Goal: Task Accomplishment & Management: Complete application form

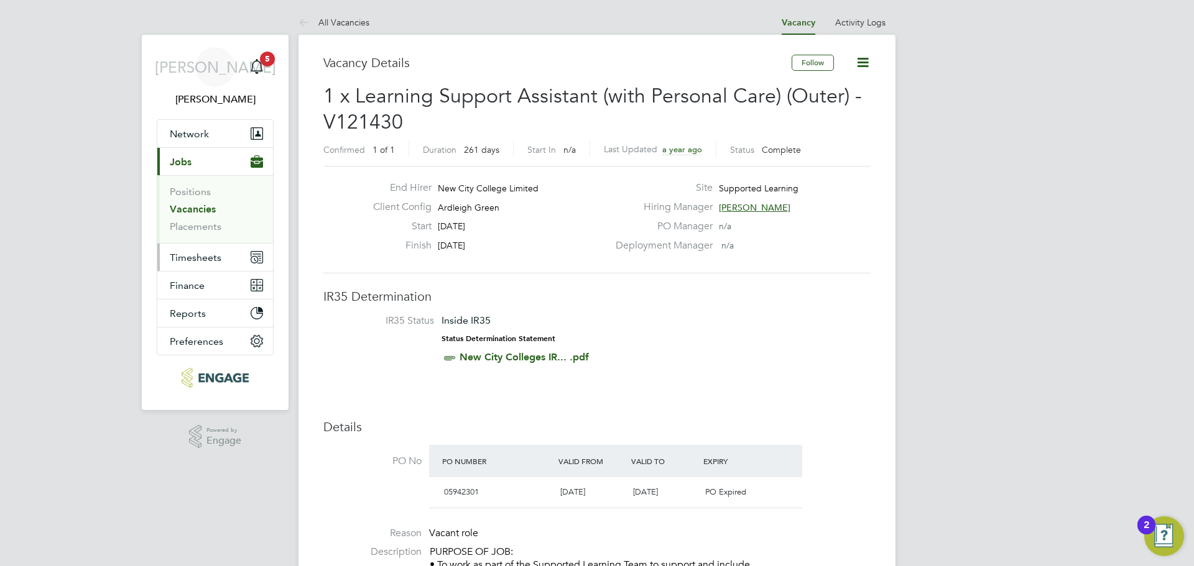
click at [191, 260] on span "Timesheets" at bounding box center [196, 258] width 52 height 12
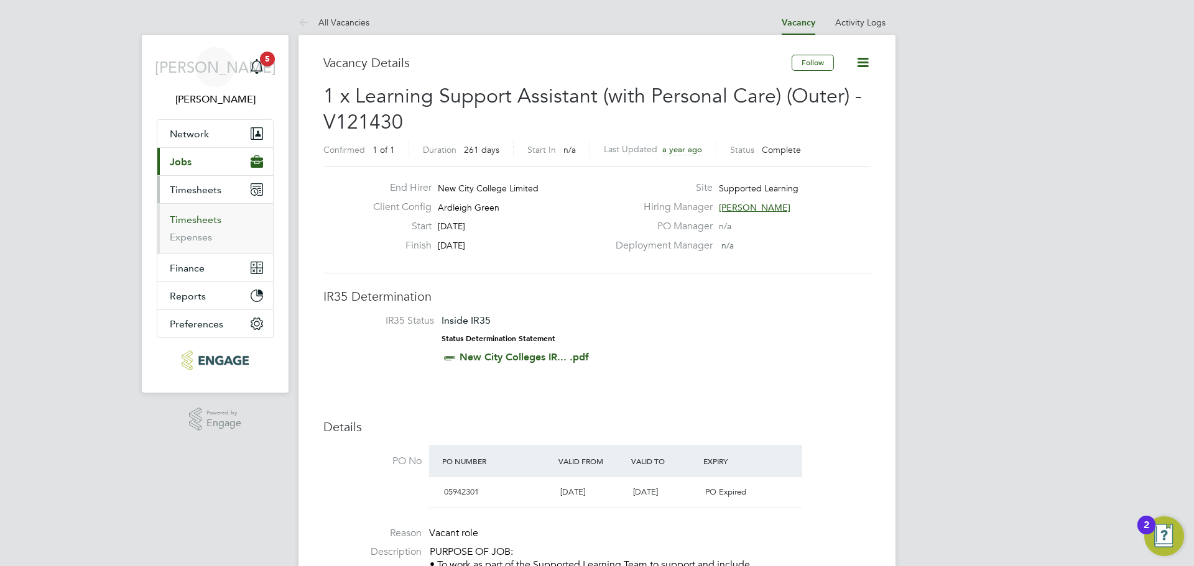
click at [202, 222] on link "Timesheets" at bounding box center [196, 220] width 52 height 12
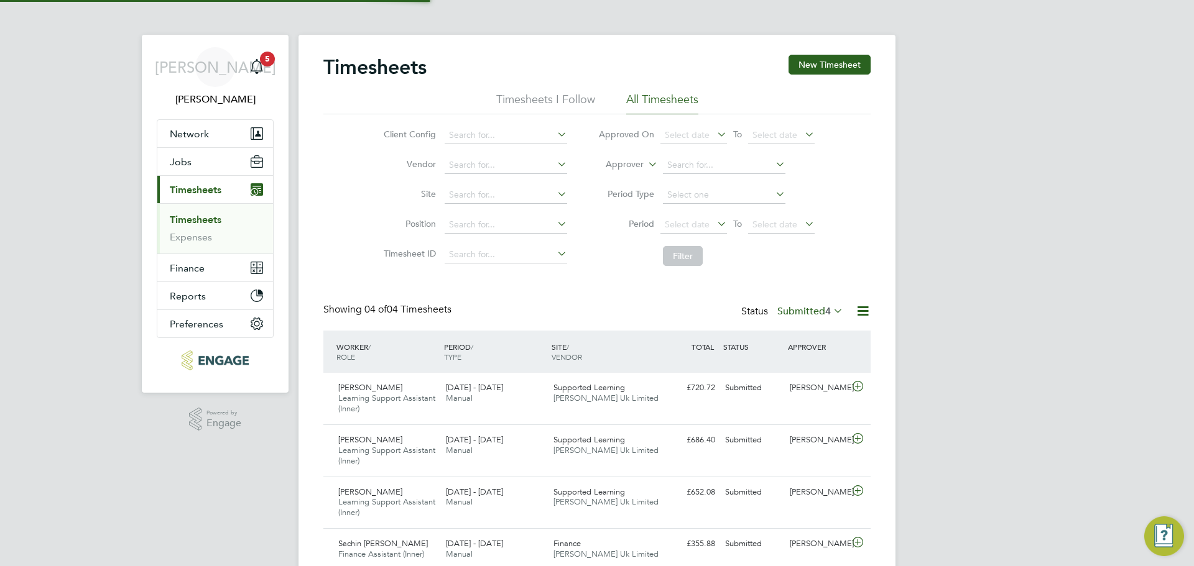
scroll to position [42, 108]
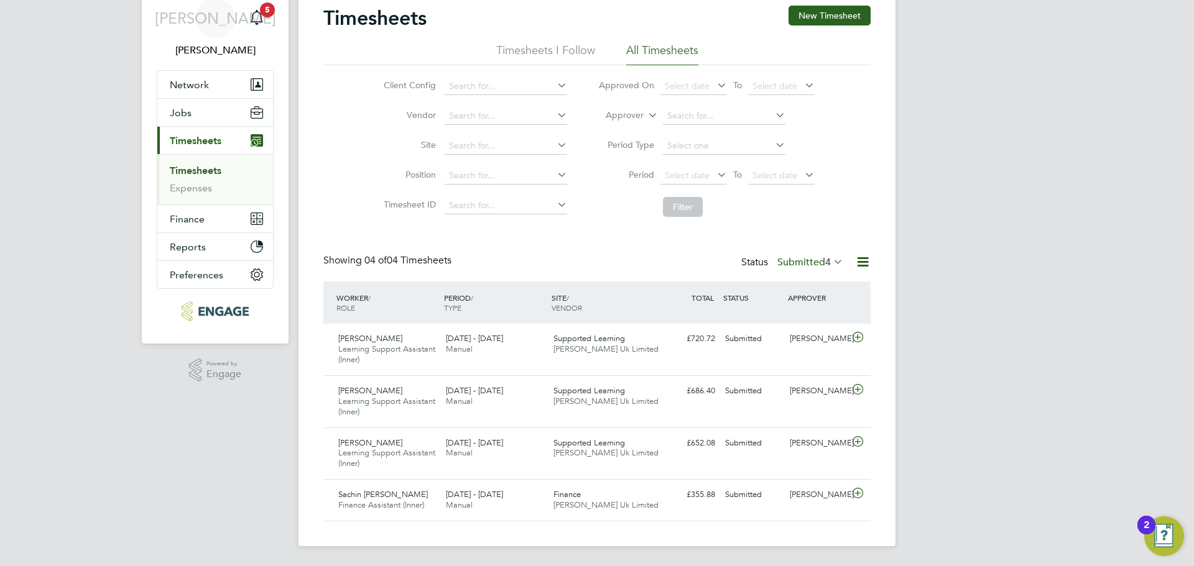
click at [825, 266] on span "4" at bounding box center [828, 262] width 6 height 12
click at [804, 336] on li "Approved" at bounding box center [793, 336] width 57 height 17
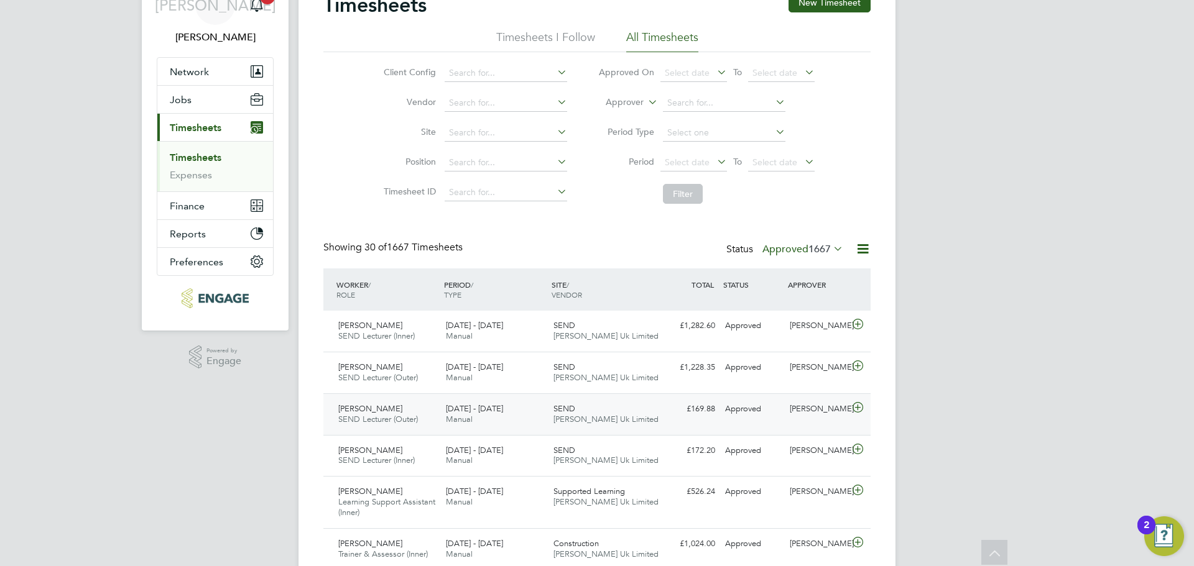
drag, startPoint x: 619, startPoint y: 447, endPoint x: 639, endPoint y: 433, distance: 24.1
click at [619, 448] on div "SEND Morgan Hunt Uk Limited" at bounding box center [602, 456] width 108 height 31
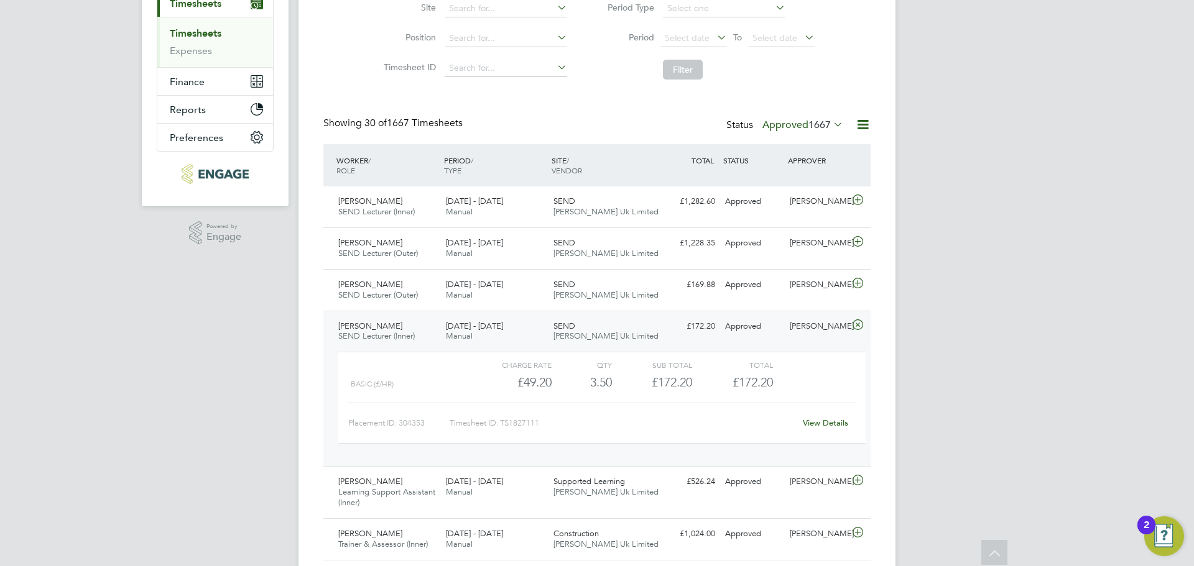
click at [814, 425] on link "View Details" at bounding box center [825, 423] width 45 height 11
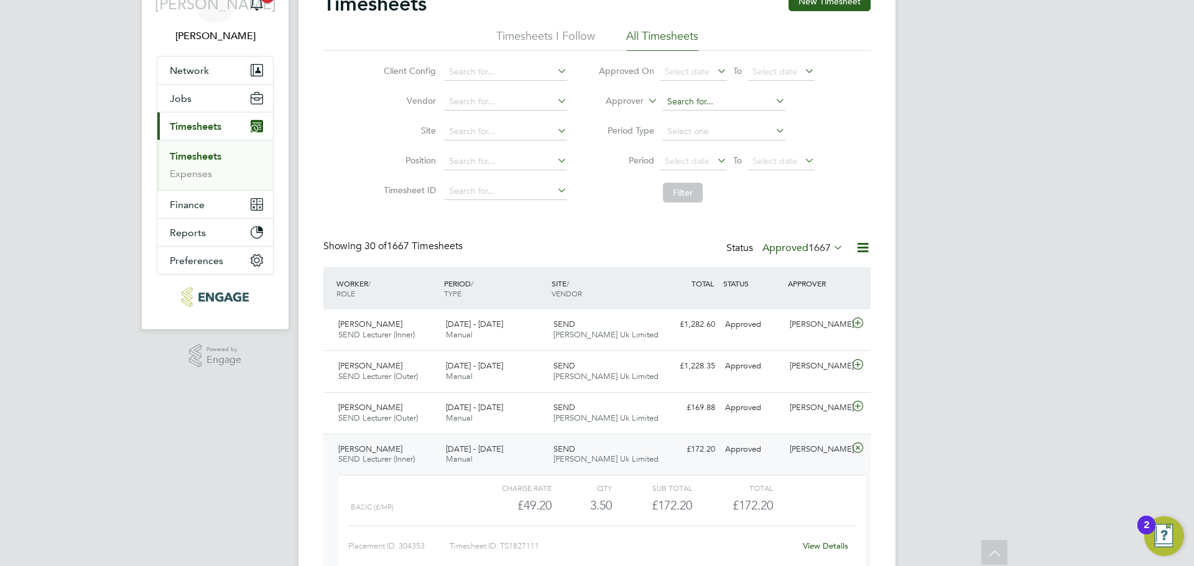
scroll to position [62, 0]
click at [700, 109] on input at bounding box center [724, 102] width 122 height 17
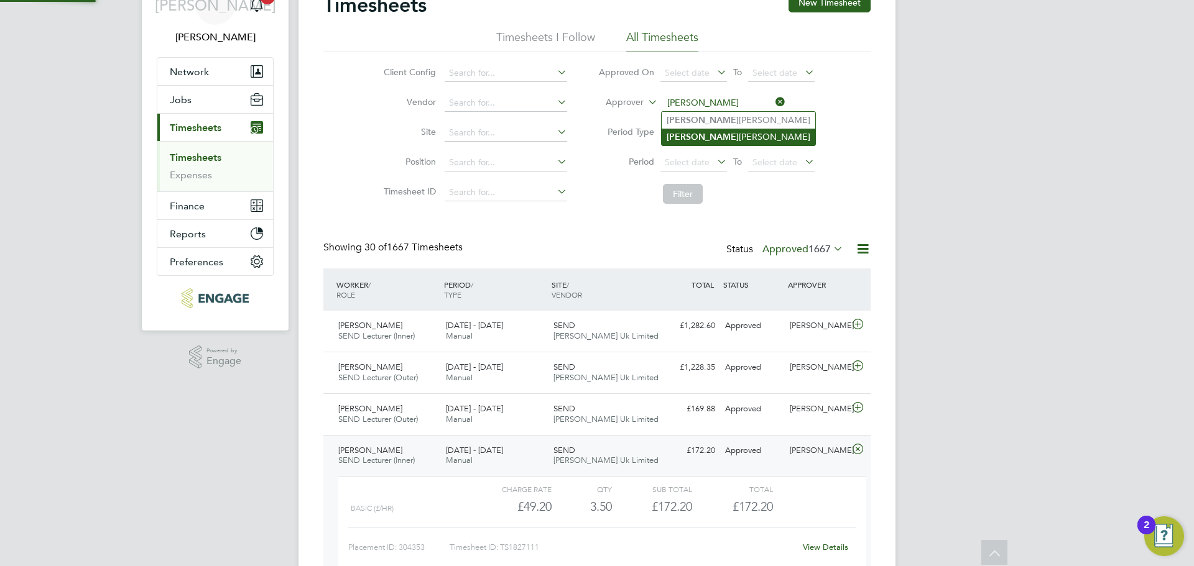
click at [683, 141] on b "Richard" at bounding box center [702, 137] width 72 height 11
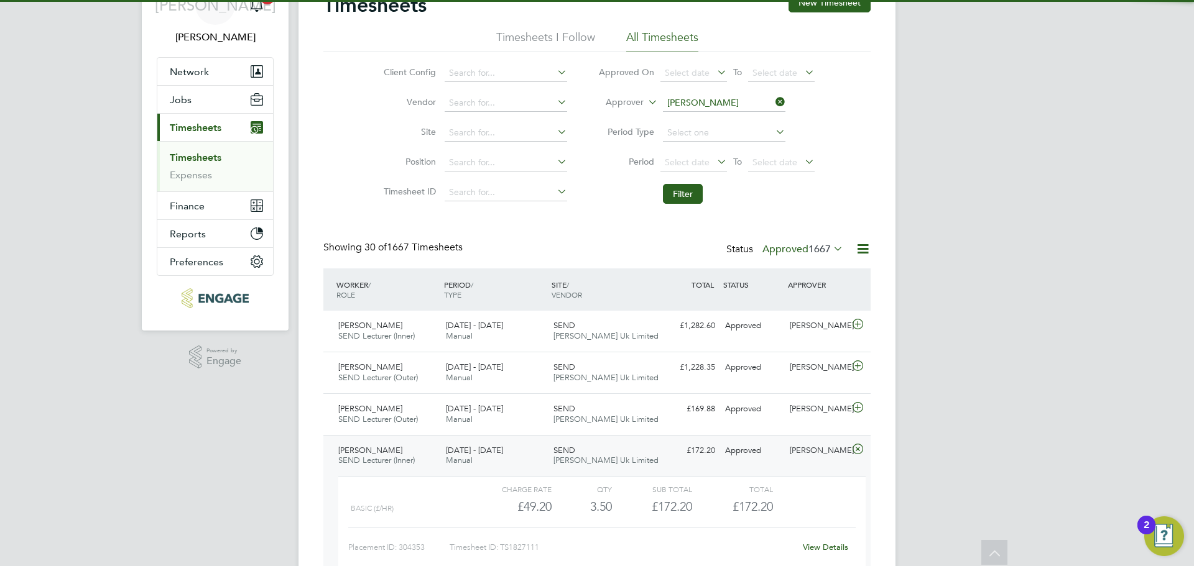
type input "[PERSON_NAME]"
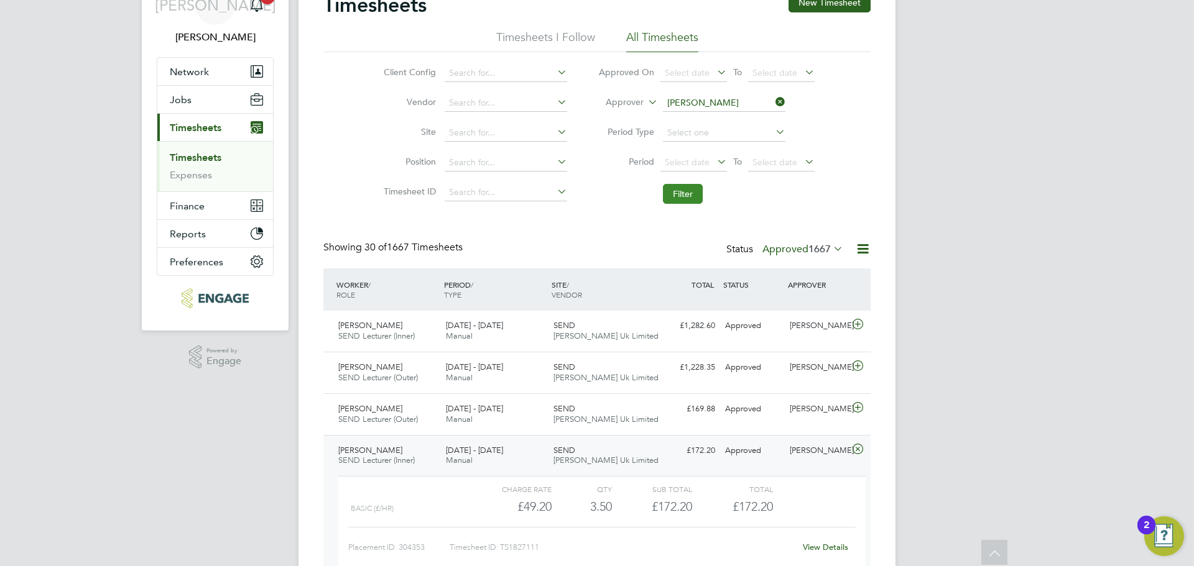
click at [673, 191] on button "Filter" at bounding box center [683, 194] width 40 height 20
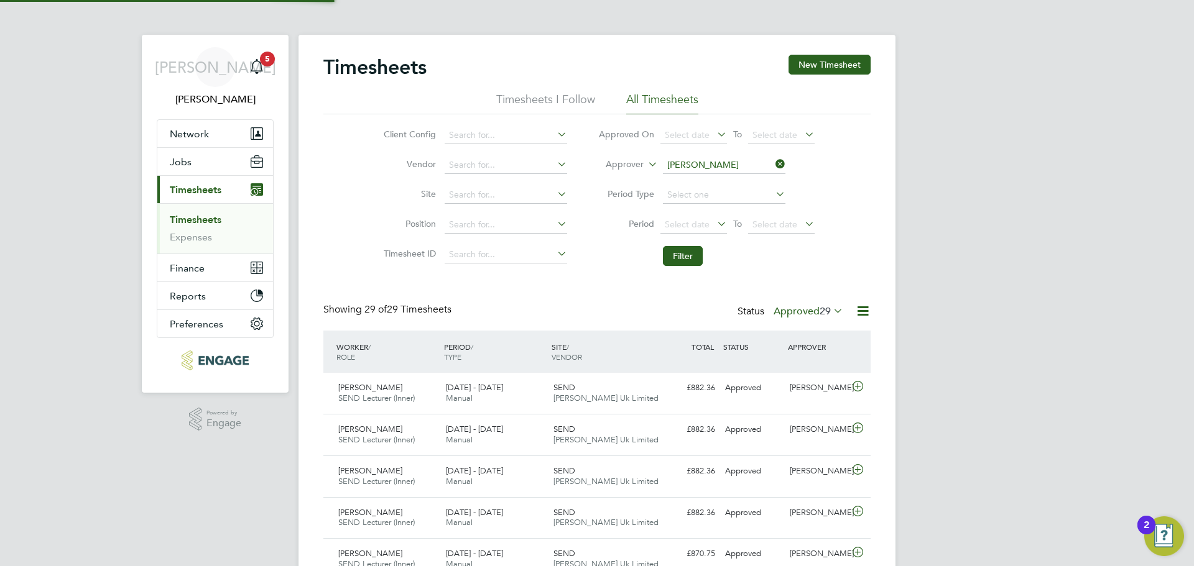
scroll to position [32, 108]
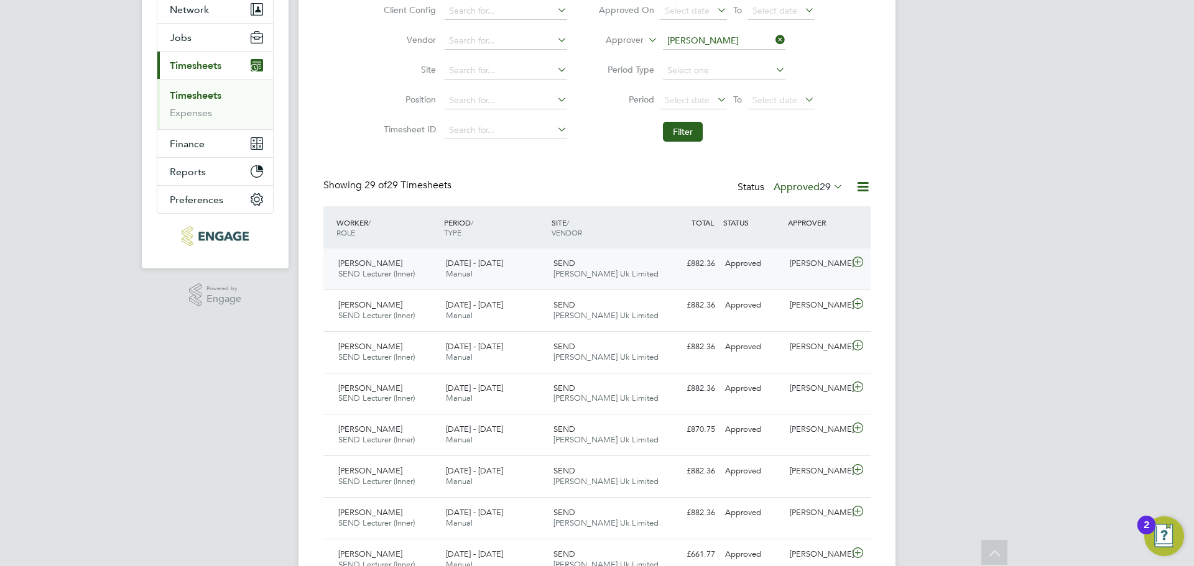
click at [555, 277] on span "[PERSON_NAME] Uk Limited" at bounding box center [605, 274] width 105 height 11
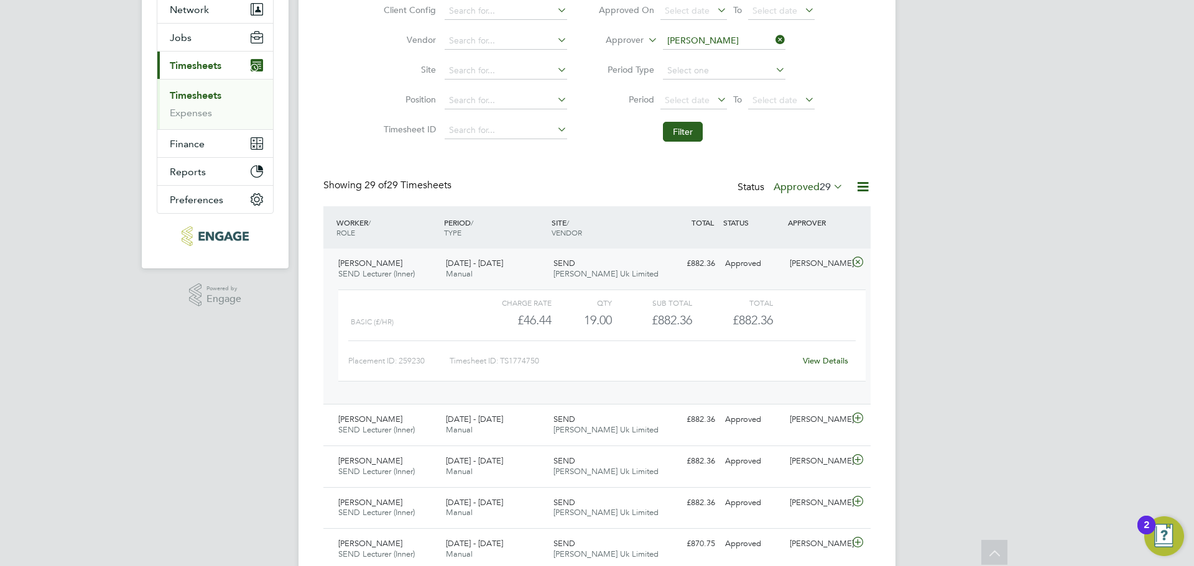
click at [821, 363] on link "View Details" at bounding box center [825, 361] width 45 height 11
click at [206, 98] on link "Timesheets" at bounding box center [196, 96] width 52 height 12
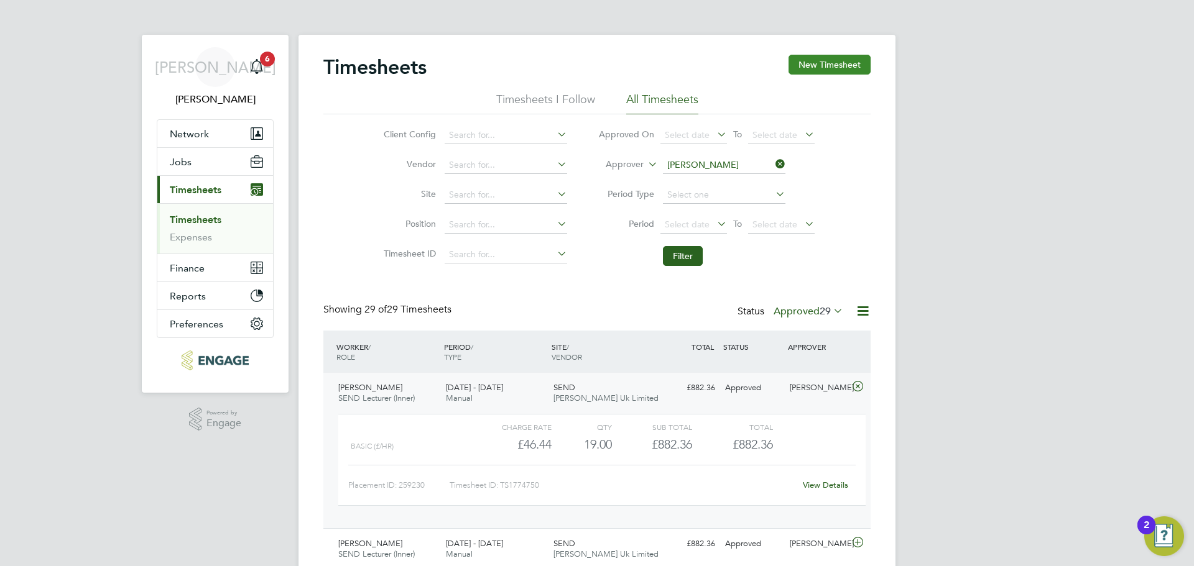
click at [815, 71] on button "New Timesheet" at bounding box center [829, 65] width 82 height 20
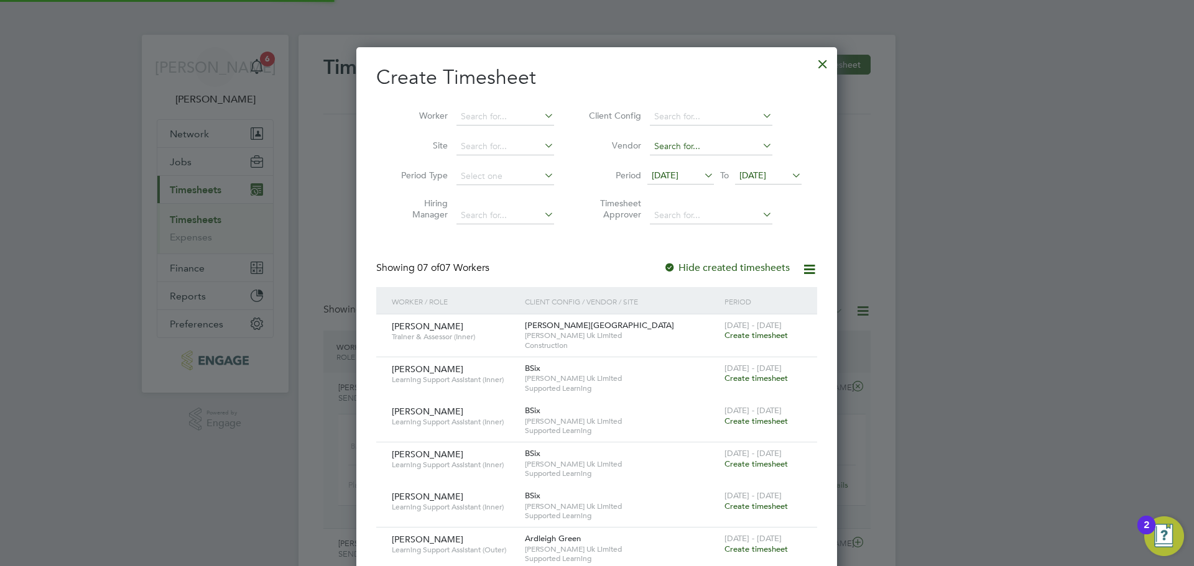
scroll to position [763, 481]
click at [678, 180] on span "12 Sep 2025" at bounding box center [665, 175] width 27 height 11
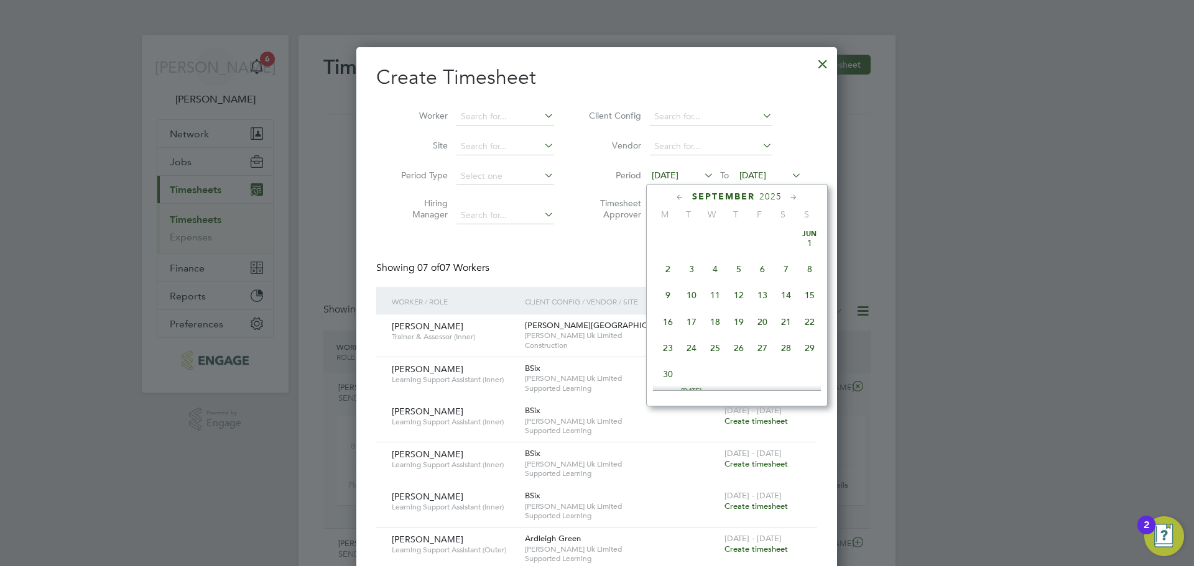
scroll to position [403, 0]
click at [674, 350] on span "22" at bounding box center [668, 338] width 24 height 24
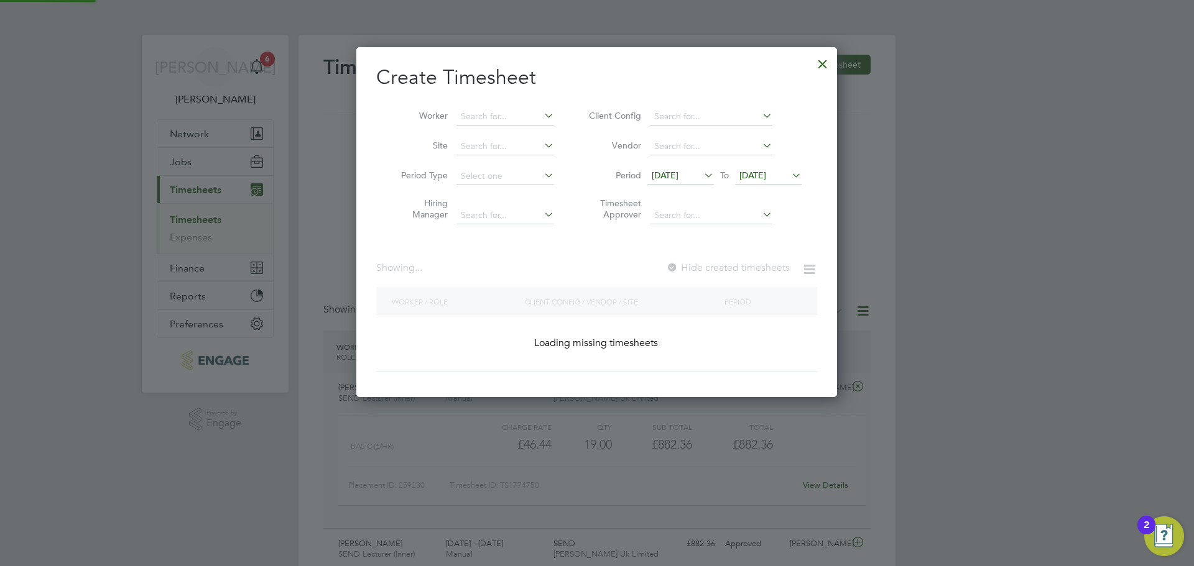
scroll to position [1500, 481]
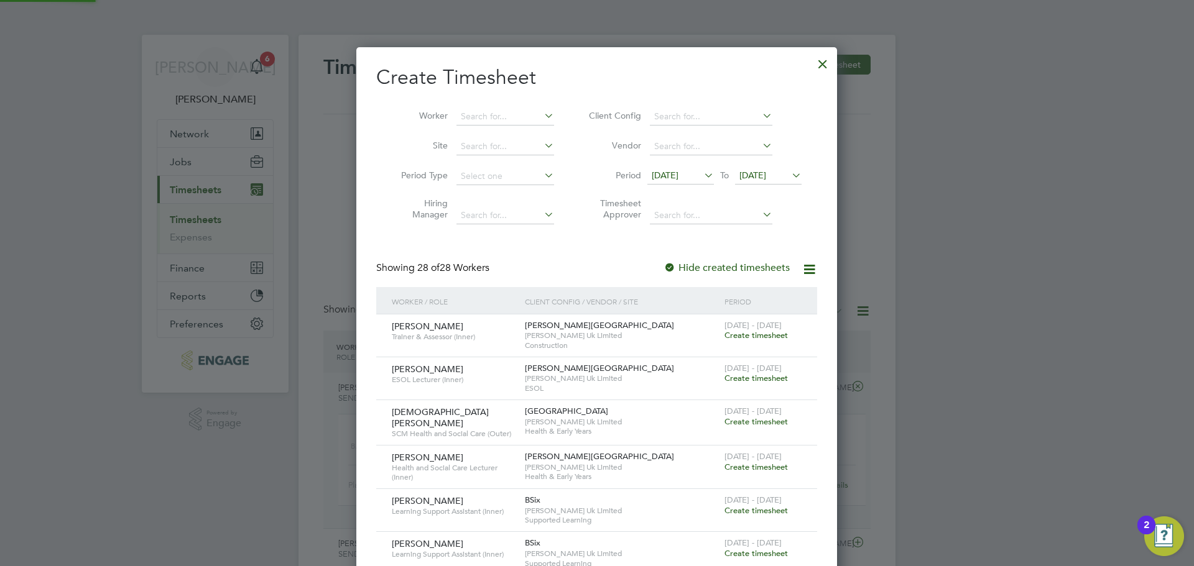
click at [765, 170] on span "22 Sep 2025" at bounding box center [752, 175] width 27 height 11
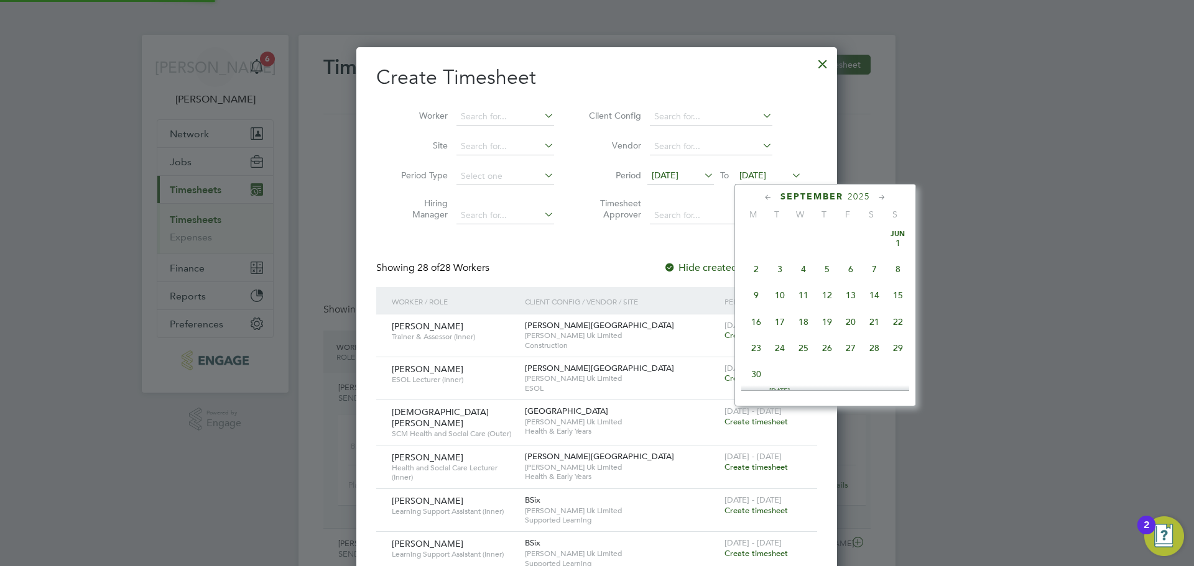
scroll to position [458, 0]
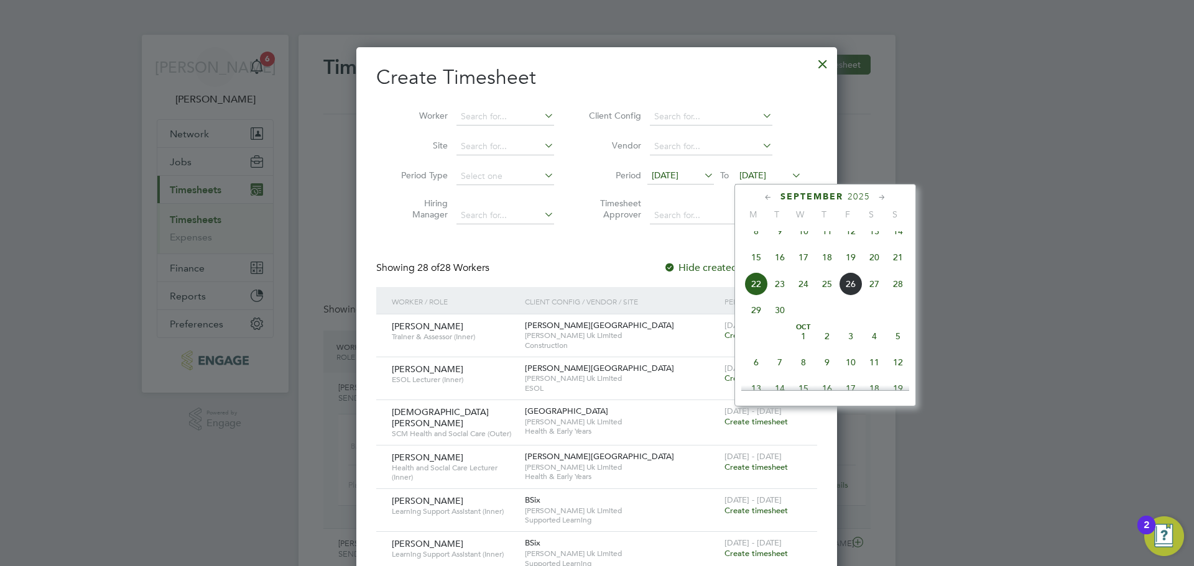
click at [900, 296] on span "28" at bounding box center [898, 284] width 24 height 24
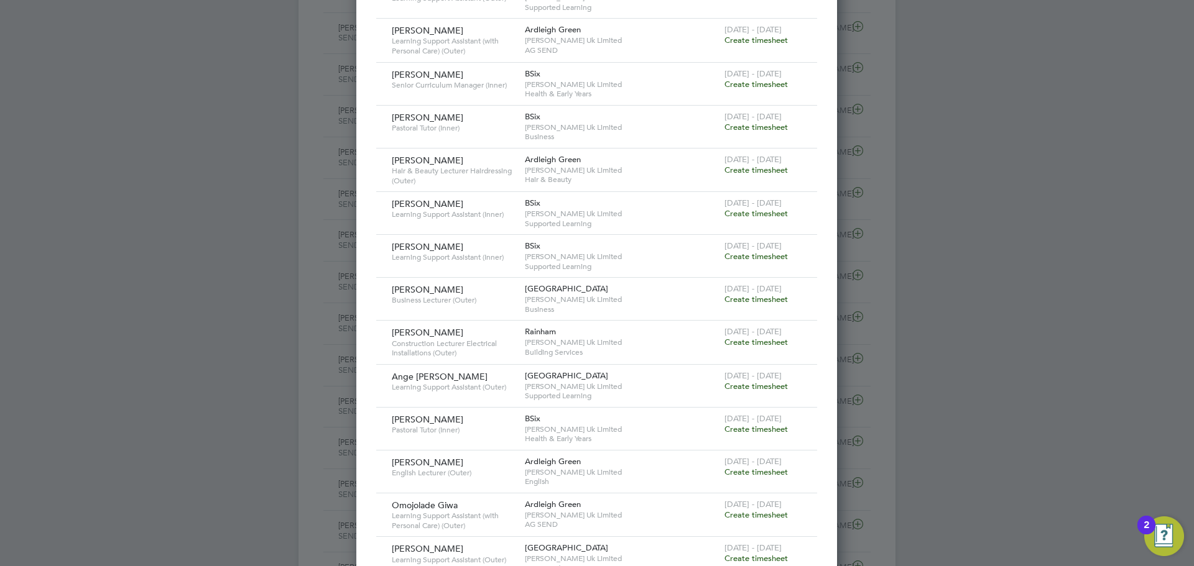
scroll to position [622, 0]
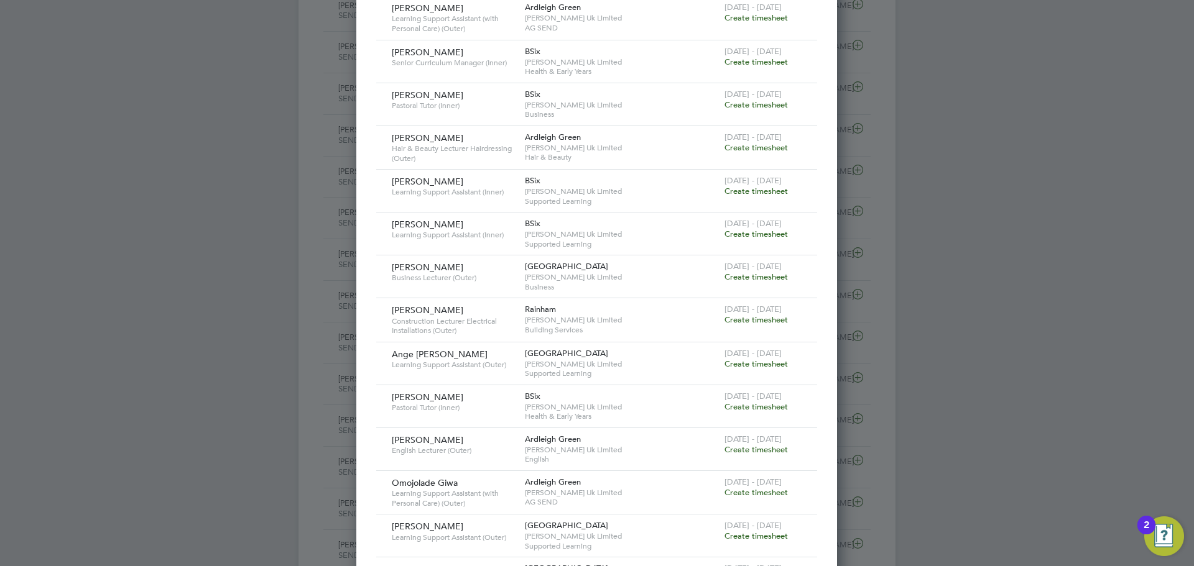
click at [744, 274] on span "Create timesheet" at bounding box center [755, 277] width 63 height 11
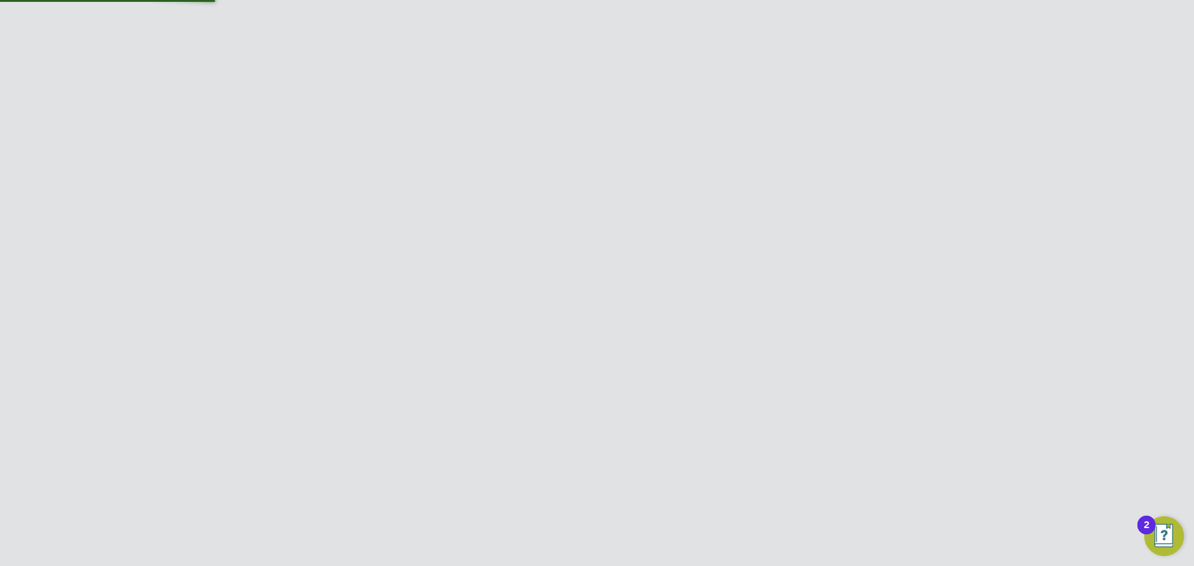
scroll to position [0, 0]
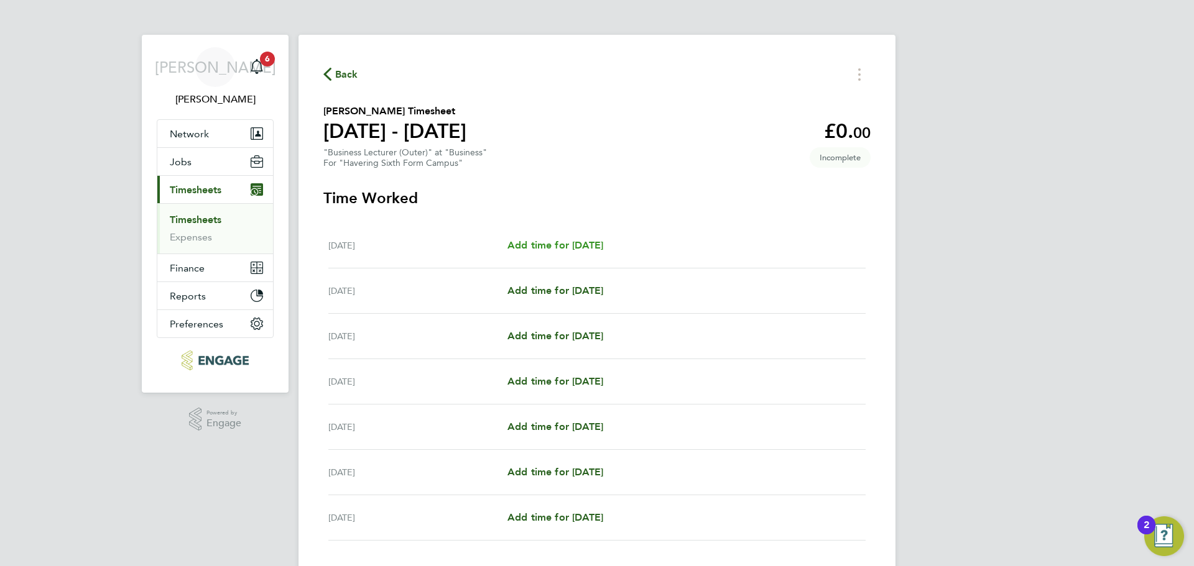
click at [536, 242] on span "Add time for Mon 22 Sep" at bounding box center [555, 245] width 96 height 12
select select "60"
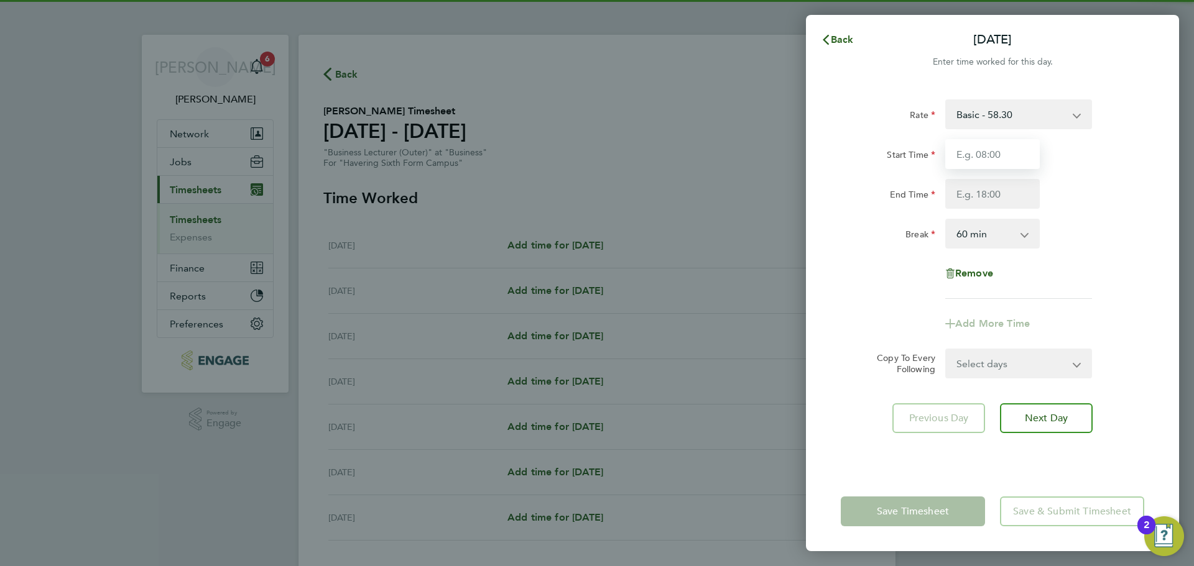
click at [956, 145] on input "Start Time" at bounding box center [992, 154] width 94 height 30
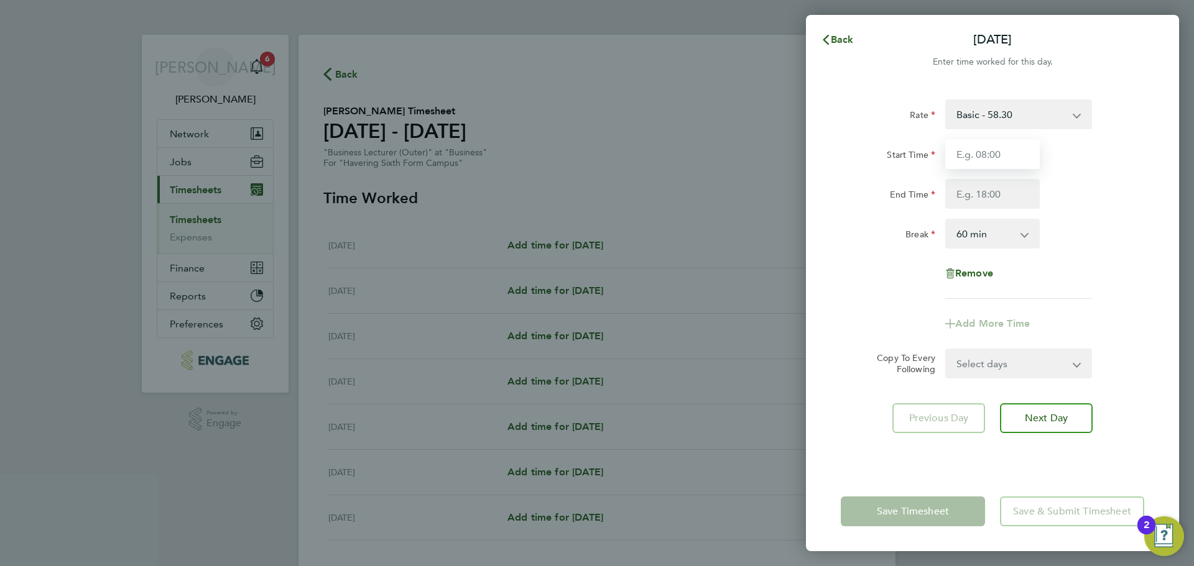
type input "09:00"
click at [981, 193] on input "End Time" at bounding box center [992, 194] width 94 height 30
type input "17:00"
click at [1100, 269] on div "Rate Basic - 58.30 Start Time 09:00 End Time 17:00 Break 0 min 15 min 30 min 45…" at bounding box center [992, 199] width 303 height 200
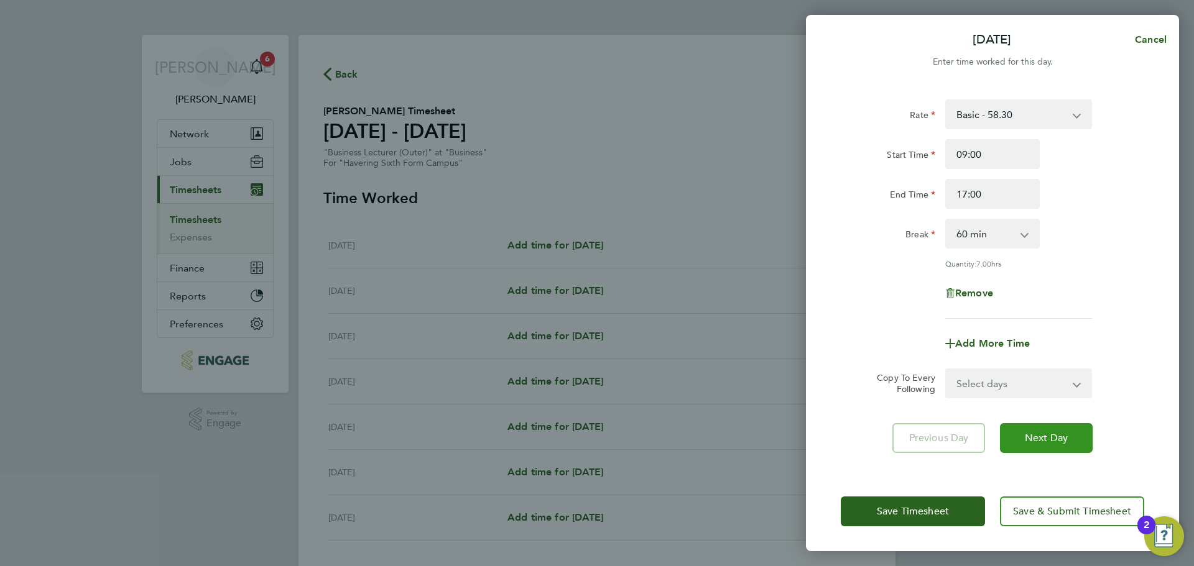
click at [1049, 443] on button "Next Day" at bounding box center [1046, 438] width 93 height 30
select select "60"
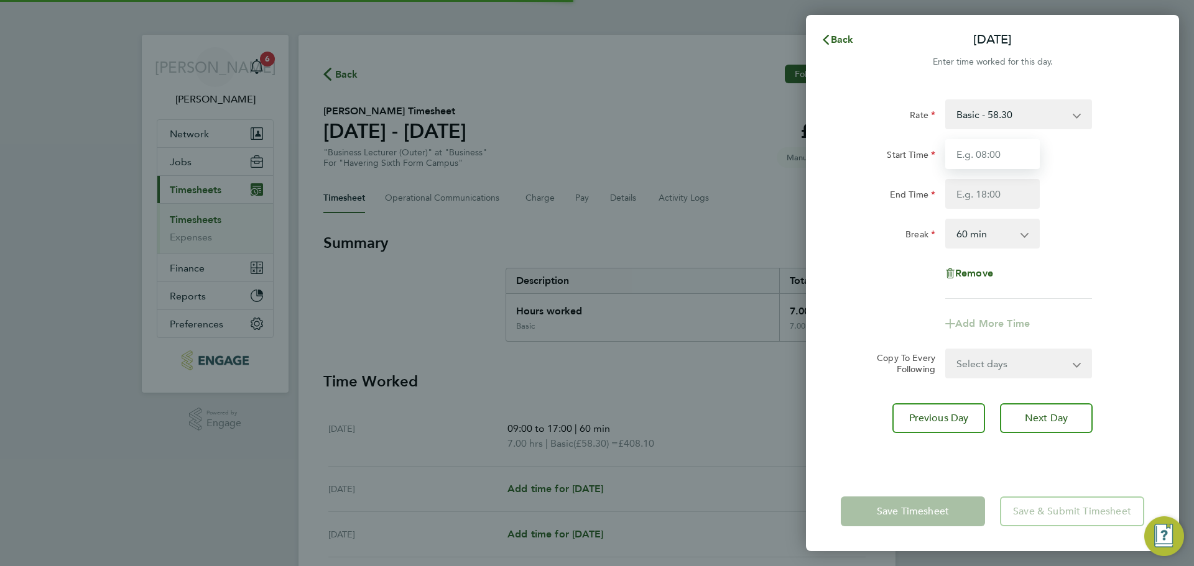
click at [979, 160] on input "Start Time" at bounding box center [992, 154] width 94 height 30
type input "09:00"
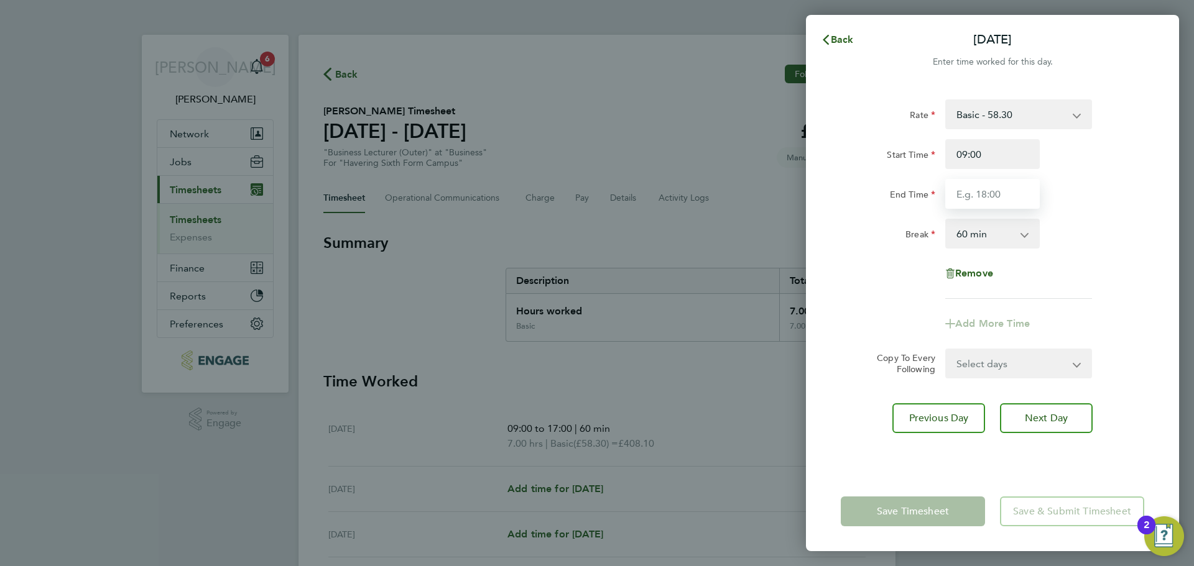
click at [981, 196] on input "End Time" at bounding box center [992, 194] width 94 height 30
type input "17:00"
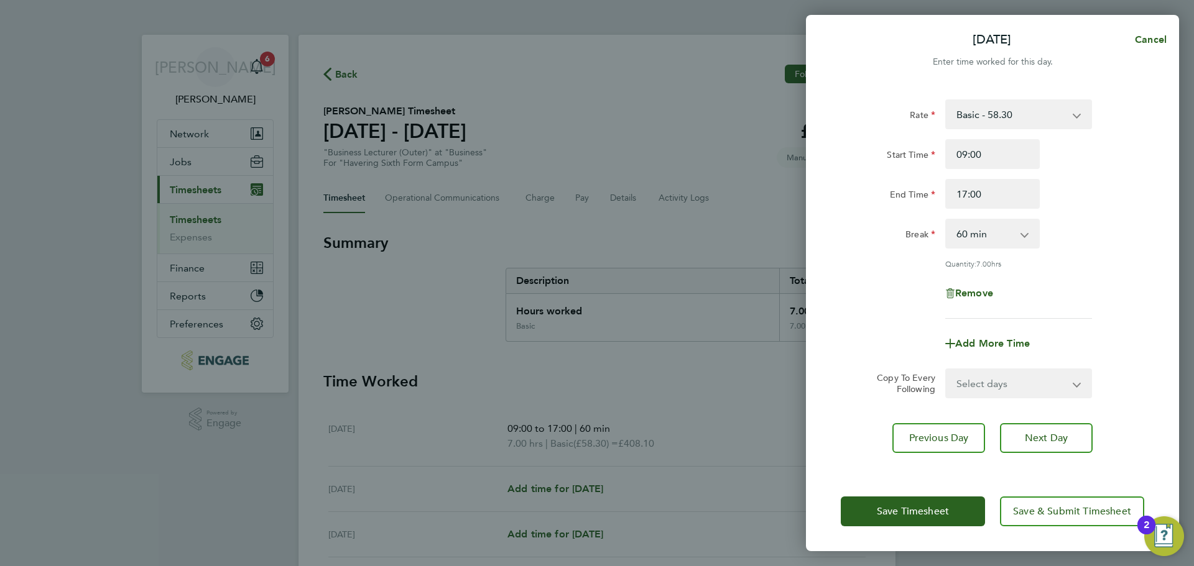
click at [1096, 207] on div "End Time 17:00" at bounding box center [992, 194] width 313 height 30
click at [1026, 449] on button "Next Day" at bounding box center [1046, 438] width 93 height 30
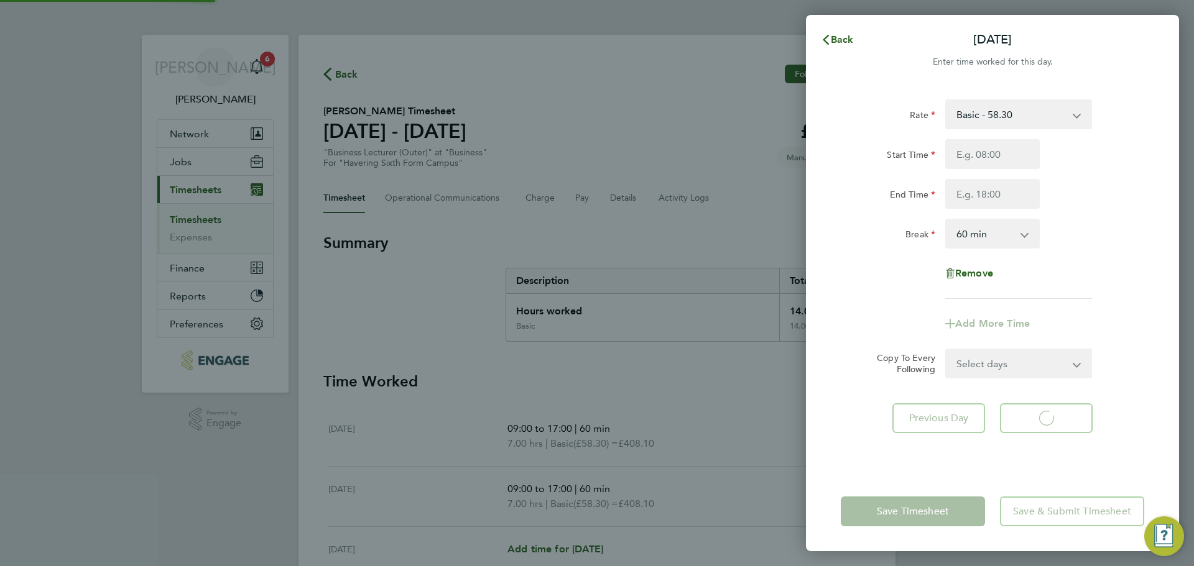
select select "60"
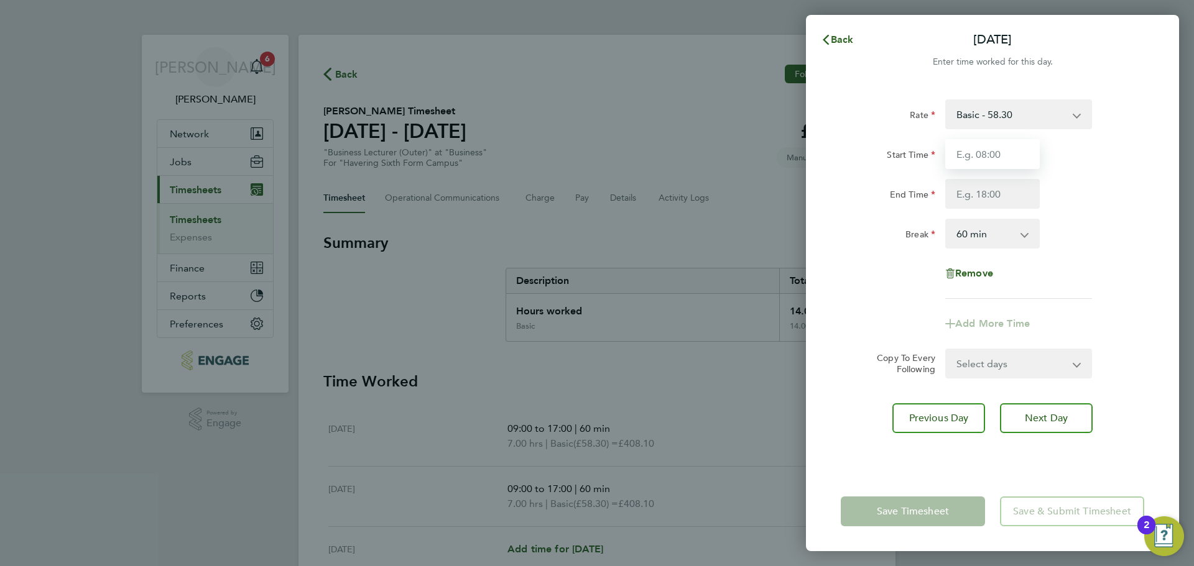
click at [997, 163] on input "Start Time" at bounding box center [992, 154] width 94 height 30
type input "09:00"
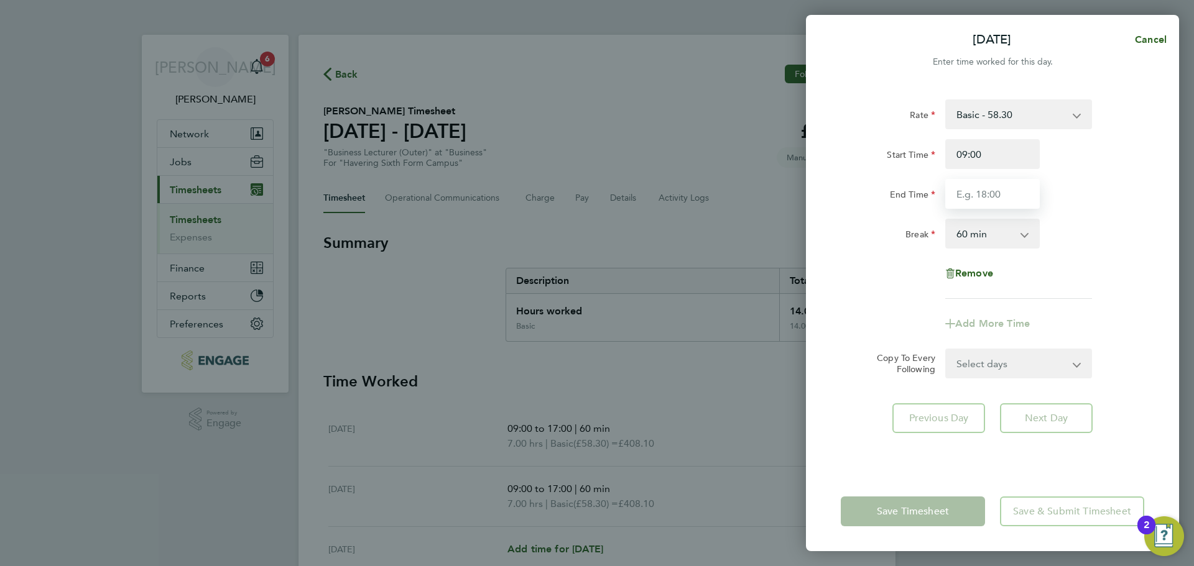
click at [982, 197] on input "End Time" at bounding box center [992, 194] width 94 height 30
type input "17:00"
click at [1066, 230] on div "Break 0 min 15 min 30 min 45 min 60 min 75 min 90 min" at bounding box center [992, 234] width 313 height 30
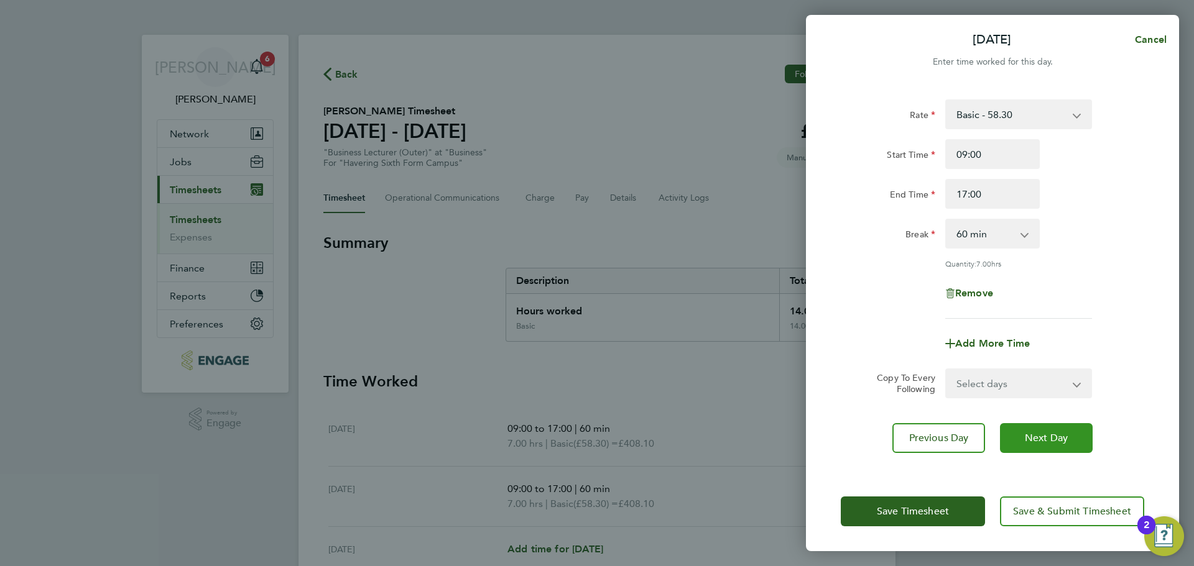
click at [1046, 438] on span "Next Day" at bounding box center [1046, 438] width 43 height 12
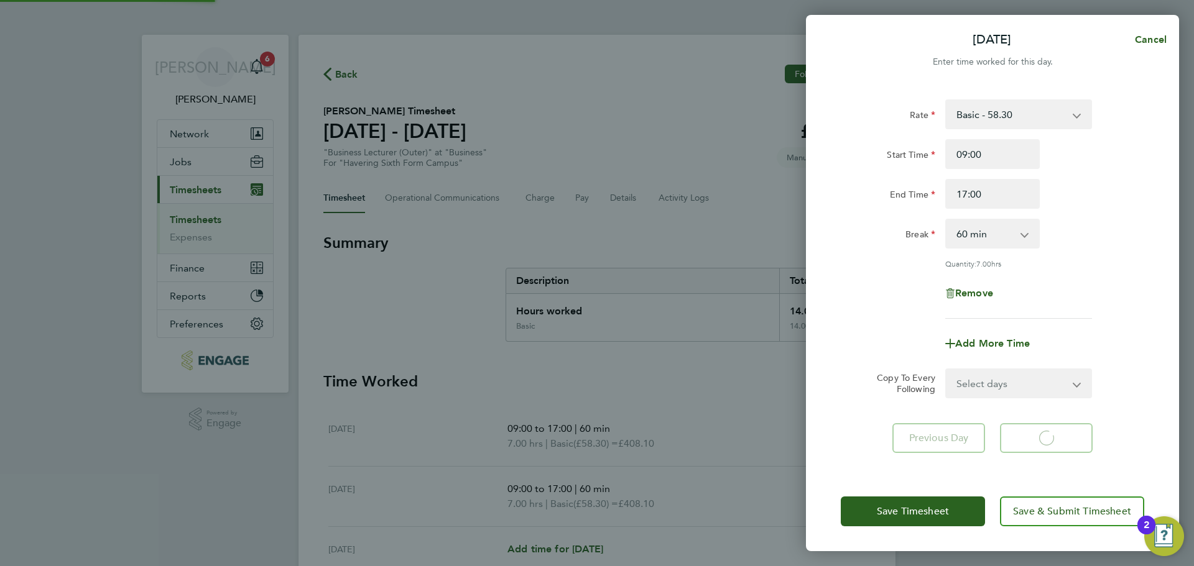
select select "60"
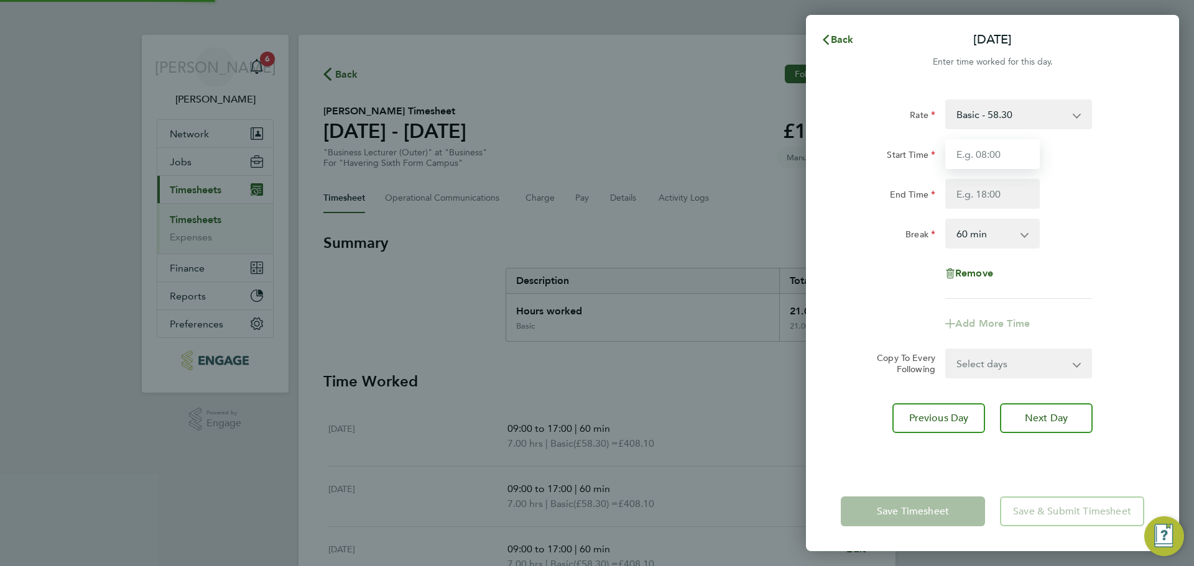
click at [992, 167] on input "Start Time" at bounding box center [992, 154] width 94 height 30
type input "09:00"
drag, startPoint x: 992, startPoint y: 196, endPoint x: 992, endPoint y: 205, distance: 8.1
click at [992, 196] on input "End Time" at bounding box center [992, 194] width 94 height 30
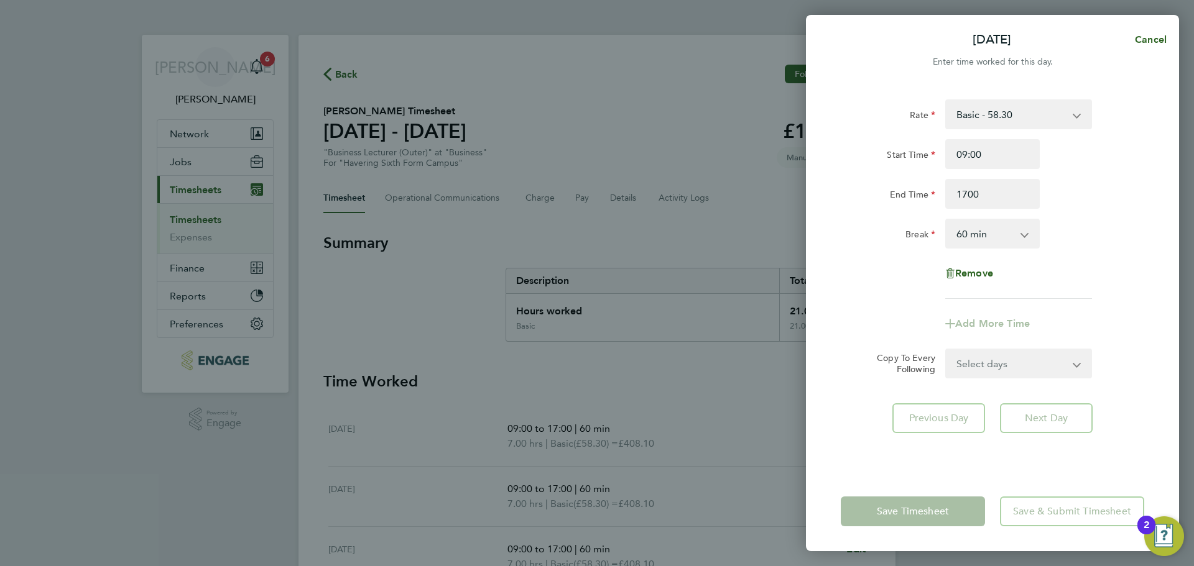
type input "17:00"
click at [1094, 237] on div "Break 0 min 15 min 30 min 45 min 60 min 75 min 90 min" at bounding box center [992, 234] width 313 height 30
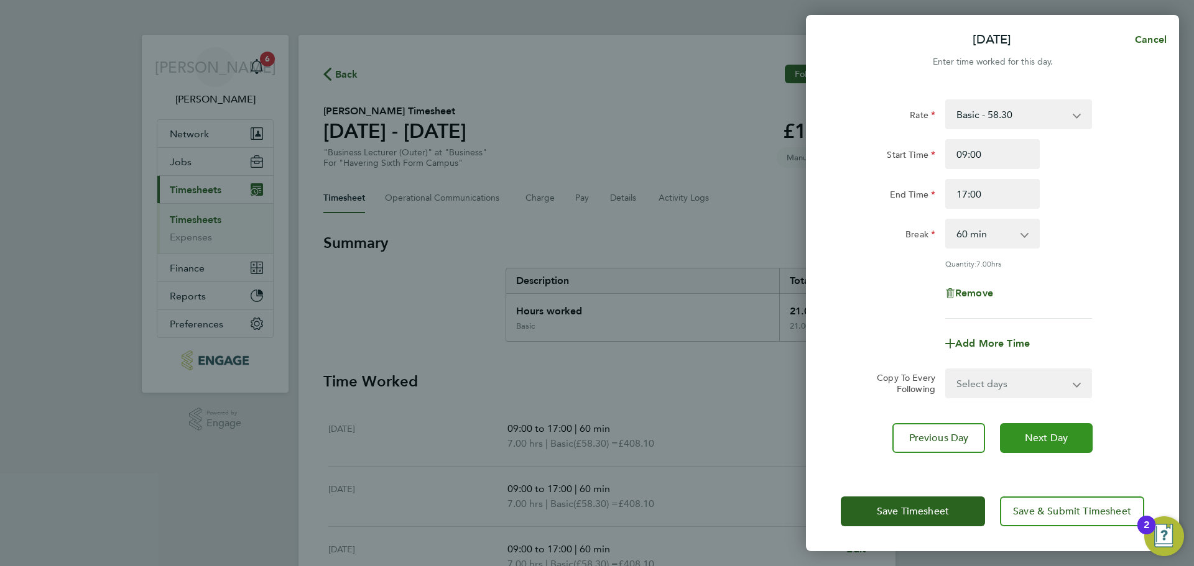
click at [1077, 435] on button "Next Day" at bounding box center [1046, 438] width 93 height 30
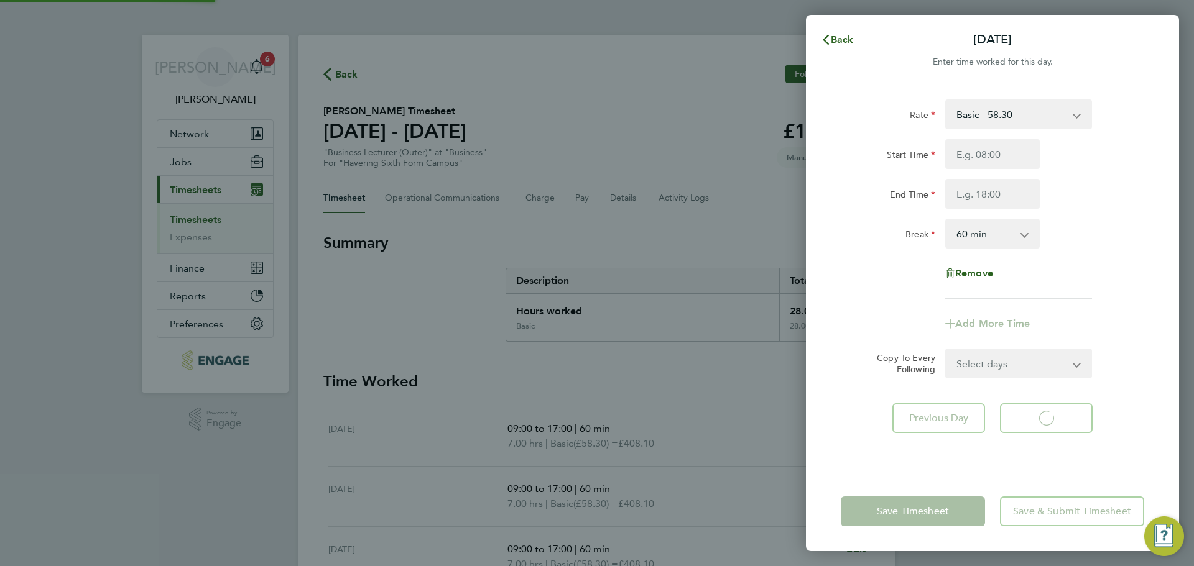
select select "60"
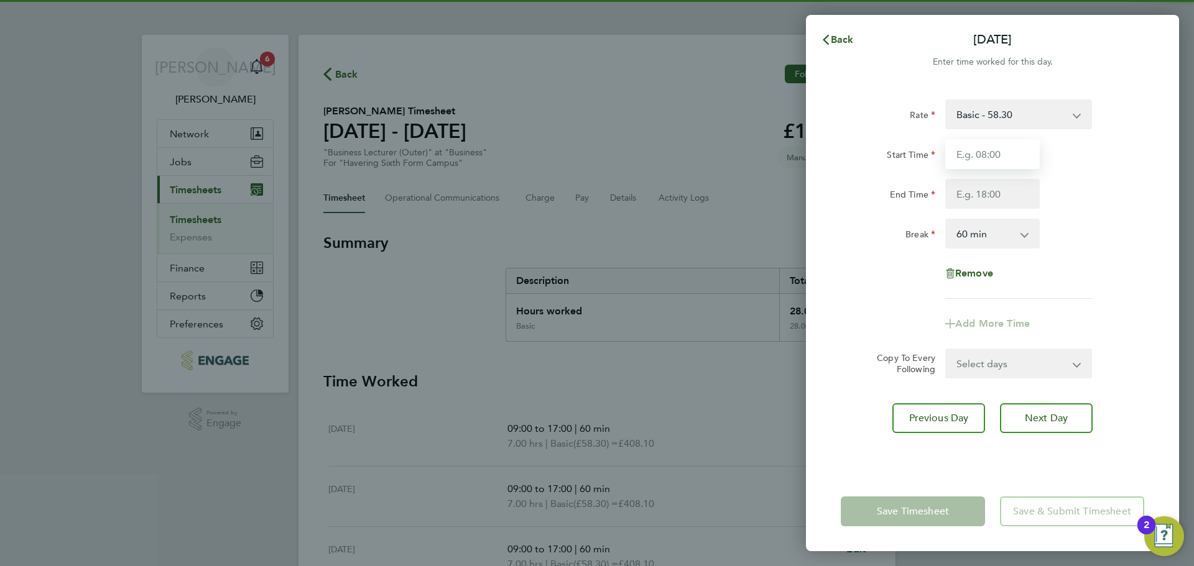
click at [1013, 155] on input "Start Time" at bounding box center [992, 154] width 94 height 30
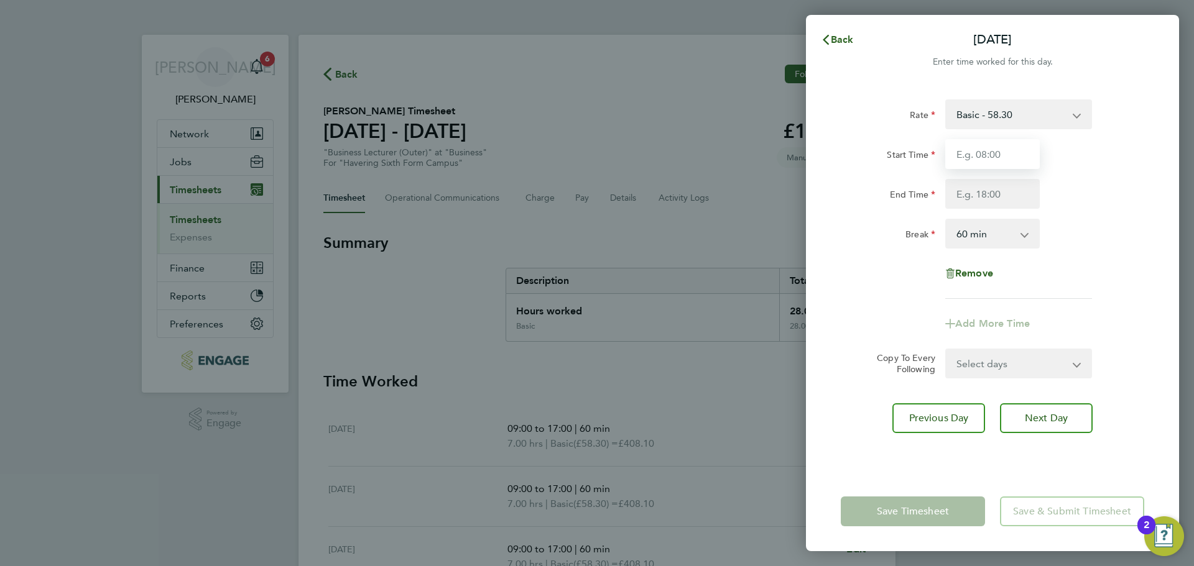
type input "08:30"
drag, startPoint x: 1016, startPoint y: 164, endPoint x: 816, endPoint y: 158, distance: 200.3
click at [816, 158] on div "Rate Basic - 58.30 Start Time 08:30 End Time Break 0 min 15 min 30 min 45 min 6…" at bounding box center [992, 278] width 373 height 387
click at [980, 147] on input "Start Time" at bounding box center [992, 154] width 94 height 30
type input "09:00"
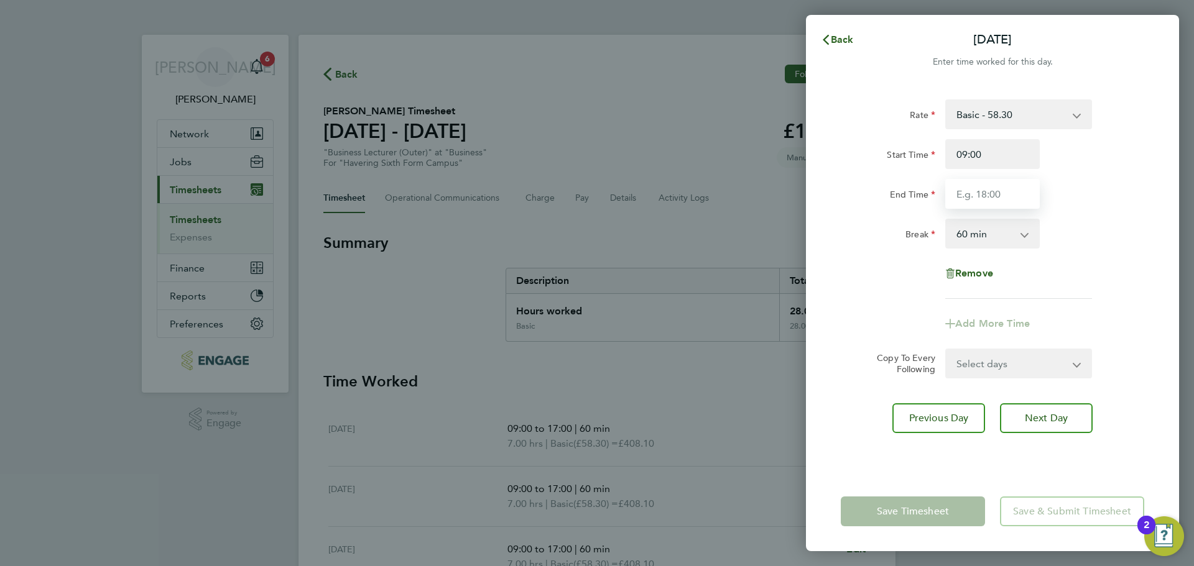
click at [987, 195] on input "End Time" at bounding box center [992, 194] width 94 height 30
type input "17:00"
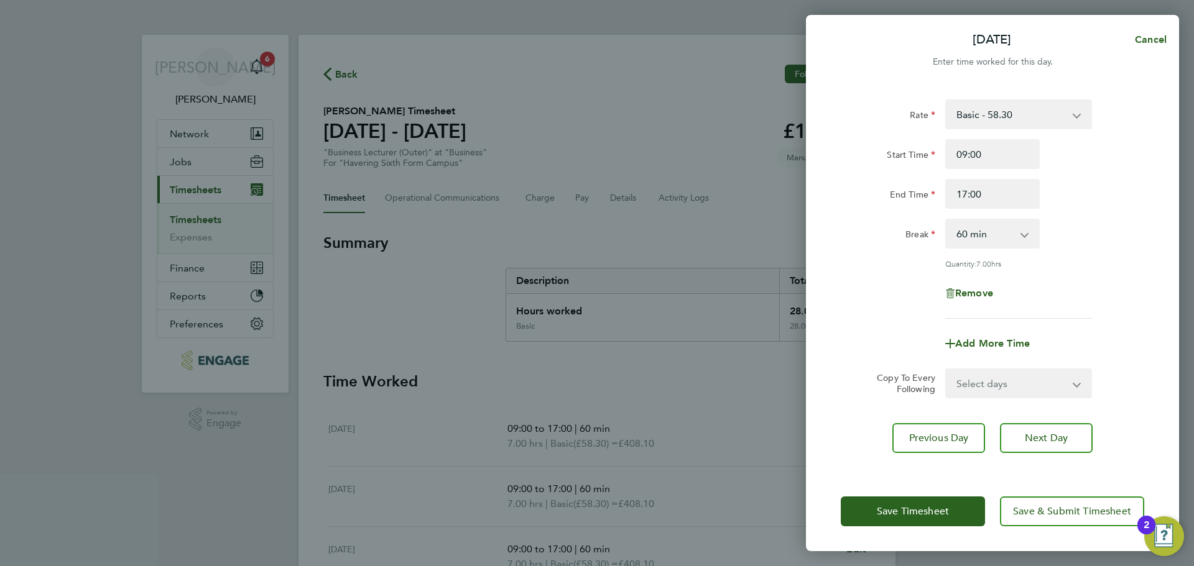
click at [1081, 225] on div "Break 0 min 15 min 30 min 45 min 60 min 75 min 90 min" at bounding box center [992, 234] width 313 height 30
click at [1055, 513] on span "Save & Submit Timesheet" at bounding box center [1072, 511] width 118 height 12
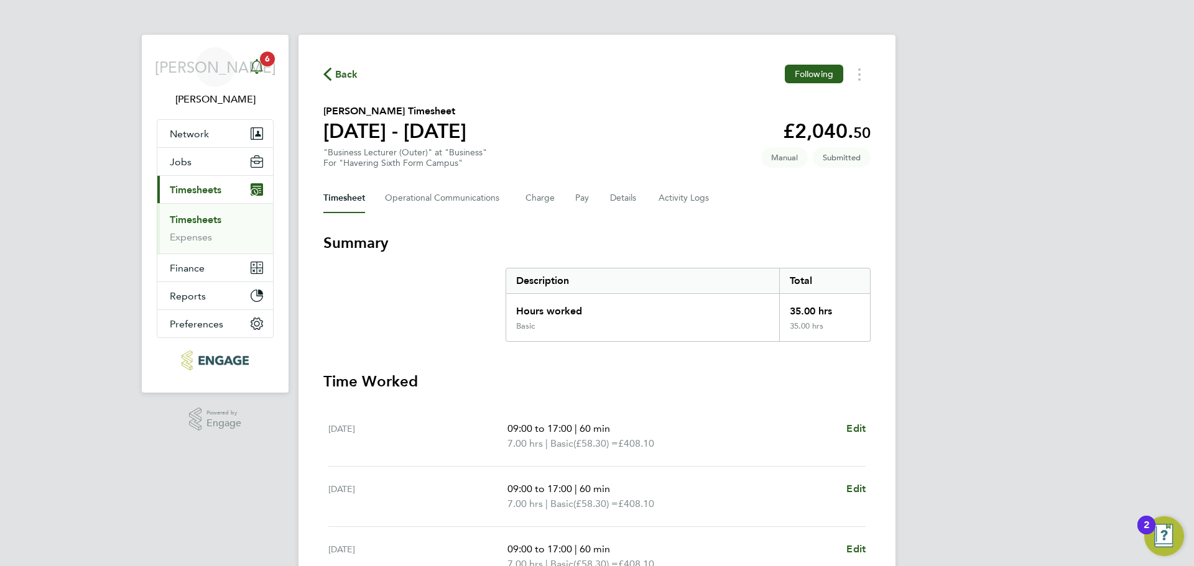
click at [264, 62] on span "6" at bounding box center [267, 59] width 15 height 15
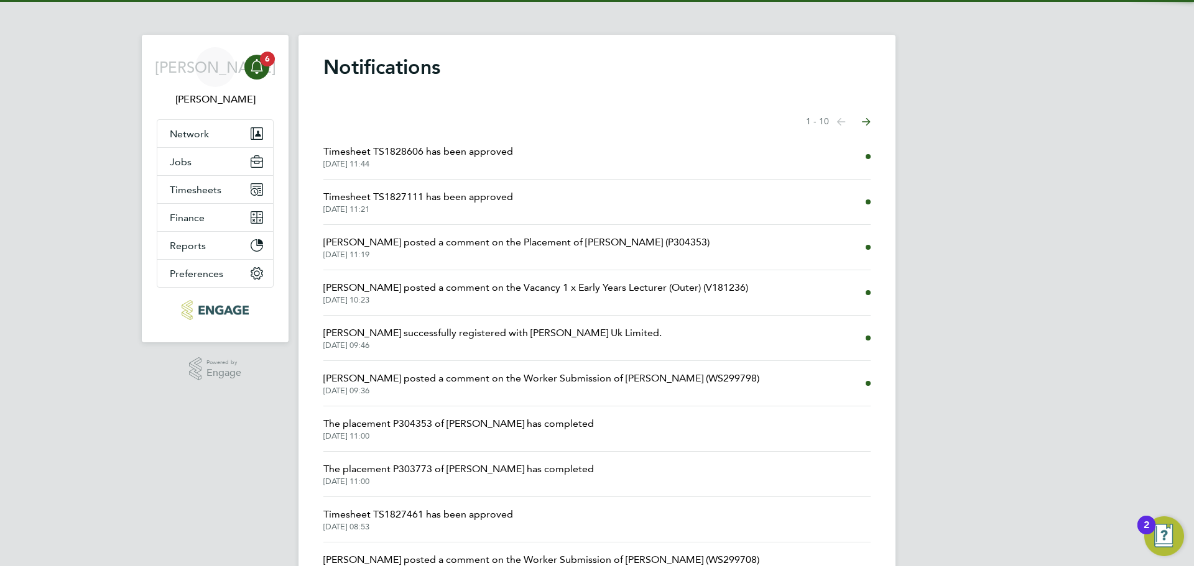
click at [390, 160] on span "26 Sep 2025, 11:44" at bounding box center [418, 164] width 190 height 10
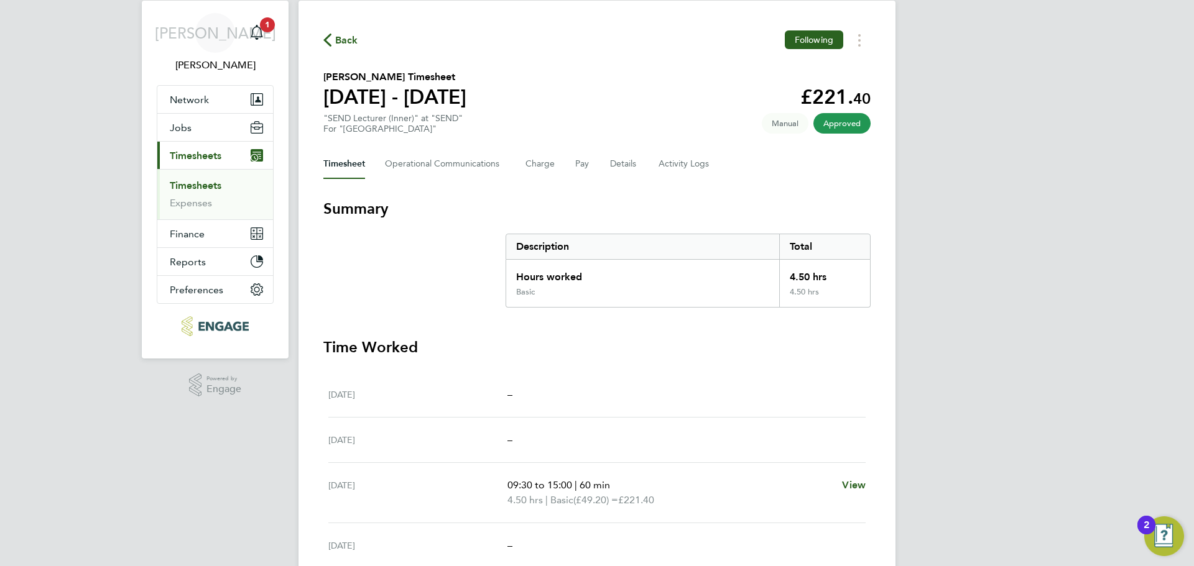
scroll to position [34, 0]
click at [210, 185] on link "Timesheets" at bounding box center [196, 186] width 52 height 12
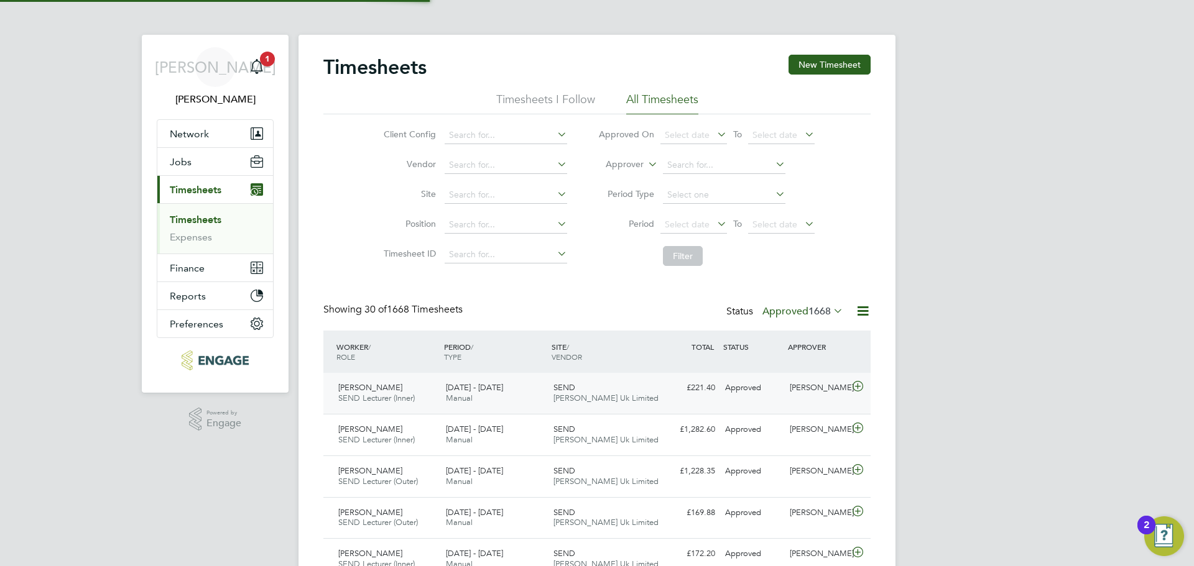
scroll to position [6, 6]
drag, startPoint x: 300, startPoint y: 40, endPoint x: 322, endPoint y: 59, distance: 29.1
drag, startPoint x: 292, startPoint y: 29, endPoint x: 320, endPoint y: 66, distance: 46.1
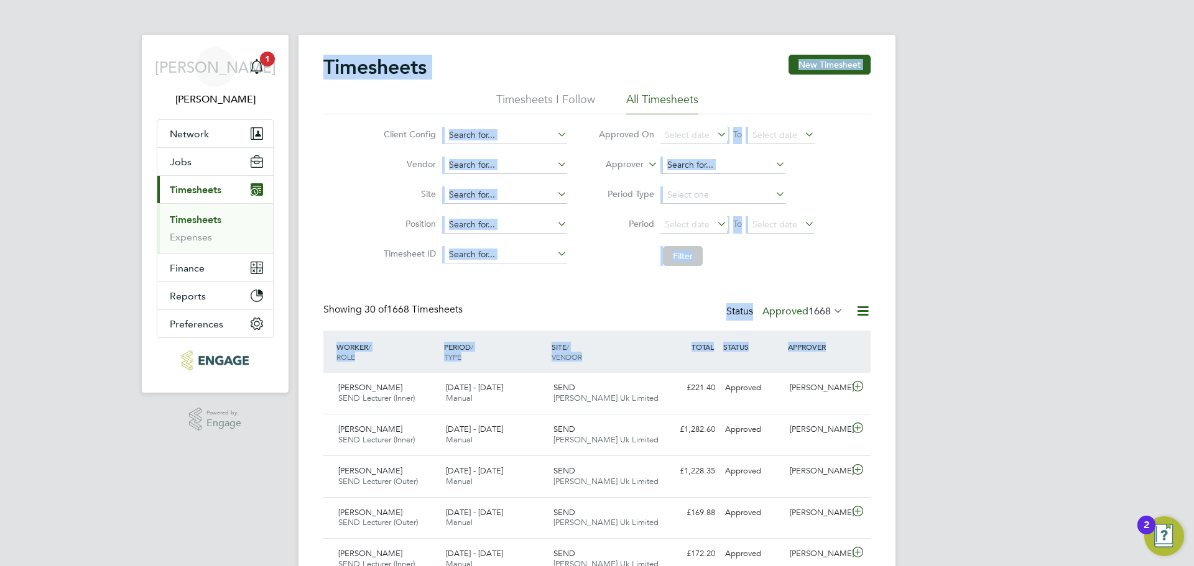
drag, startPoint x: 295, startPoint y: 26, endPoint x: 926, endPoint y: 373, distance: 720.1
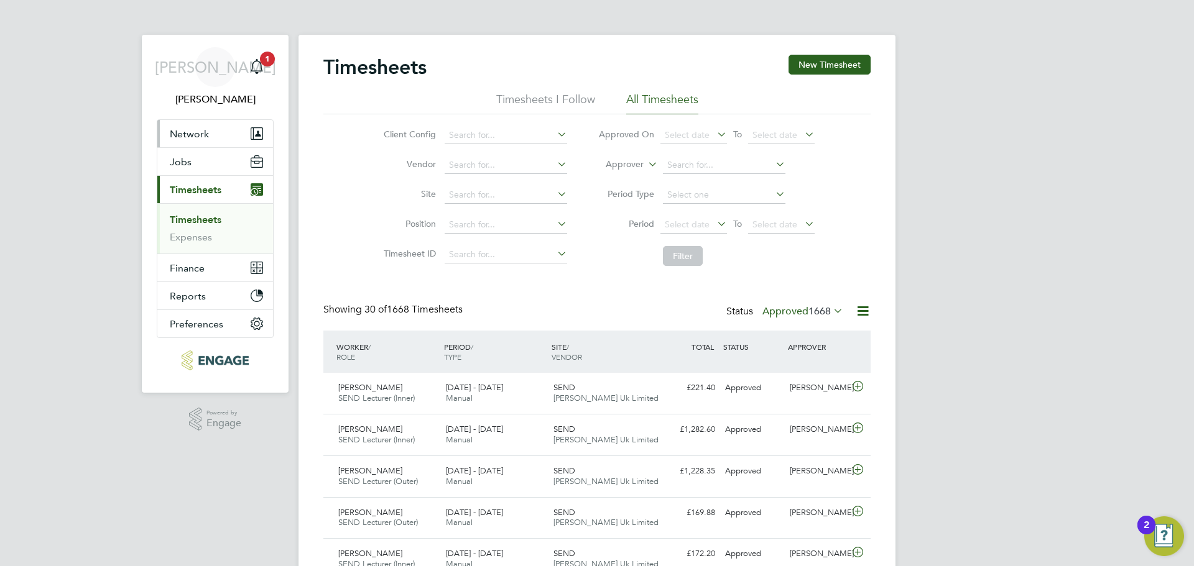
click at [209, 129] on button "Network" at bounding box center [215, 133] width 116 height 27
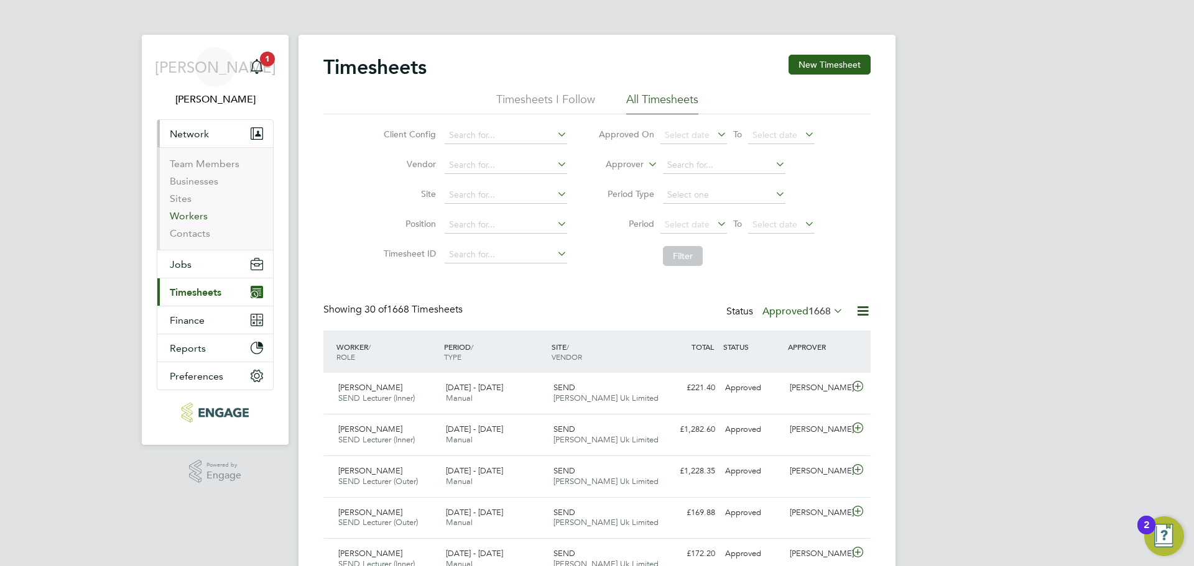
click at [197, 212] on link "Workers" at bounding box center [189, 216] width 38 height 12
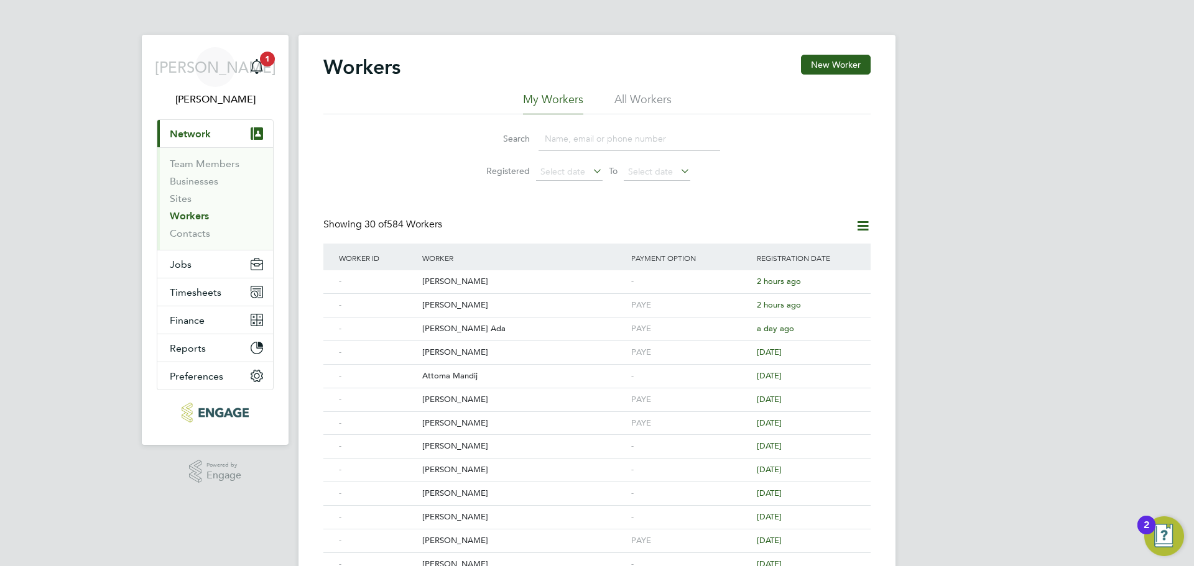
click at [579, 142] on input at bounding box center [629, 139] width 182 height 24
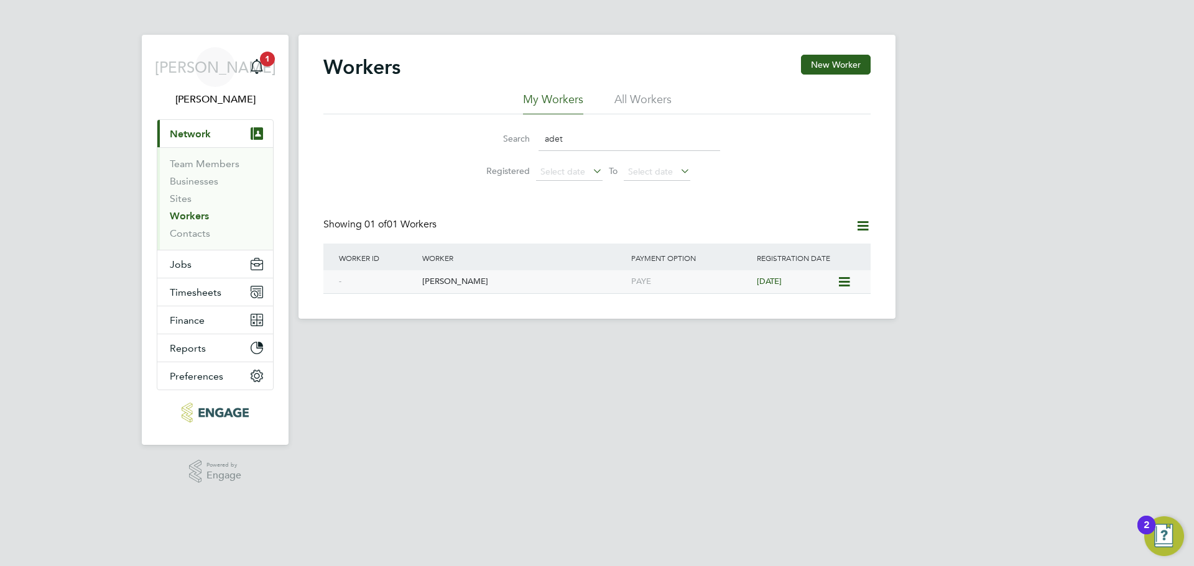
type input "adet"
click at [844, 283] on icon at bounding box center [843, 282] width 12 height 15
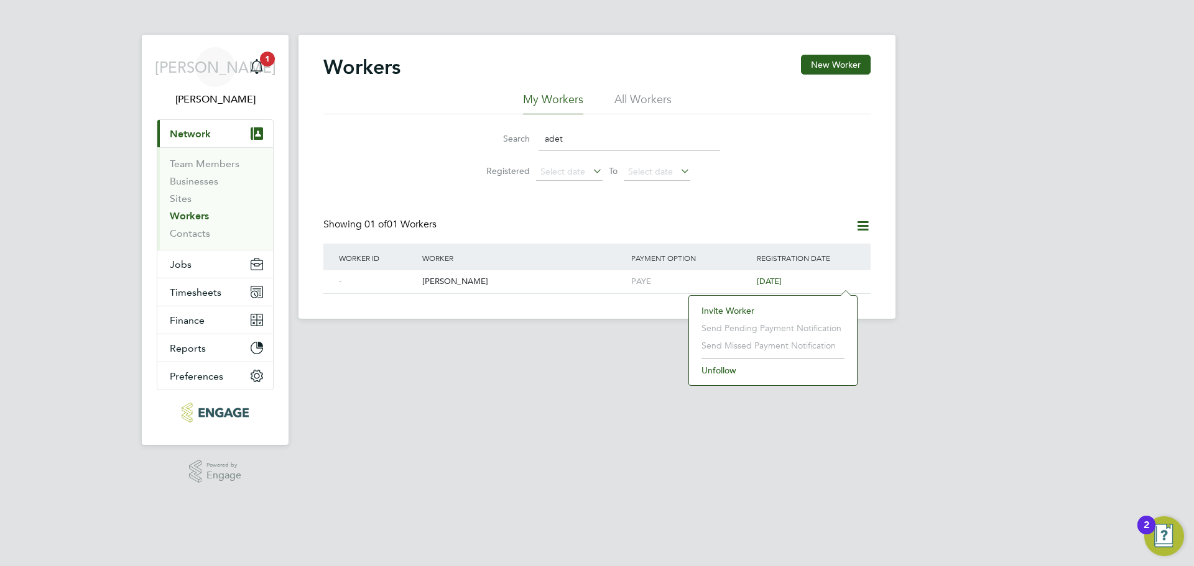
click at [743, 311] on li "Invite Worker" at bounding box center [772, 310] width 155 height 17
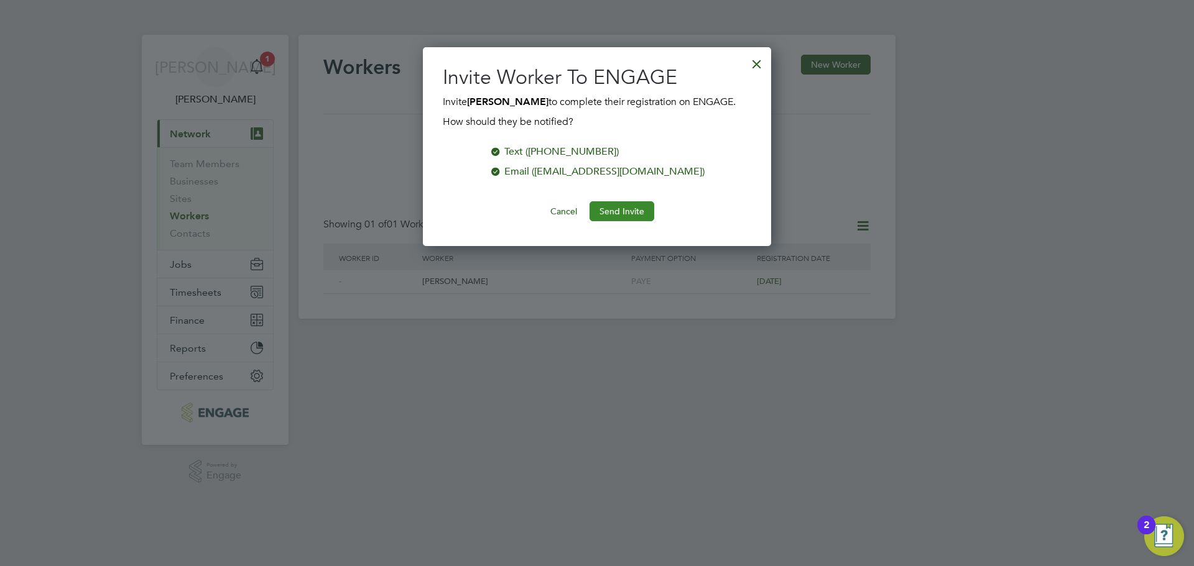
click at [624, 211] on button "Send Invite" at bounding box center [621, 211] width 65 height 20
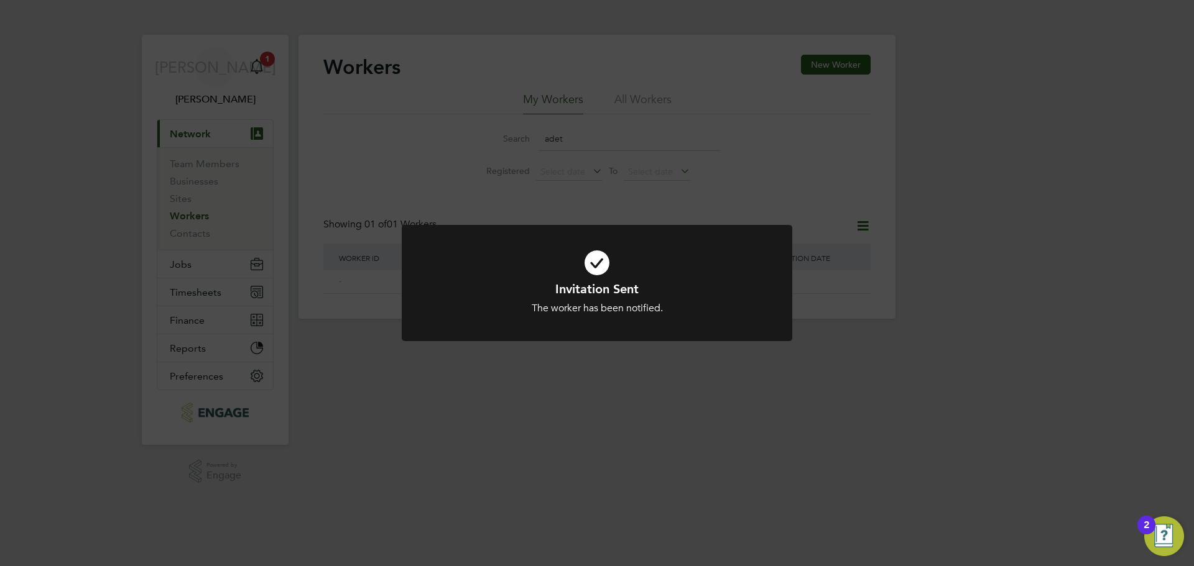
click at [915, 318] on div "Invitation Sent The worker has been notified. Cancel Okay" at bounding box center [597, 283] width 1194 height 566
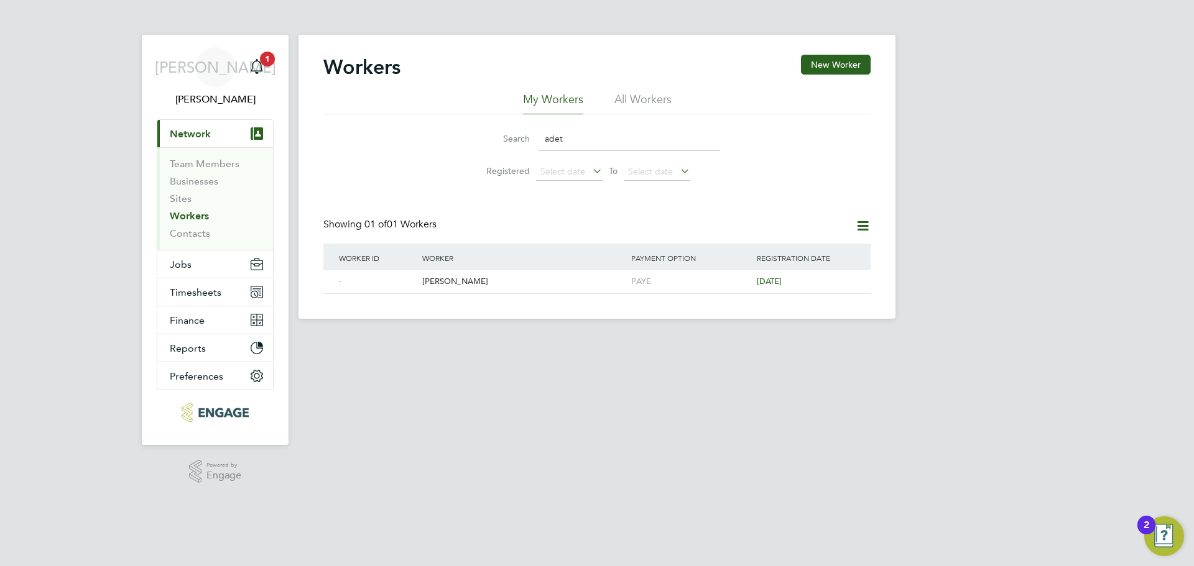
drag, startPoint x: 305, startPoint y: 42, endPoint x: 296, endPoint y: 38, distance: 10.0
click at [296, 38] on div "JA Jerin Aktar Notifications 1 Applications: Current page: Network Team Members…" at bounding box center [597, 169] width 1194 height 339
click at [298, 53] on div "JA Jerin Aktar Notifications 1 Applications: Current page: Network Team Members…" at bounding box center [597, 169] width 1194 height 339
drag, startPoint x: 515, startPoint y: 144, endPoint x: 445, endPoint y: 150, distance: 69.9
click at [448, 149] on div "Search adet Registered Select date To Select date" at bounding box center [596, 150] width 547 height 73
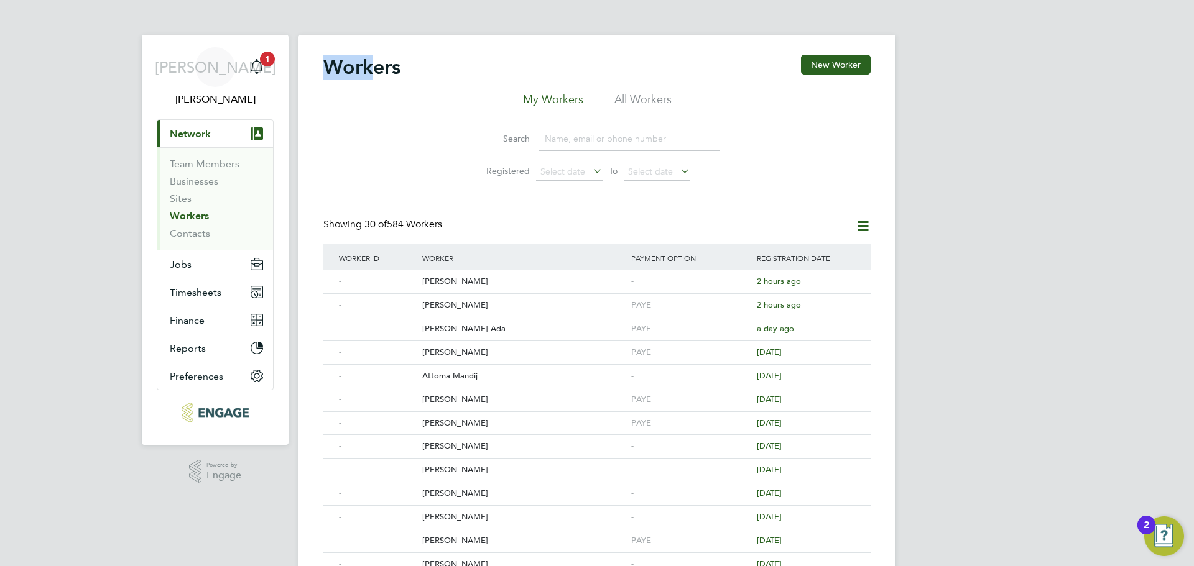
drag, startPoint x: 331, startPoint y: 56, endPoint x: 378, endPoint y: -73, distance: 137.7
click at [378, 0] on html "JA Jerin Aktar Notifications 1 Applications: Current page: Network Team Members…" at bounding box center [597, 534] width 1194 height 1069
click at [324, 89] on div "Workers New Worker" at bounding box center [596, 73] width 547 height 37
click at [214, 292] on span "Timesheets" at bounding box center [196, 293] width 52 height 12
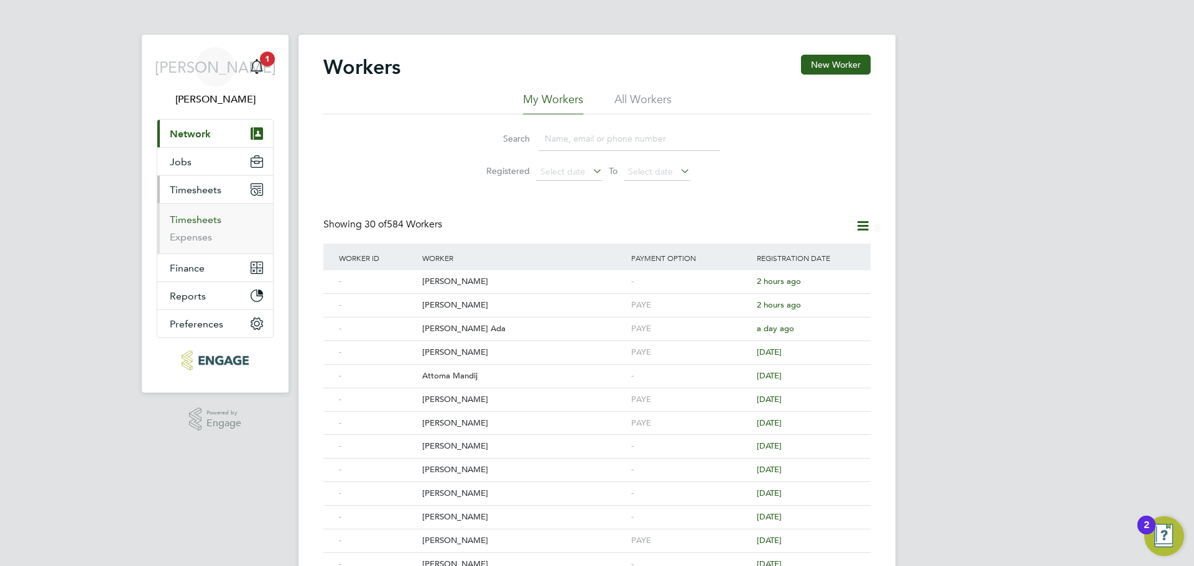
click at [209, 222] on link "Timesheets" at bounding box center [196, 220] width 52 height 12
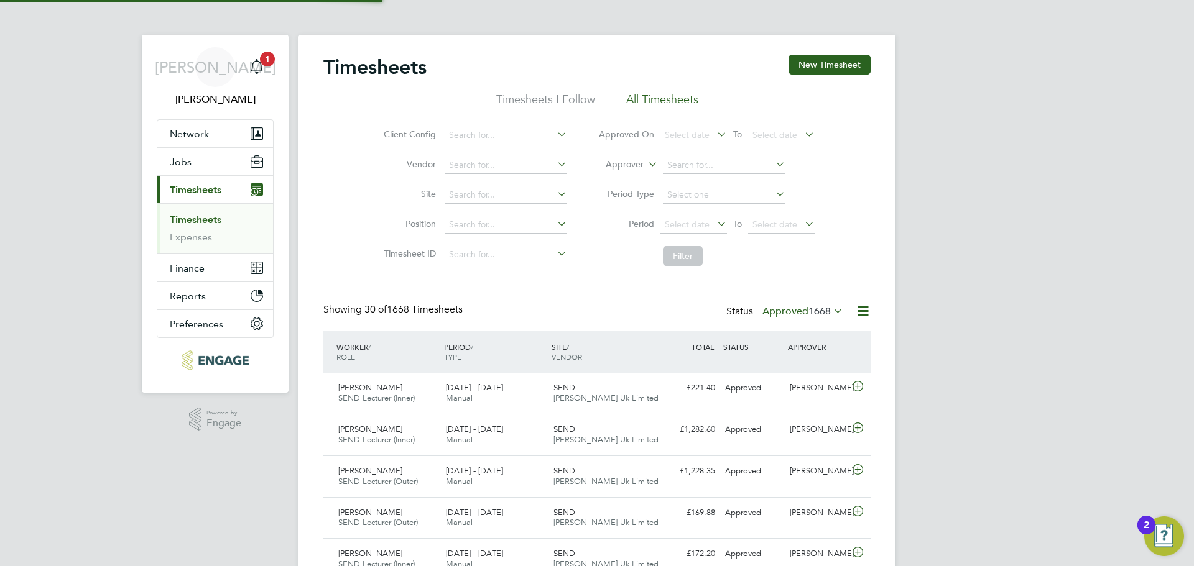
scroll to position [32, 108]
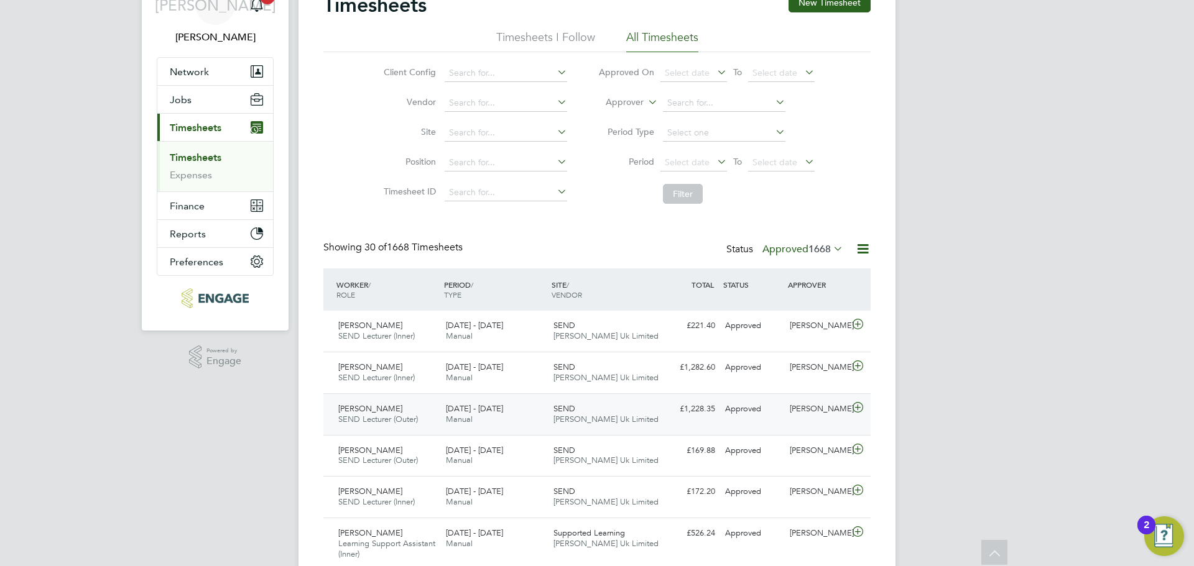
click at [574, 423] on span "[PERSON_NAME] Uk Limited" at bounding box center [605, 419] width 105 height 11
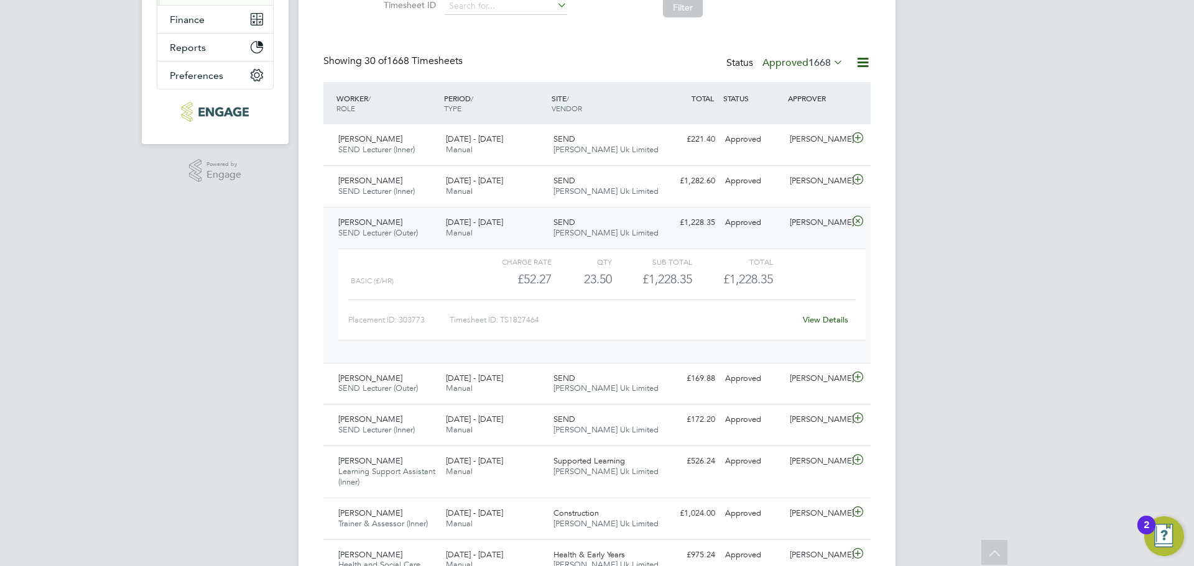
drag, startPoint x: 338, startPoint y: 223, endPoint x: 870, endPoint y: 328, distance: 543.1
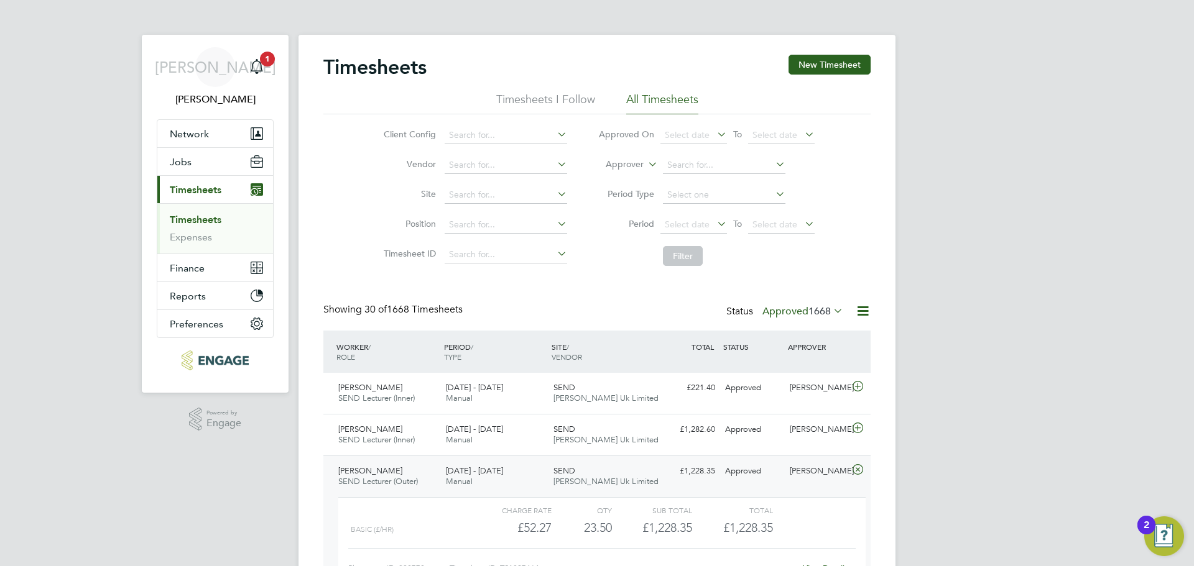
click at [211, 221] on link "Timesheets" at bounding box center [196, 220] width 52 height 12
click at [201, 236] on link "Expenses" at bounding box center [191, 237] width 42 height 12
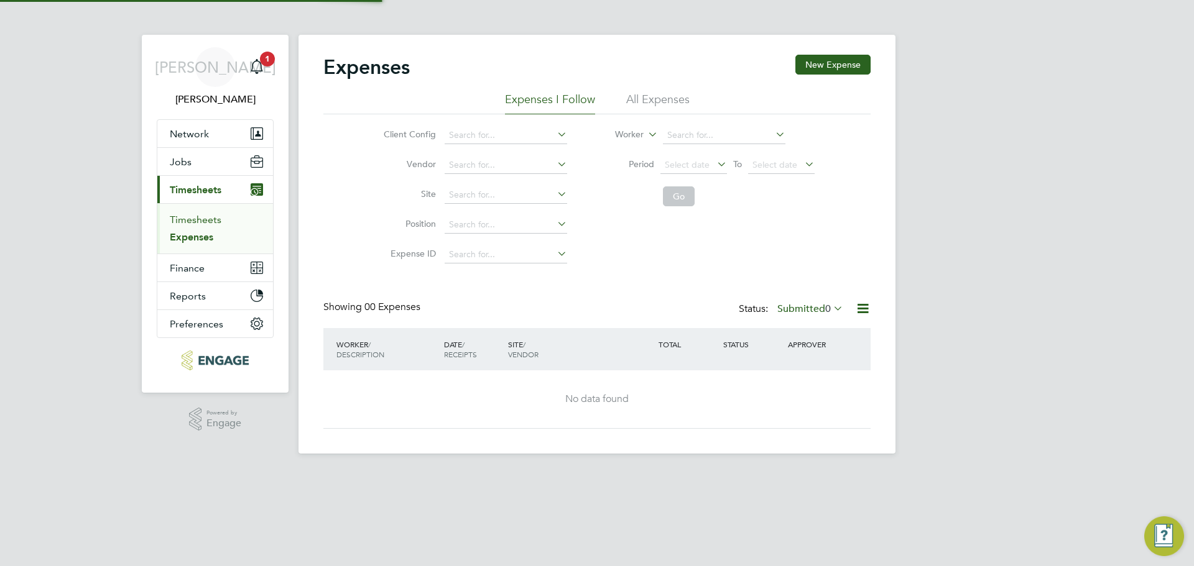
click at [206, 223] on link "Timesheets" at bounding box center [196, 220] width 52 height 12
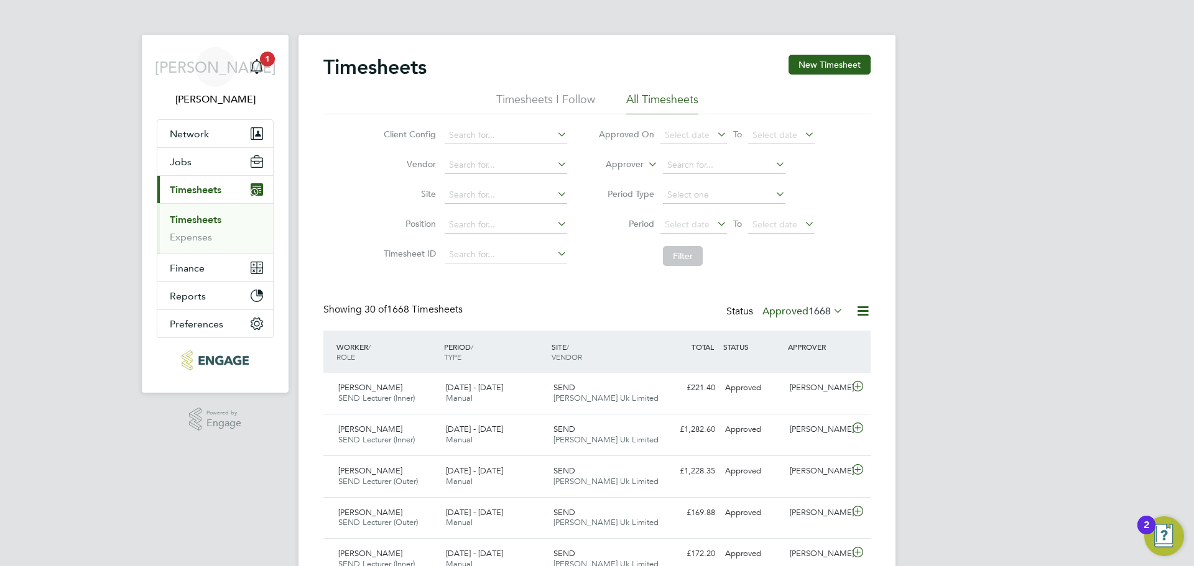
scroll to position [32, 108]
click at [824, 67] on button "New Timesheet" at bounding box center [829, 65] width 82 height 20
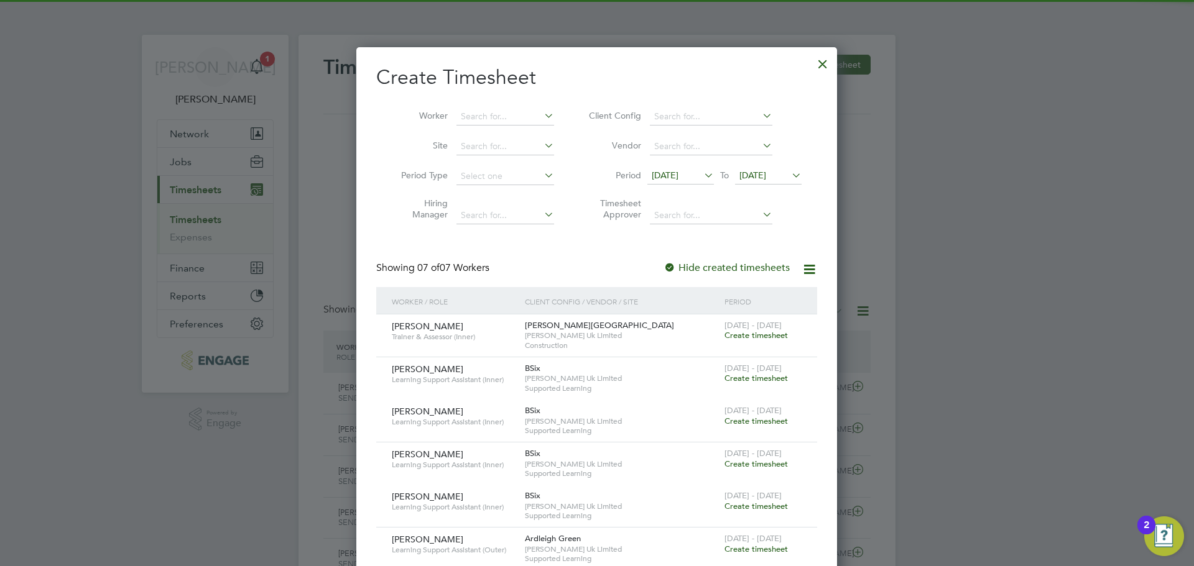
click at [677, 169] on span "12 Sep 2025" at bounding box center [680, 176] width 67 height 17
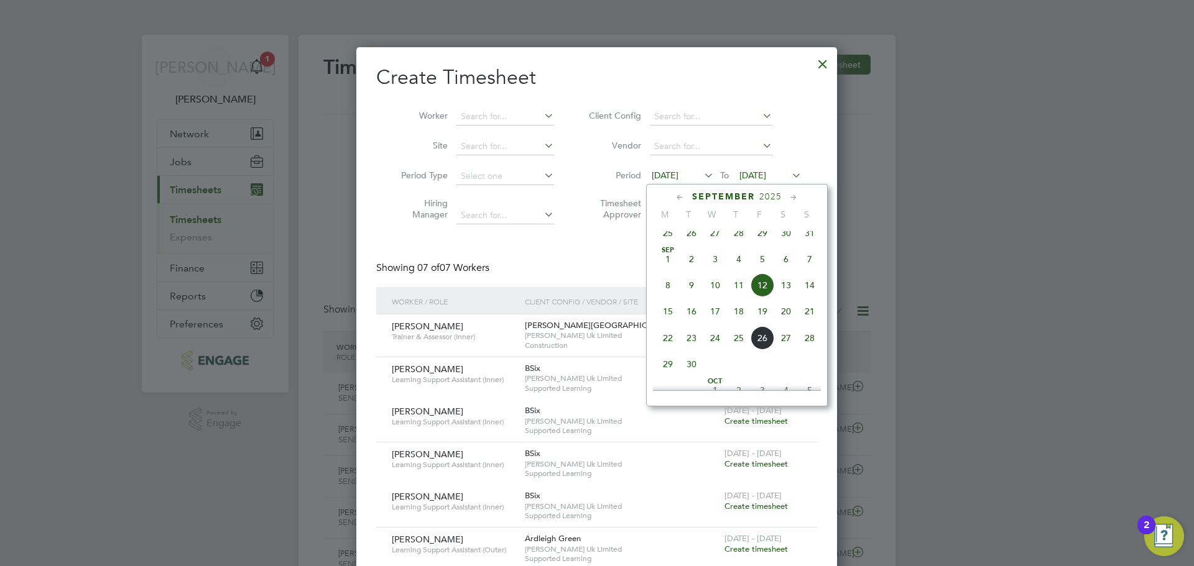
click at [659, 349] on span "22" at bounding box center [668, 338] width 24 height 24
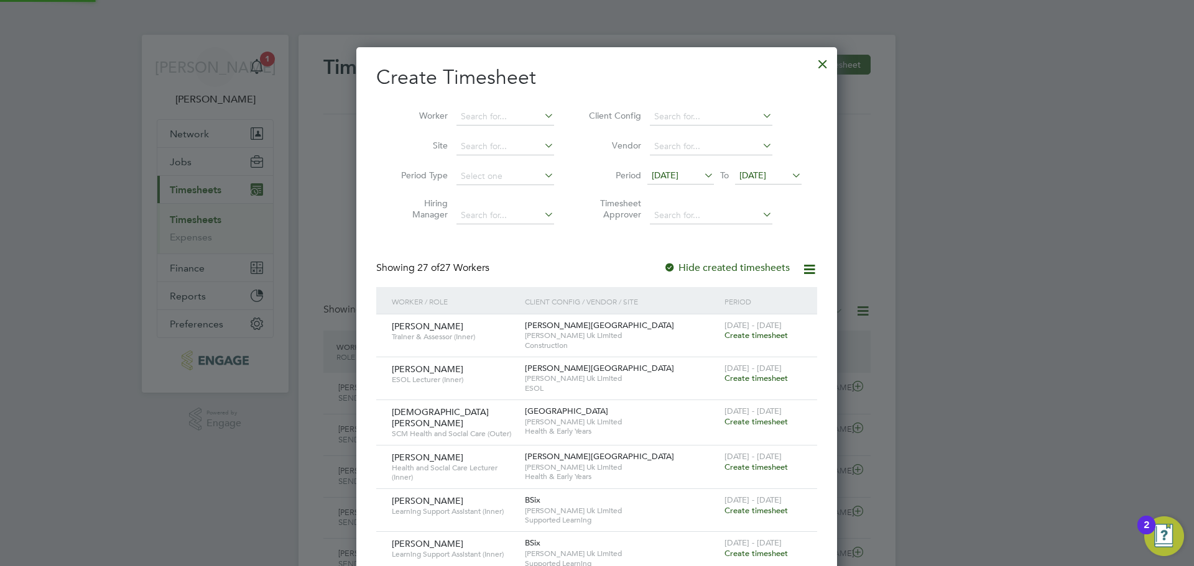
click at [785, 154] on li "Vendor" at bounding box center [692, 147] width 247 height 30
click at [766, 171] on span "22 Sep 2025" at bounding box center [752, 175] width 27 height 11
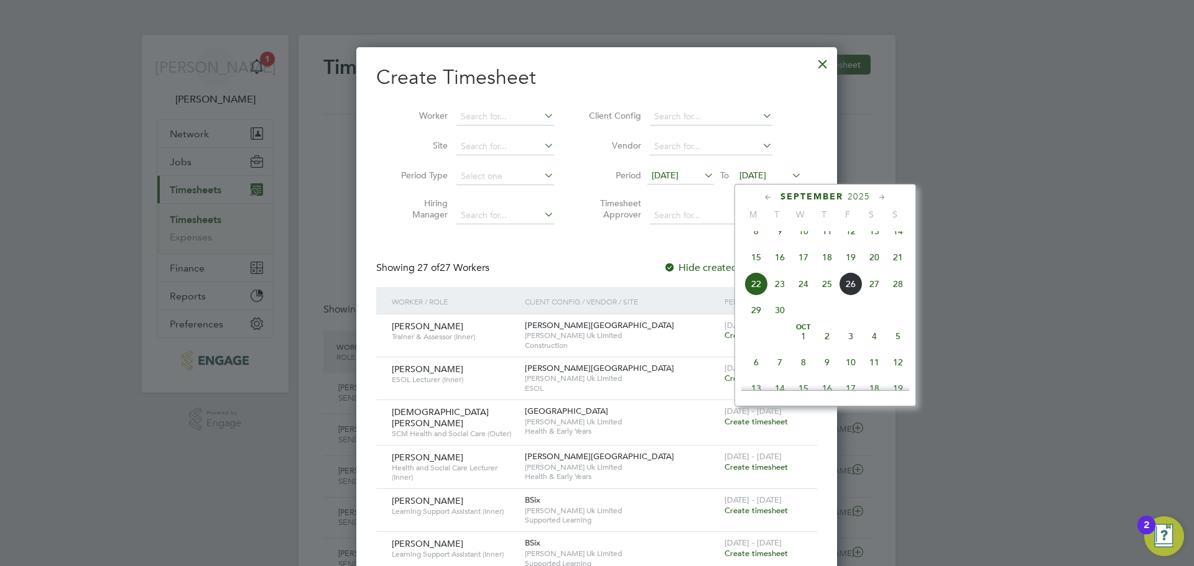
click at [893, 296] on span "28" at bounding box center [898, 284] width 24 height 24
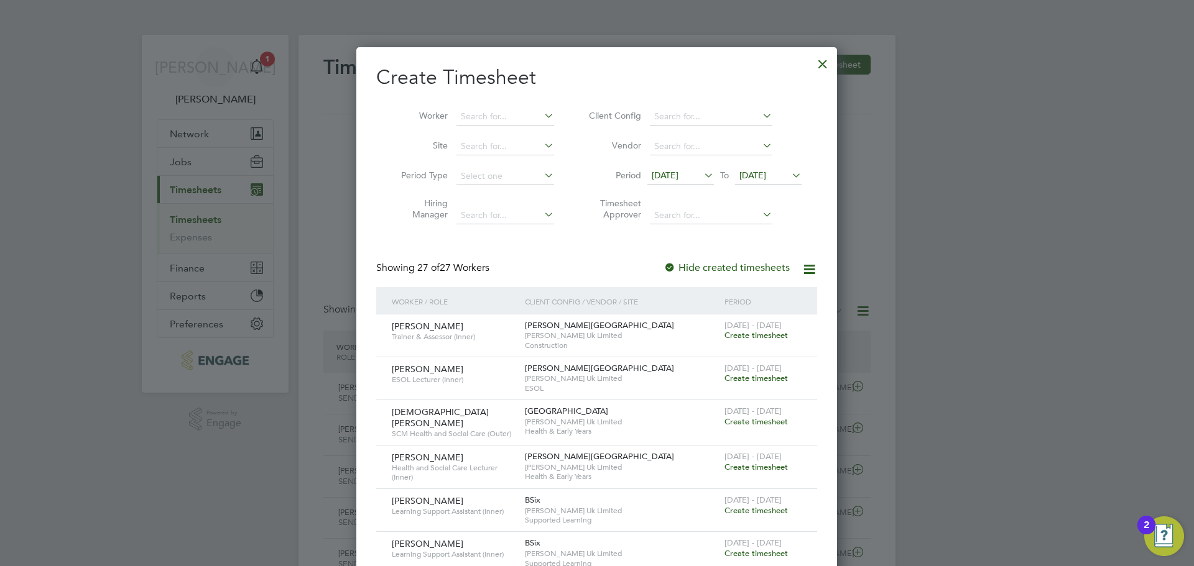
click at [825, 58] on div at bounding box center [822, 61] width 22 height 22
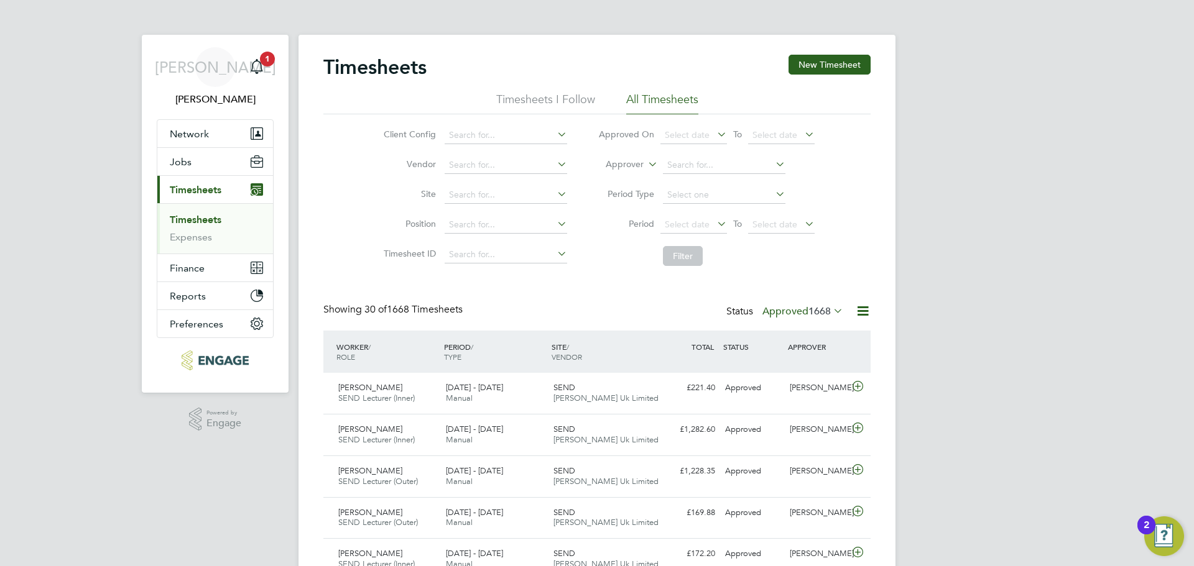
click at [827, 308] on span "1668" at bounding box center [819, 311] width 22 height 12
click at [804, 353] on li "Saved" at bounding box center [786, 350] width 57 height 17
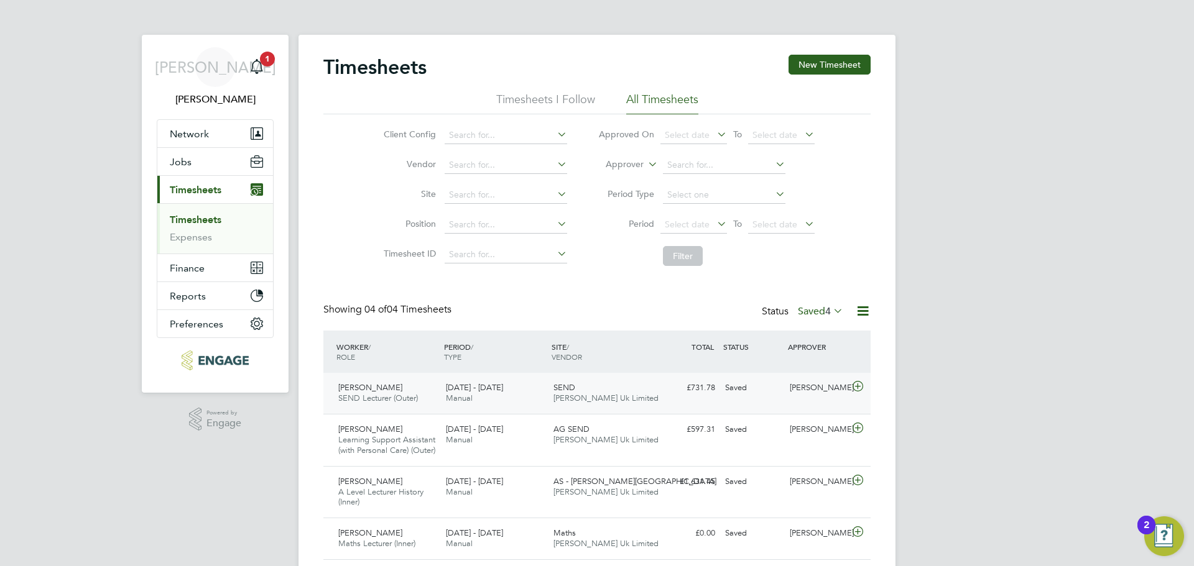
click at [592, 395] on span "[PERSON_NAME] Uk Limited" at bounding box center [605, 398] width 105 height 11
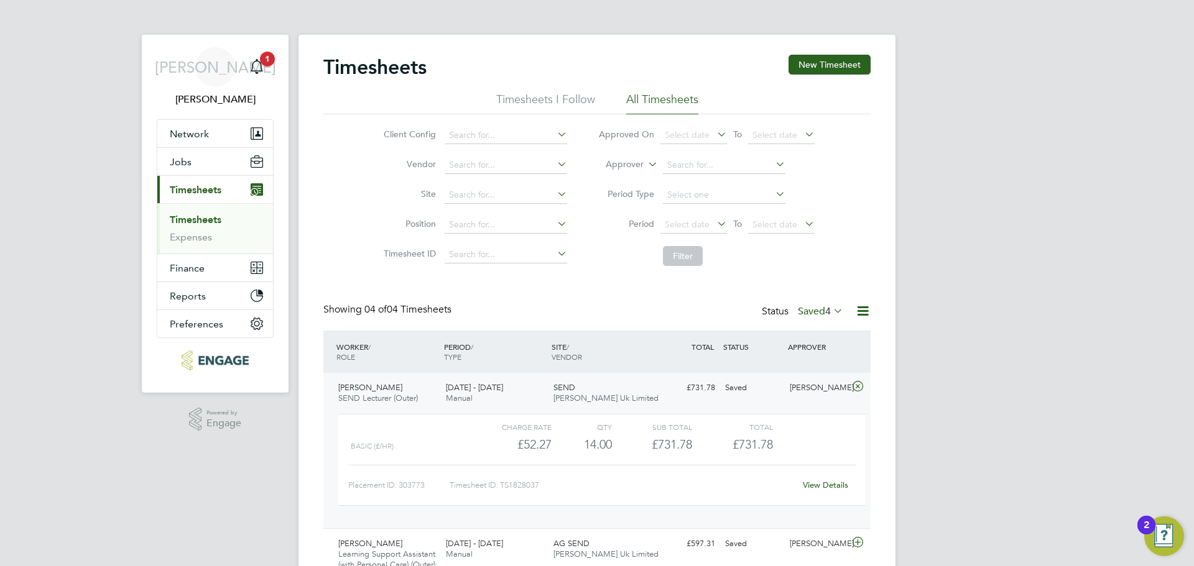
click at [826, 486] on link "View Details" at bounding box center [825, 485] width 45 height 11
click at [274, 63] on app-badge "1" at bounding box center [267, 58] width 15 height 12
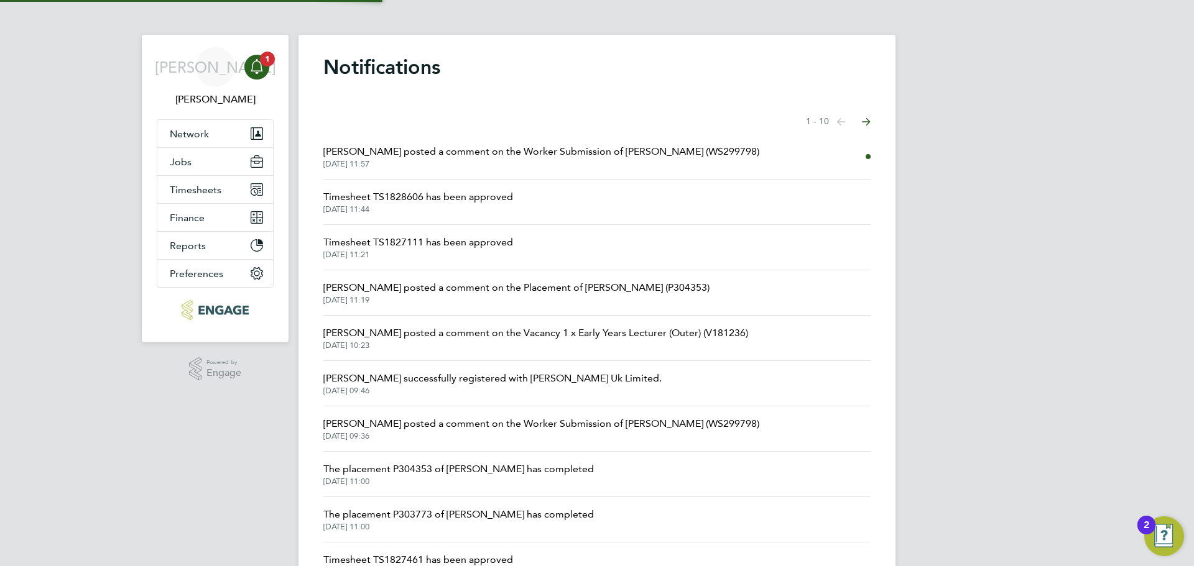
click at [440, 147] on span "Shabnam Shaheen posted a comment on the Worker Submission of Amber Naseem (WS29…" at bounding box center [541, 151] width 436 height 15
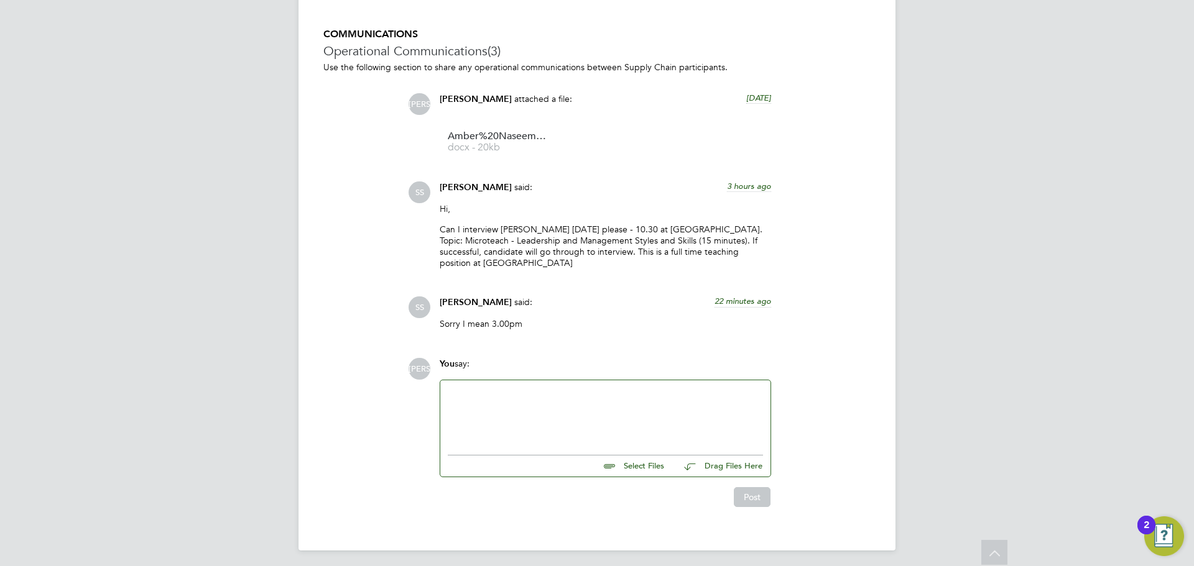
scroll to position [1139, 0]
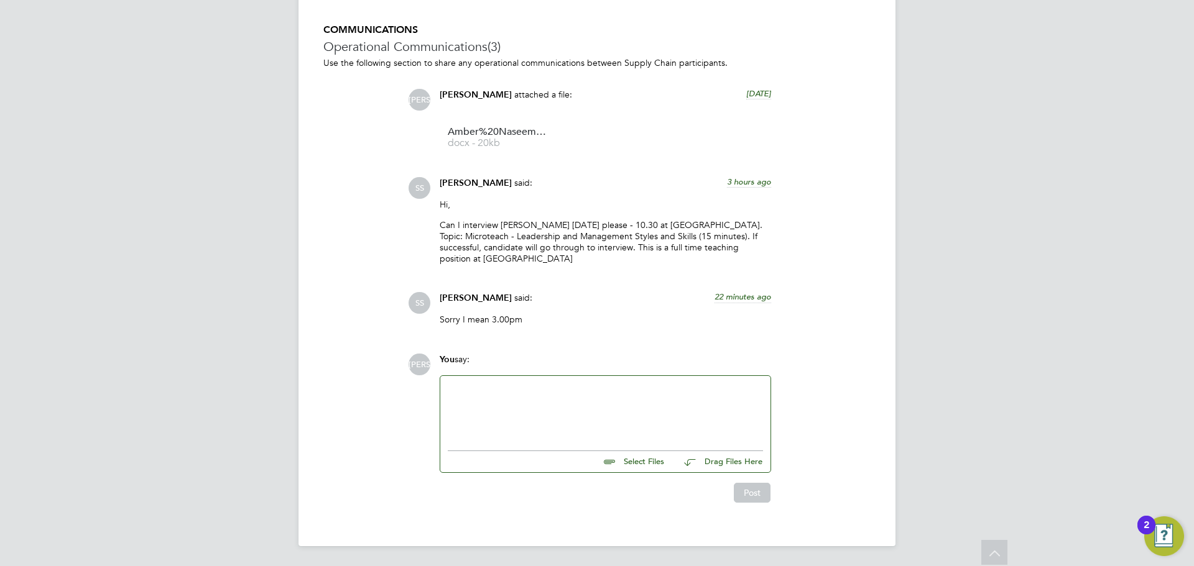
click at [717, 239] on p "Can I interview Amber on Monday please - 10.30 at Redbridge Campus. Topic: Micr…" at bounding box center [605, 241] width 331 height 45
drag, startPoint x: 434, startPoint y: 237, endPoint x: 669, endPoint y: 236, distance: 235.0
click at [669, 236] on div "Shabnam Shaheen said: 3 hours ago Hi, Can I interview Amber on Monday please - …" at bounding box center [605, 225] width 344 height 97
click at [669, 236] on p "Can I interview Amber on Monday please - 10.30 at Redbridge Campus. Topic: Micr…" at bounding box center [605, 241] width 331 height 45
drag, startPoint x: 669, startPoint y: 236, endPoint x: 491, endPoint y: 238, distance: 178.4
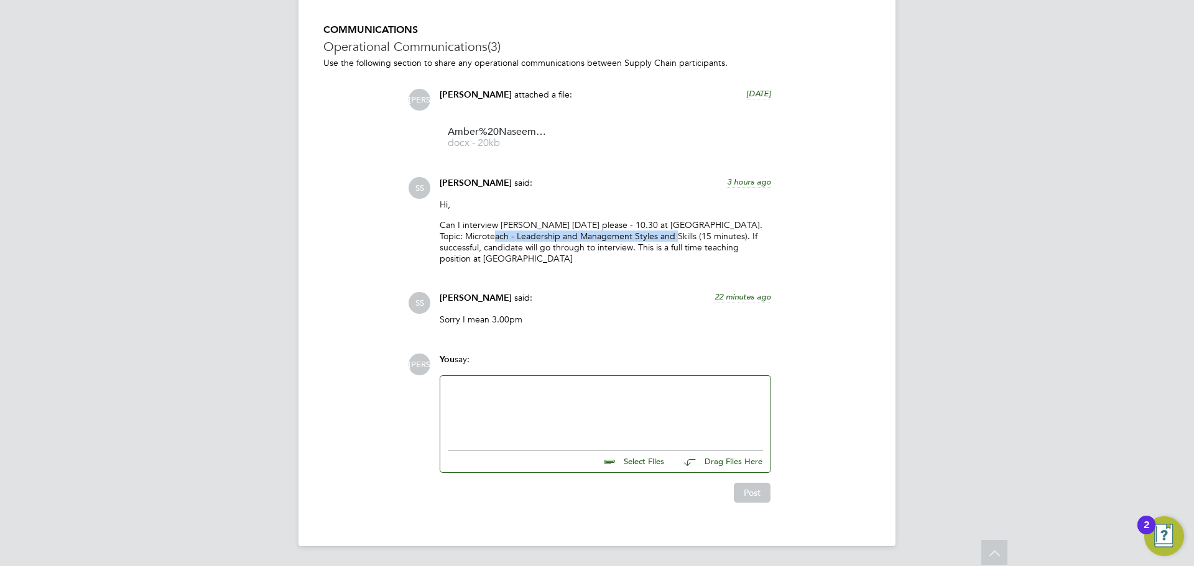
click at [491, 238] on p "Can I interview Amber on Monday please - 10.30 at Redbridge Campus. Topic: Micr…" at bounding box center [605, 241] width 331 height 45
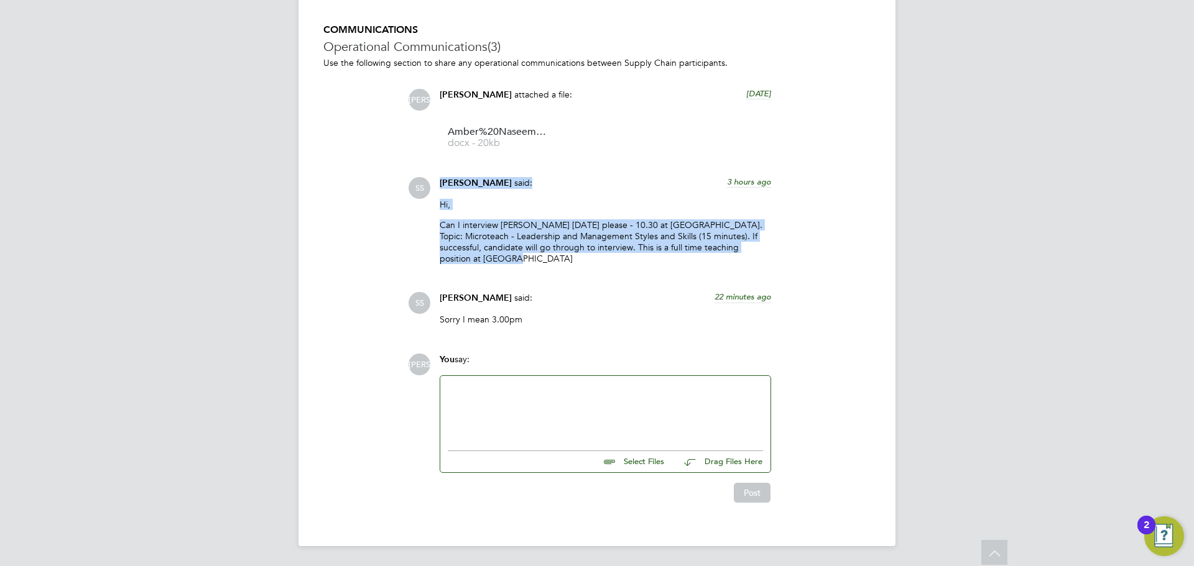
drag, startPoint x: 433, startPoint y: 198, endPoint x: 479, endPoint y: 261, distance: 78.2
click at [479, 261] on div "SS Shabnam Shaheen said: 3 hours ago Hi, Can I interview Amber on Monday please…" at bounding box center [639, 225] width 463 height 97
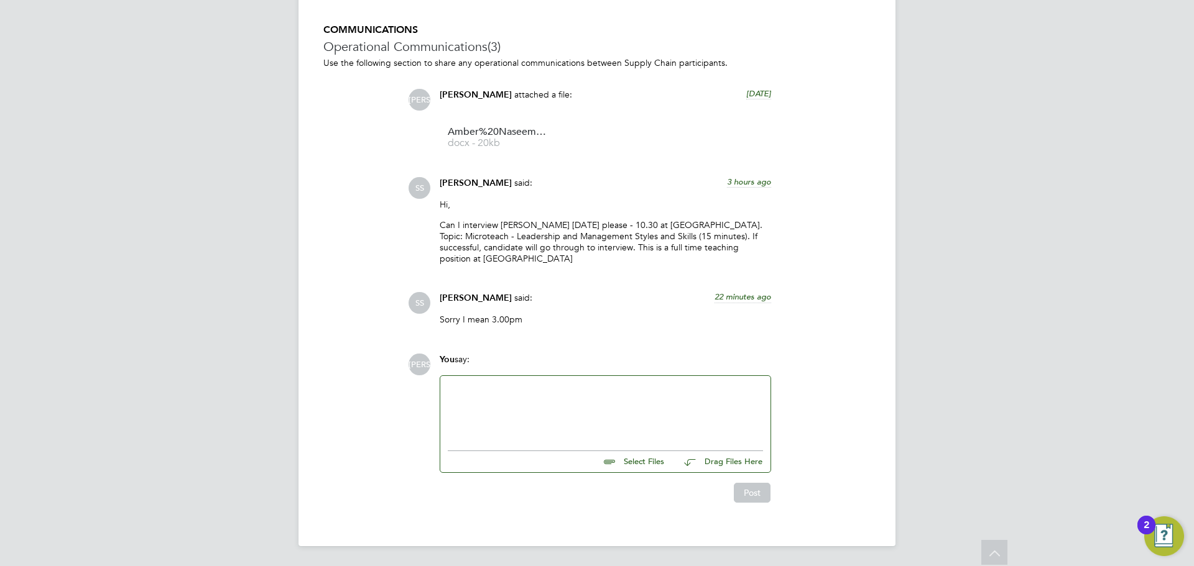
click at [477, 280] on div "JA Jerin Aktar attached a file: 2 days ago Amber%20Naseem%20-%20CV docx - 20kb …" at bounding box center [639, 212] width 463 height 246
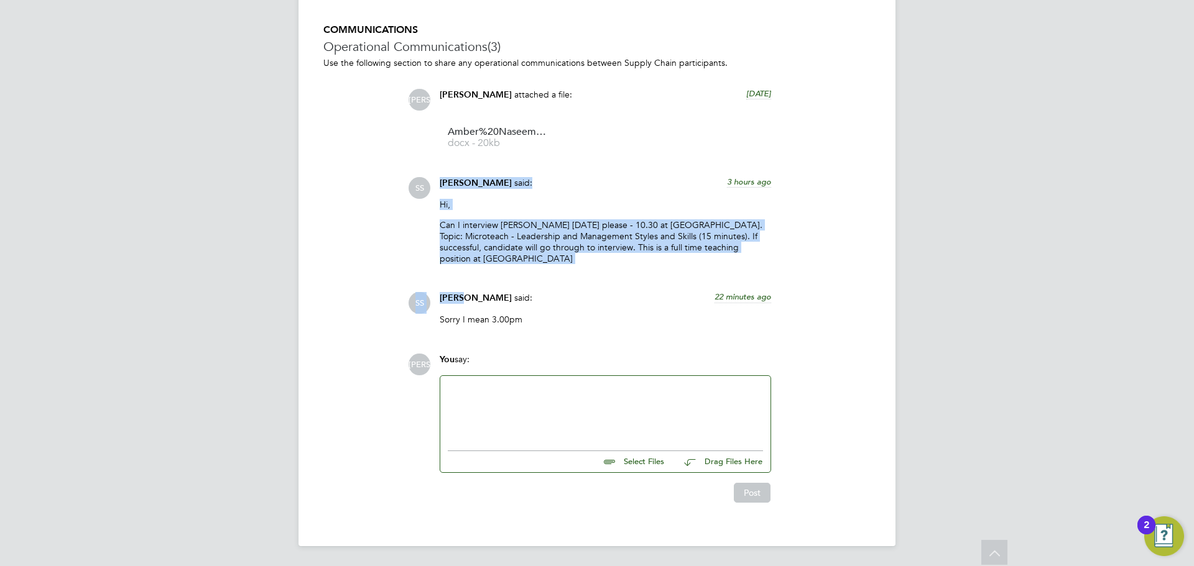
drag, startPoint x: 465, startPoint y: 282, endPoint x: 428, endPoint y: 178, distance: 109.5
click at [428, 178] on div "JA Jerin Aktar attached a file: 2 days ago Amber%20Naseem%20-%20CV docx - 20kb …" at bounding box center [639, 212] width 463 height 246
click at [431, 200] on div "SS Shabnam Shaheen said: 3 hours ago Hi, Can I interview Amber on Monday please…" at bounding box center [639, 225] width 463 height 97
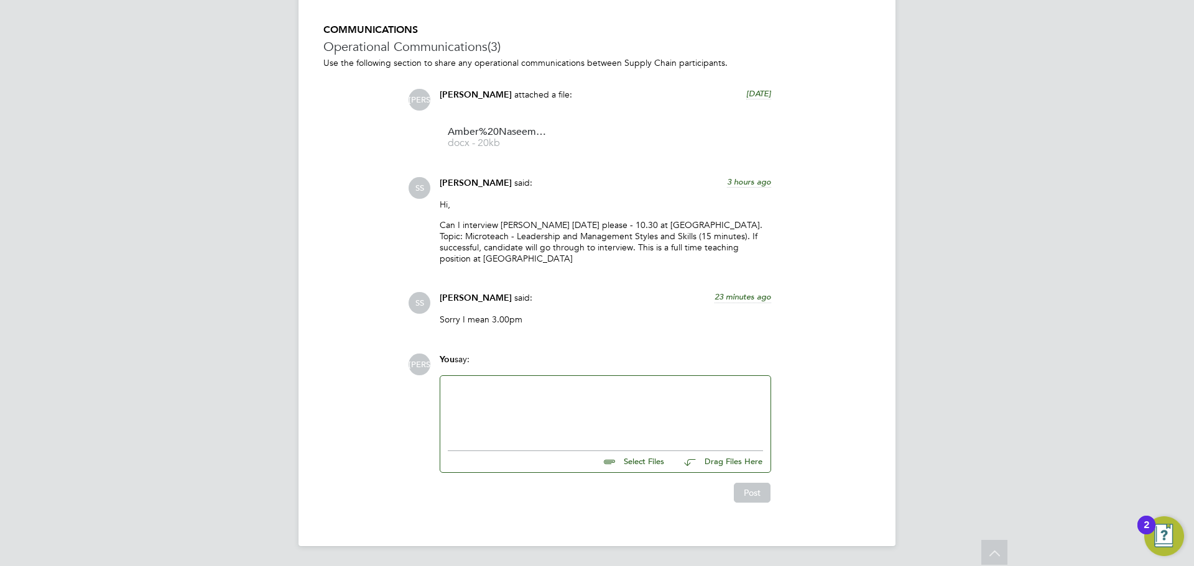
drag, startPoint x: 439, startPoint y: 208, endPoint x: 427, endPoint y: 199, distance: 15.0
click at [427, 199] on div "SS Shabnam Shaheen said: 3 hours ago Hi, Can I interview Amber on Monday please…" at bounding box center [639, 225] width 463 height 97
drag, startPoint x: 435, startPoint y: 201, endPoint x: 423, endPoint y: 188, distance: 17.2
click at [423, 188] on div "SS Shabnam Shaheen said: 3 hours ago Hi, Can I interview Amber on Monday please…" at bounding box center [639, 225] width 463 height 97
click at [427, 182] on span "SS" at bounding box center [419, 188] width 22 height 22
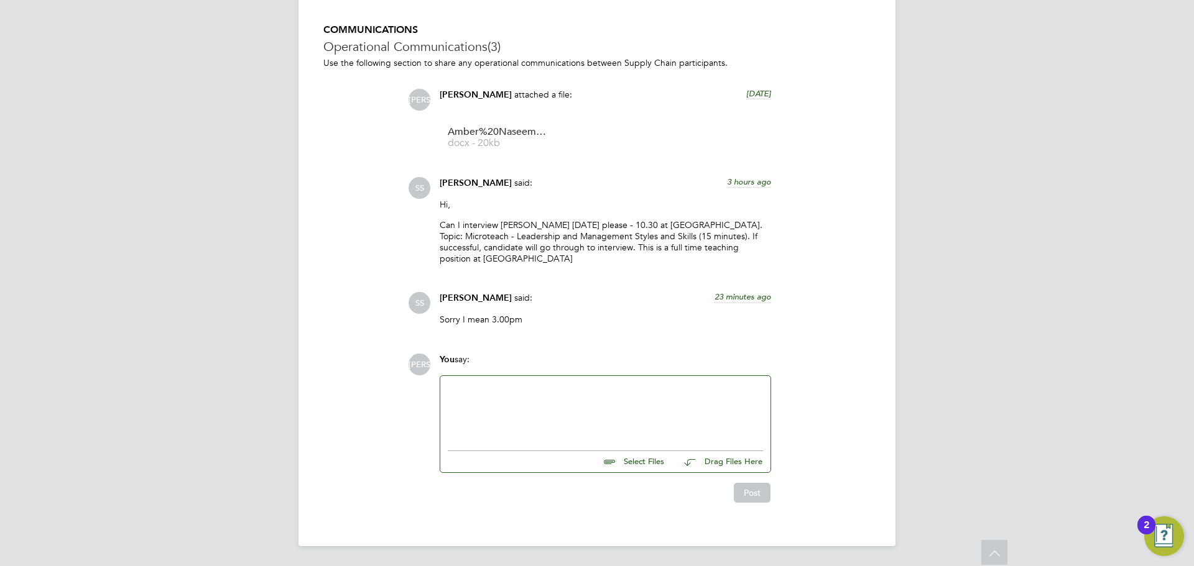
drag, startPoint x: 437, startPoint y: 182, endPoint x: 439, endPoint y: 191, distance: 9.5
click at [439, 191] on div "Shabnam Shaheen said: 3 hours ago Hi, Can I interview Amber on Monday please - …" at bounding box center [605, 225] width 344 height 97
click at [521, 411] on div at bounding box center [605, 410] width 315 height 53
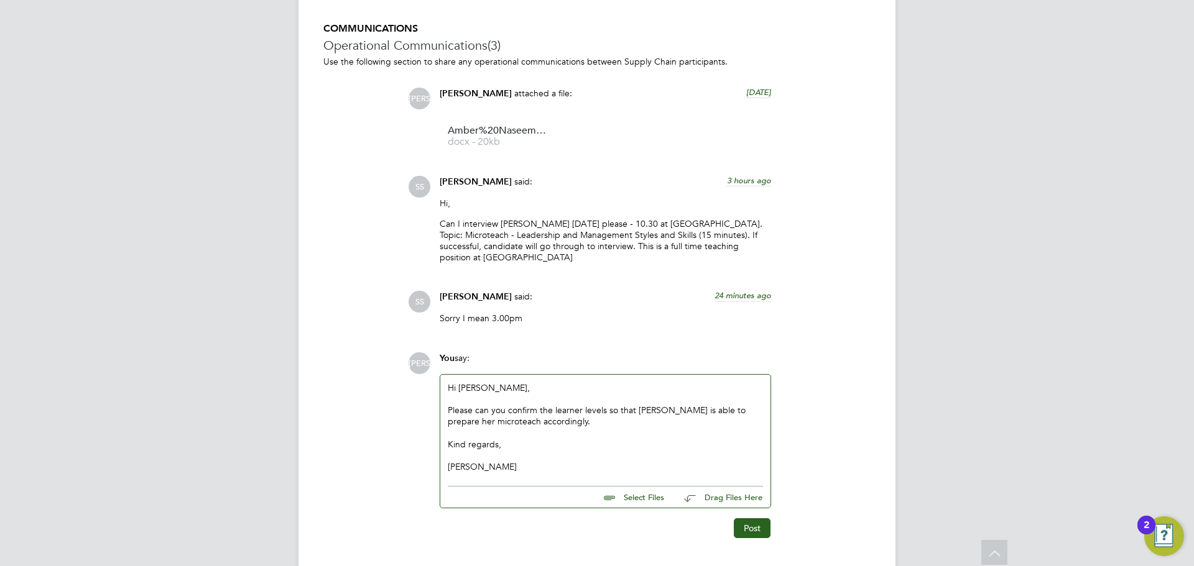
click at [495, 390] on div "Hi Shabnam, Please can you confirm the learner levels so that Amber is able to …" at bounding box center [605, 427] width 315 height 91
click at [737, 532] on button "Post" at bounding box center [752, 528] width 37 height 20
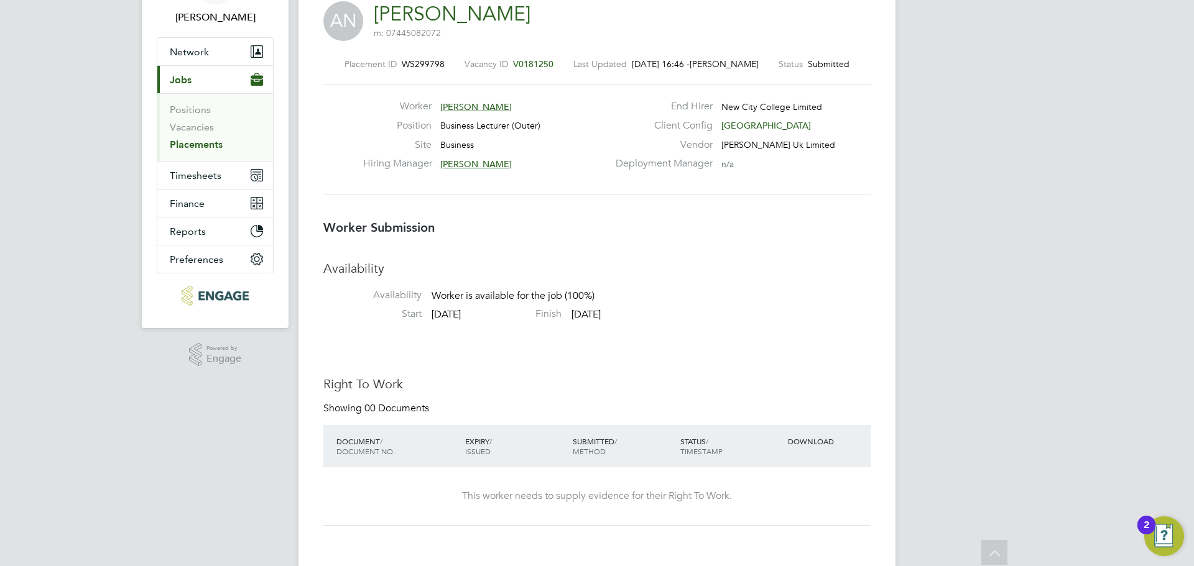
scroll to position [0, 0]
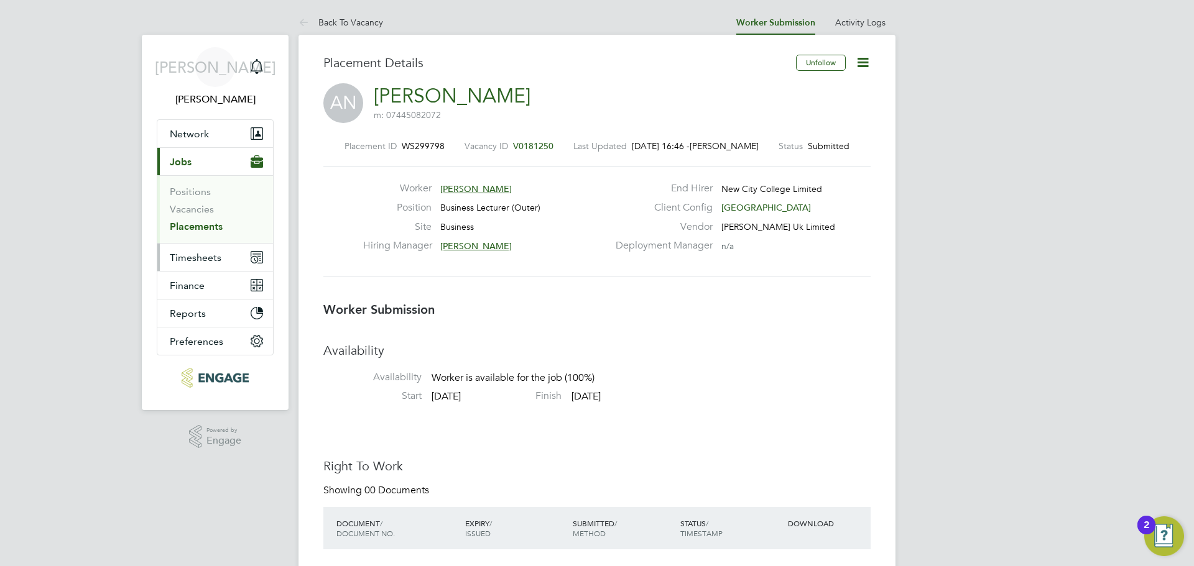
click at [241, 259] on button "Timesheets" at bounding box center [215, 257] width 116 height 27
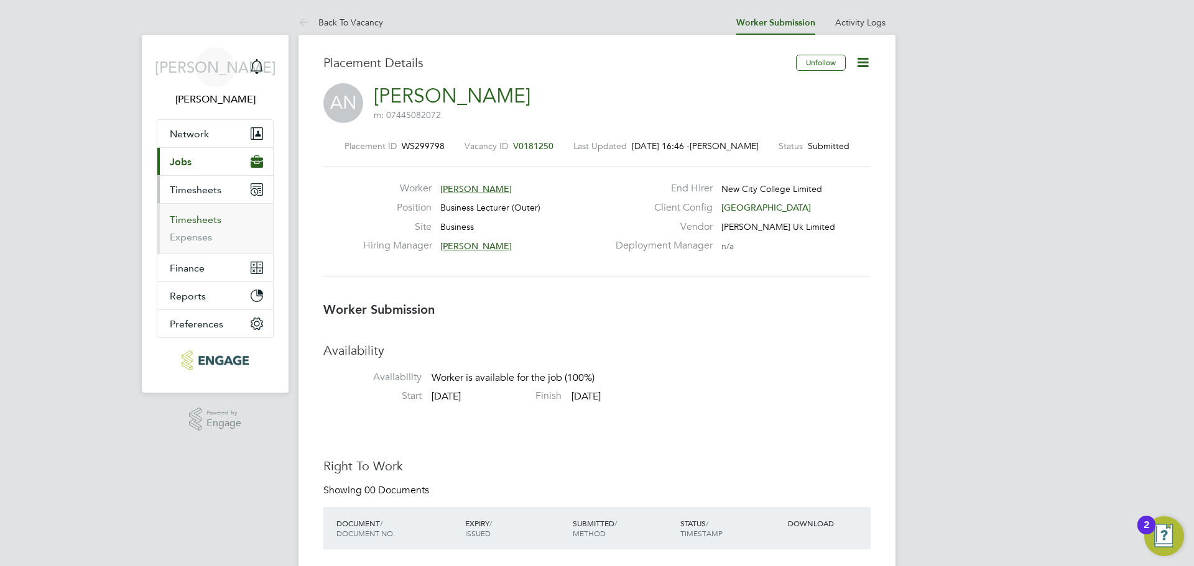
click at [213, 221] on link "Timesheets" at bounding box center [196, 220] width 52 height 12
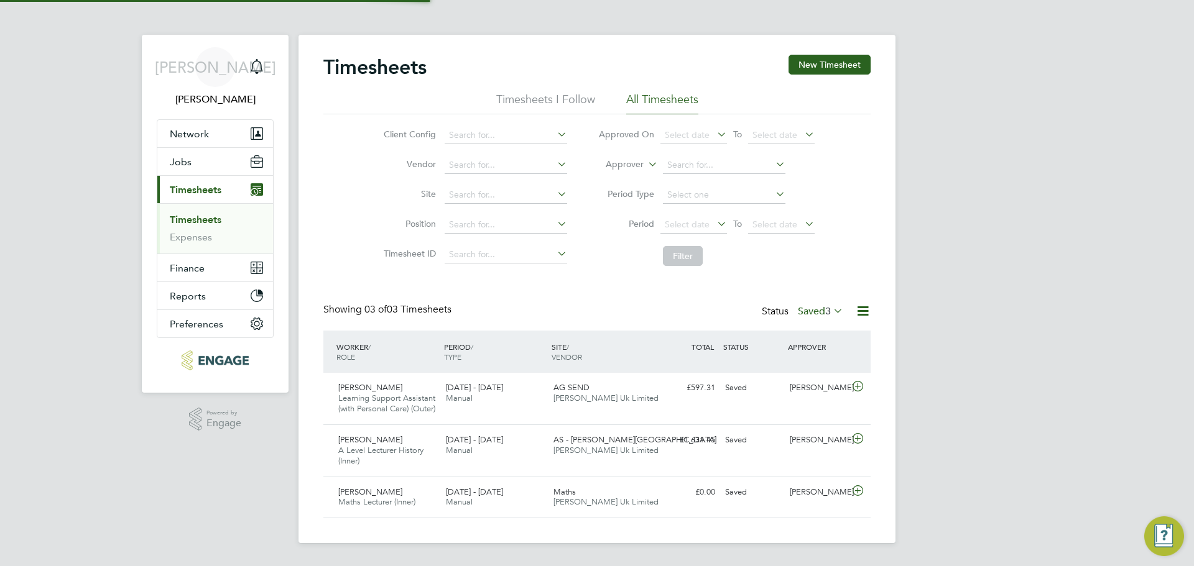
scroll to position [32, 108]
click at [818, 311] on label "Saved 3" at bounding box center [820, 311] width 45 height 12
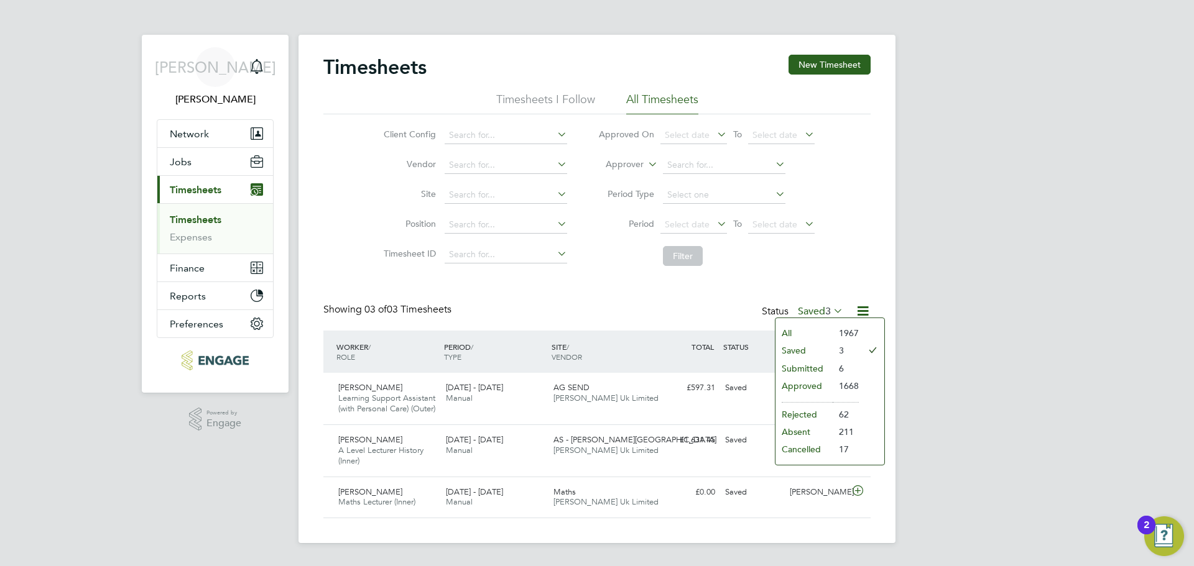
click at [824, 361] on li "Submitted" at bounding box center [803, 368] width 57 height 17
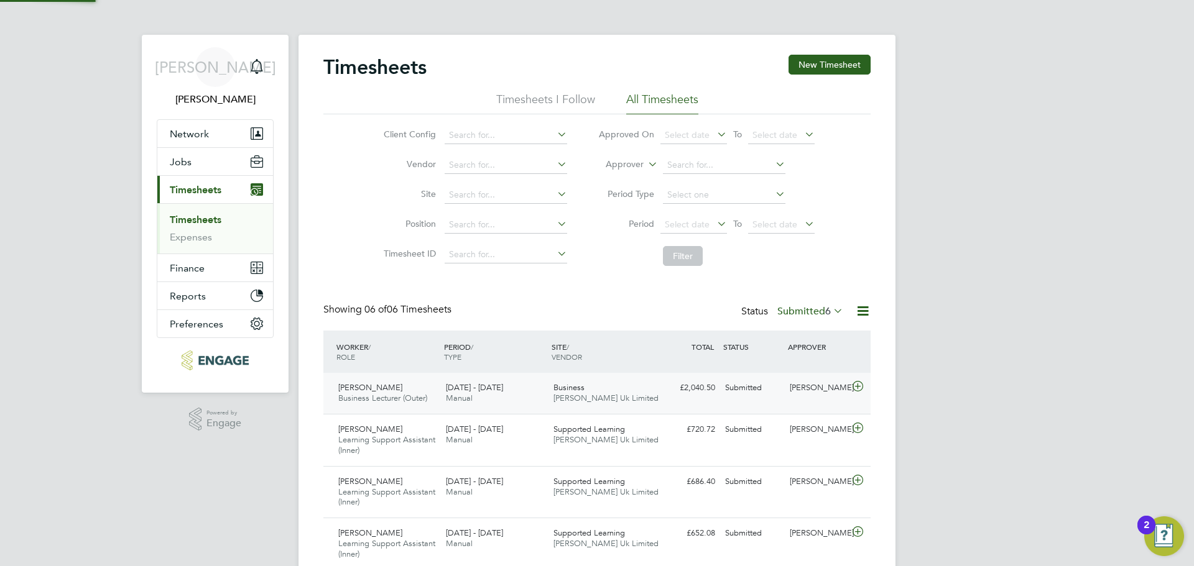
scroll to position [42, 108]
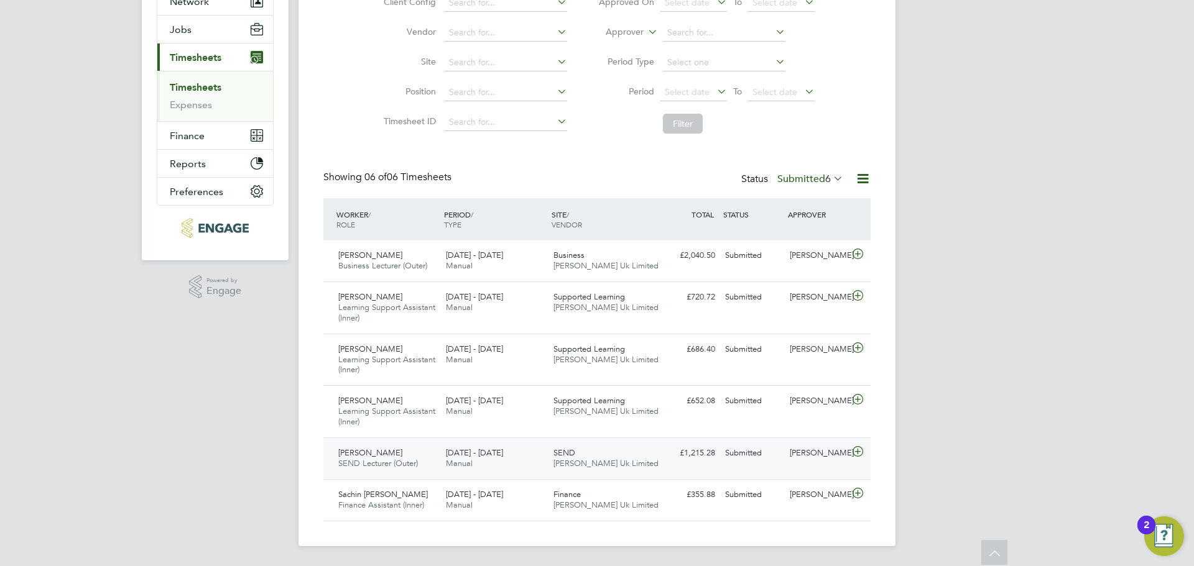
click at [747, 456] on div "Submitted" at bounding box center [752, 453] width 65 height 21
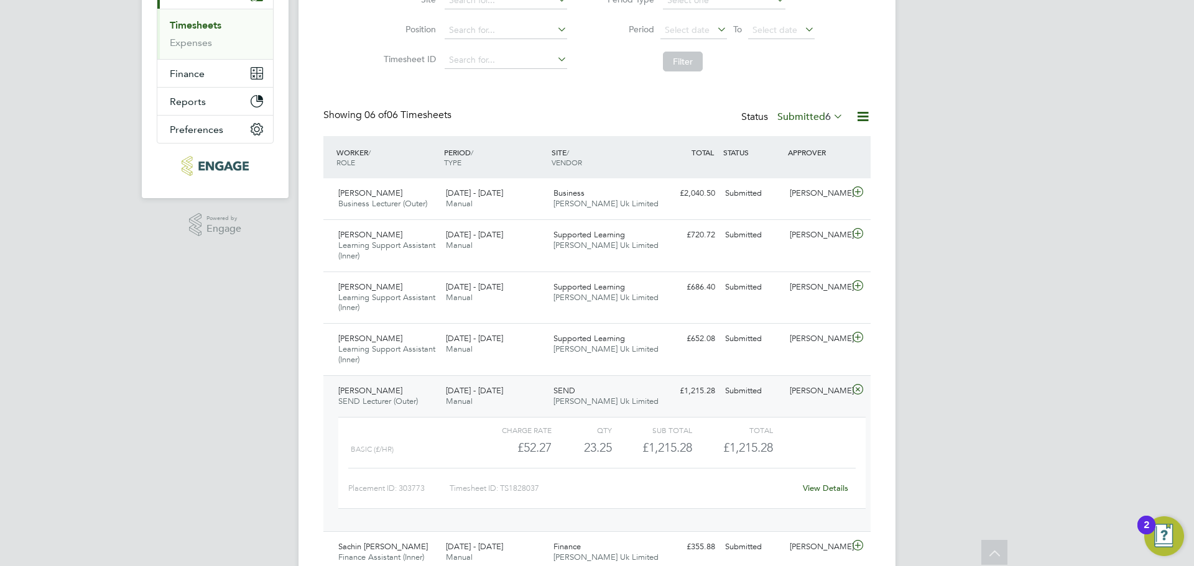
scroll to position [176, 0]
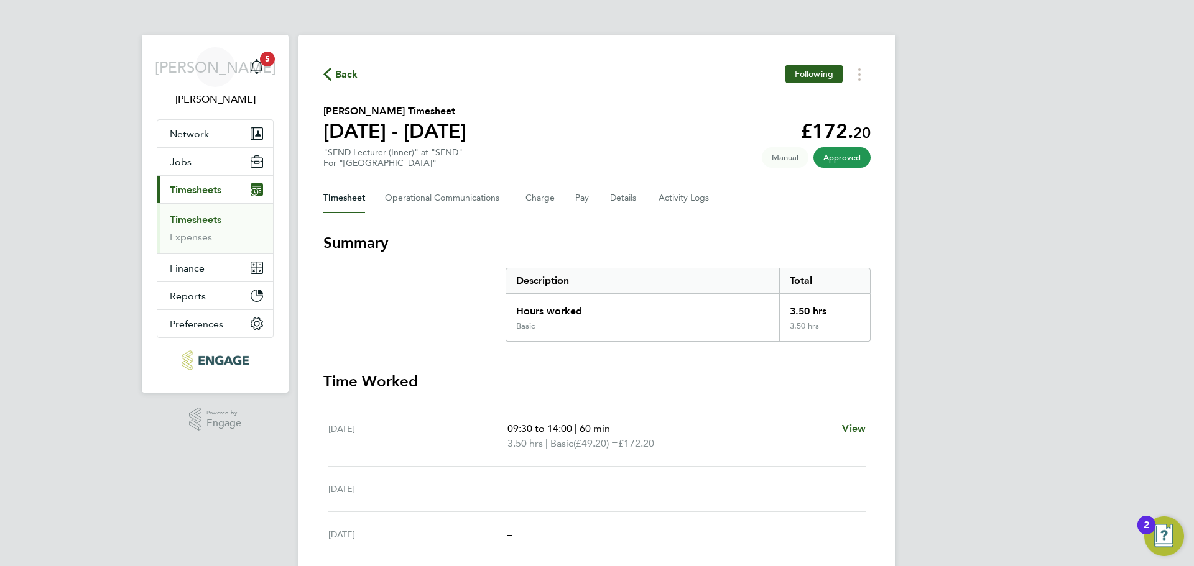
click at [208, 218] on link "Timesheets" at bounding box center [196, 220] width 52 height 12
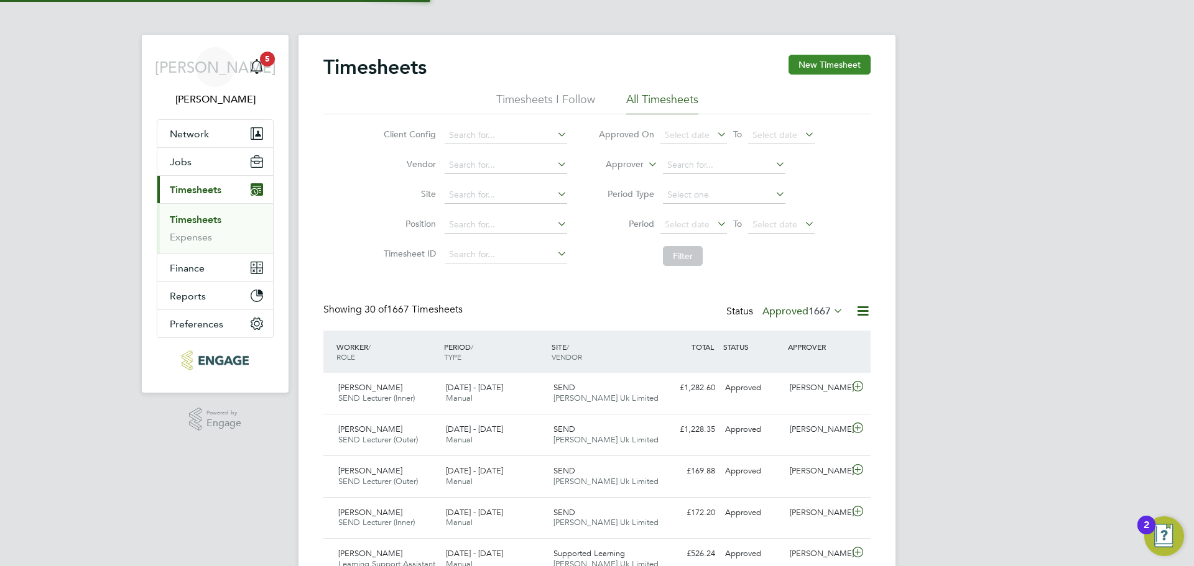
click at [838, 66] on button "New Timesheet" at bounding box center [829, 65] width 82 height 20
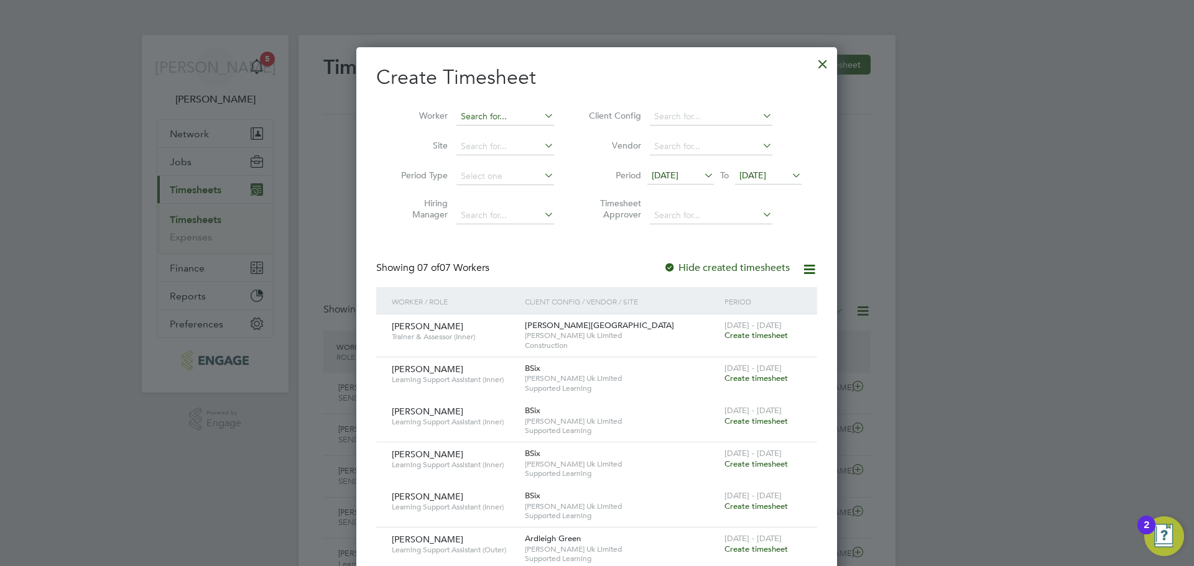
click at [524, 120] on input at bounding box center [505, 116] width 98 height 17
click at [676, 178] on span "12 Sep 2025" at bounding box center [665, 175] width 27 height 11
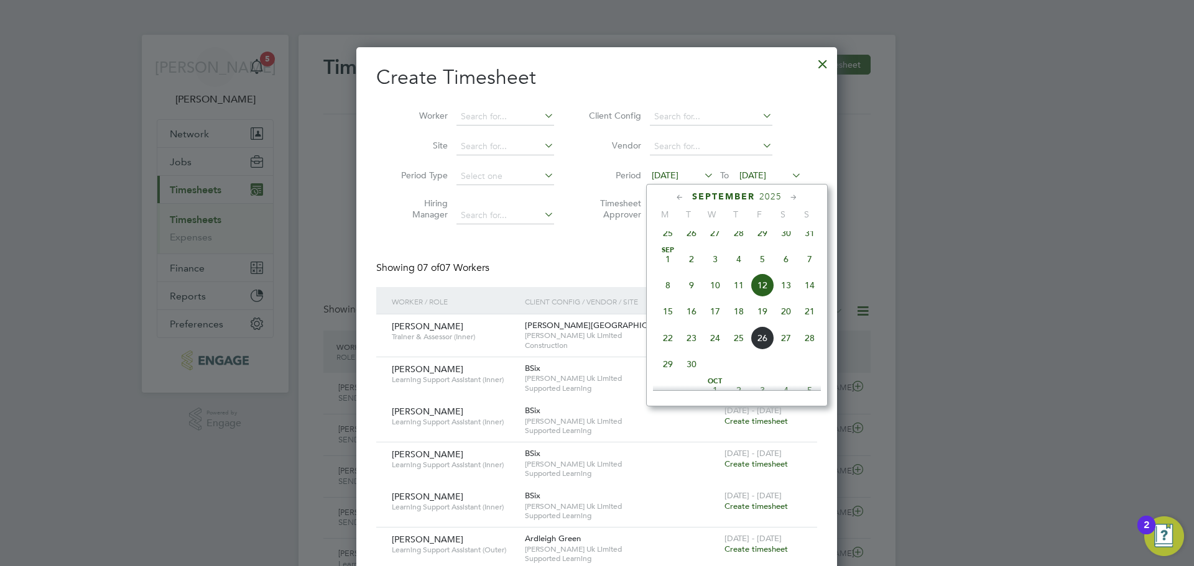
click at [663, 350] on span "22" at bounding box center [668, 338] width 24 height 24
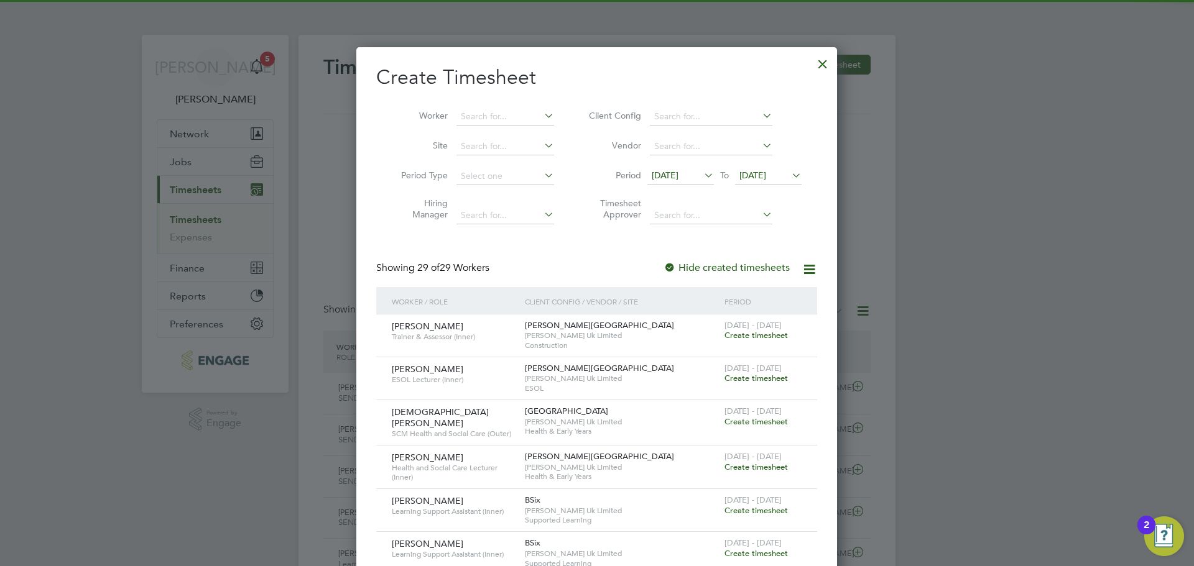
click at [766, 173] on span "22 Sep 2025" at bounding box center [752, 175] width 27 height 11
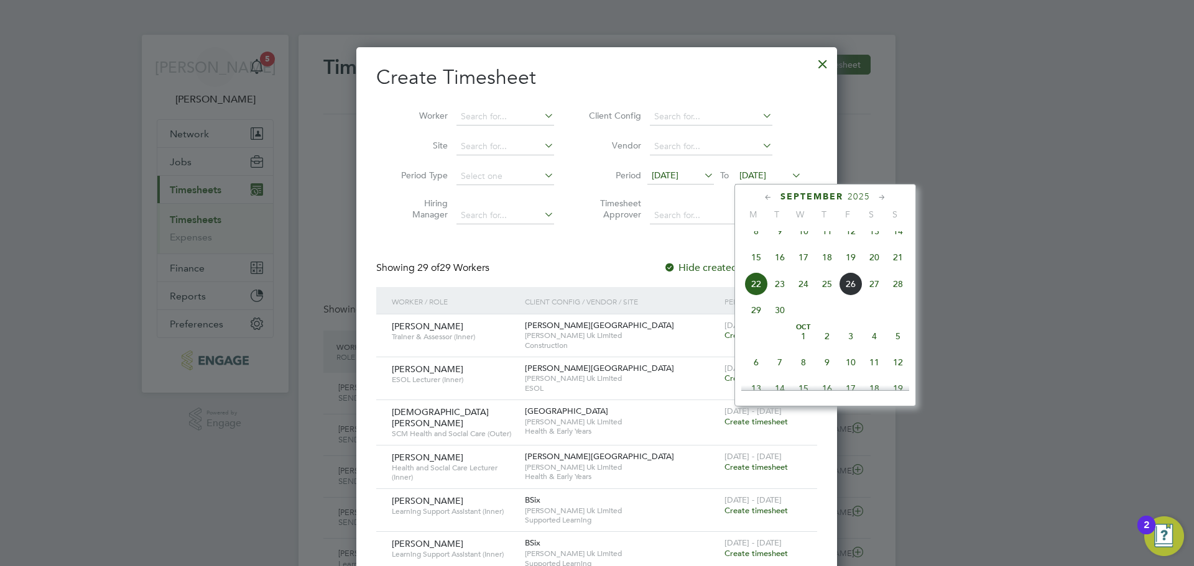
click at [903, 296] on span "28" at bounding box center [898, 284] width 24 height 24
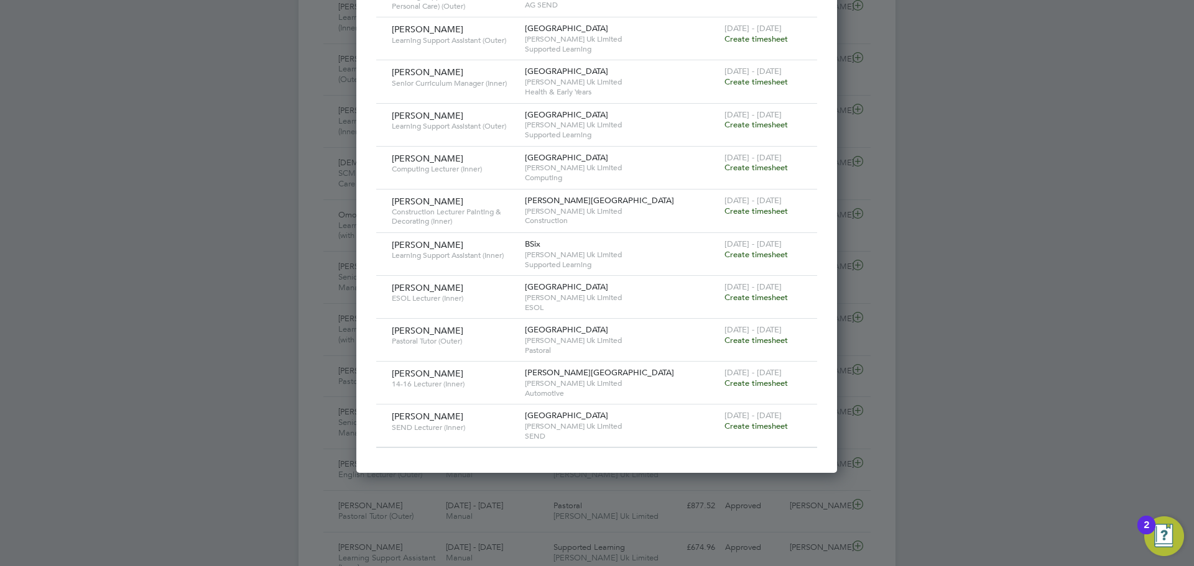
click at [753, 421] on span "Create timesheet" at bounding box center [755, 426] width 63 height 11
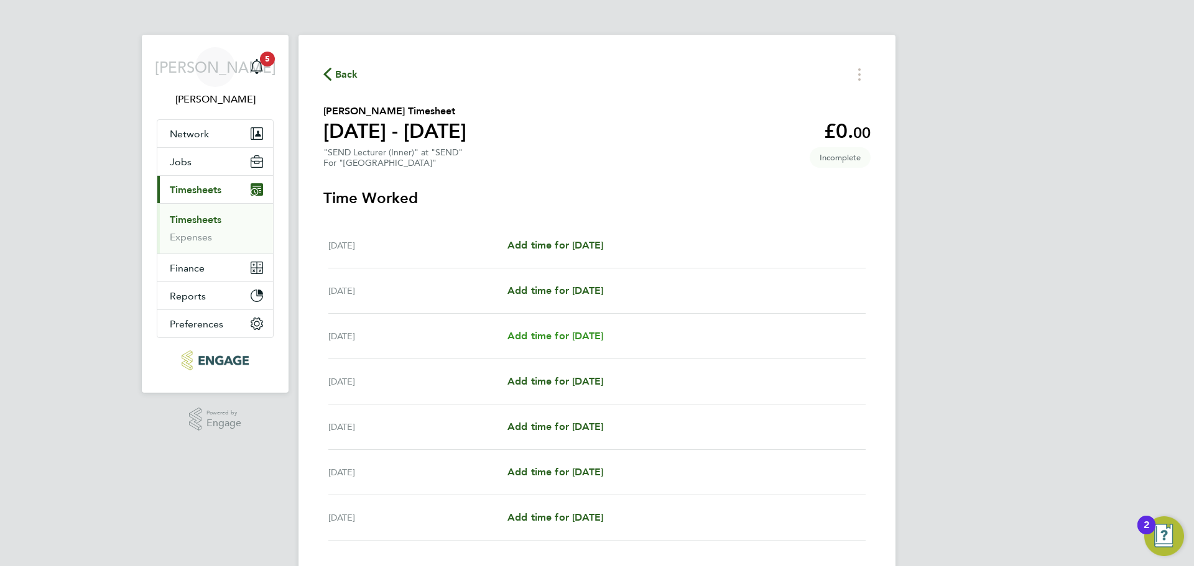
click at [567, 336] on span "Add time for Wed 24 Sep" at bounding box center [555, 336] width 96 height 12
select select "60"
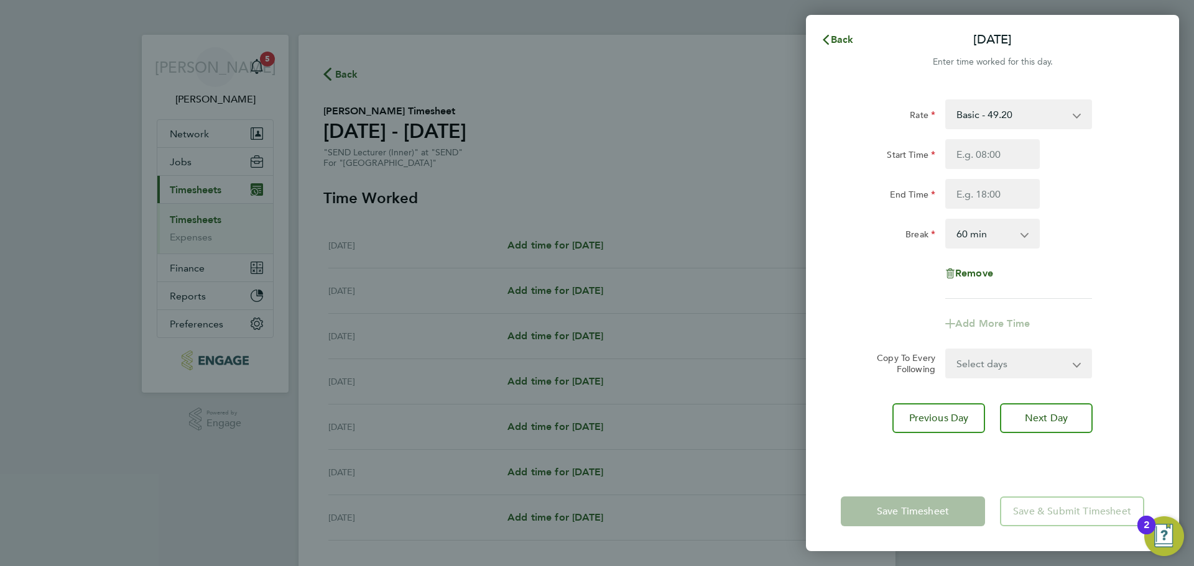
click at [974, 169] on div "Start Time End Time" at bounding box center [992, 174] width 313 height 70
drag, startPoint x: 988, startPoint y: 159, endPoint x: 971, endPoint y: 166, distance: 18.4
click at [988, 159] on input "Start Time" at bounding box center [992, 154] width 94 height 30
type input "09:30"
drag, startPoint x: 1008, startPoint y: 203, endPoint x: 999, endPoint y: 203, distance: 9.3
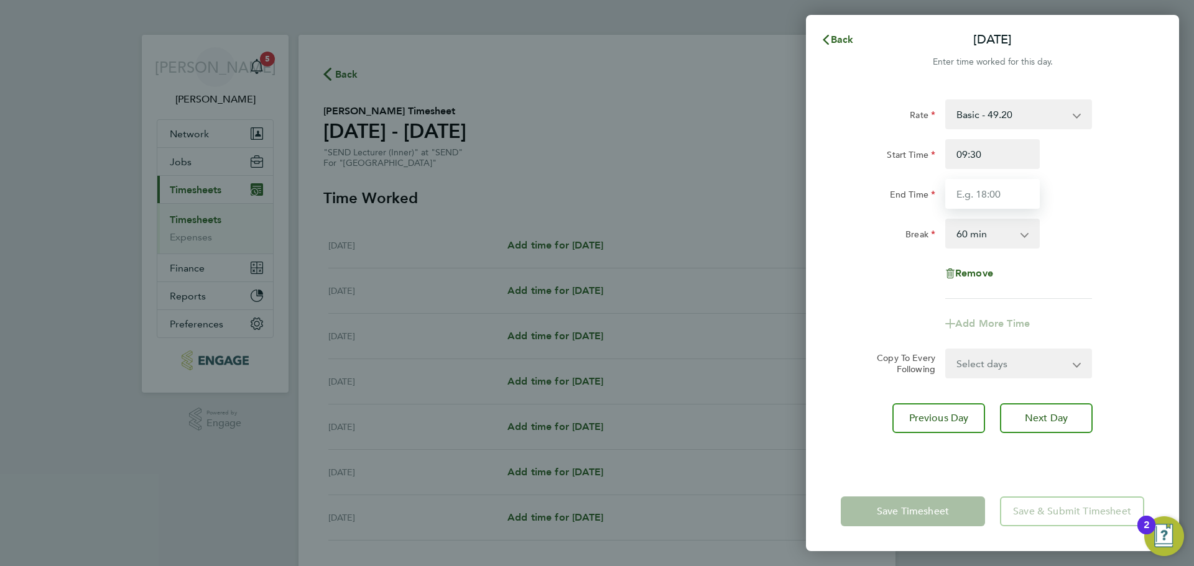
click at [1008, 203] on input "End Time" at bounding box center [992, 194] width 94 height 30
type input "15:00"
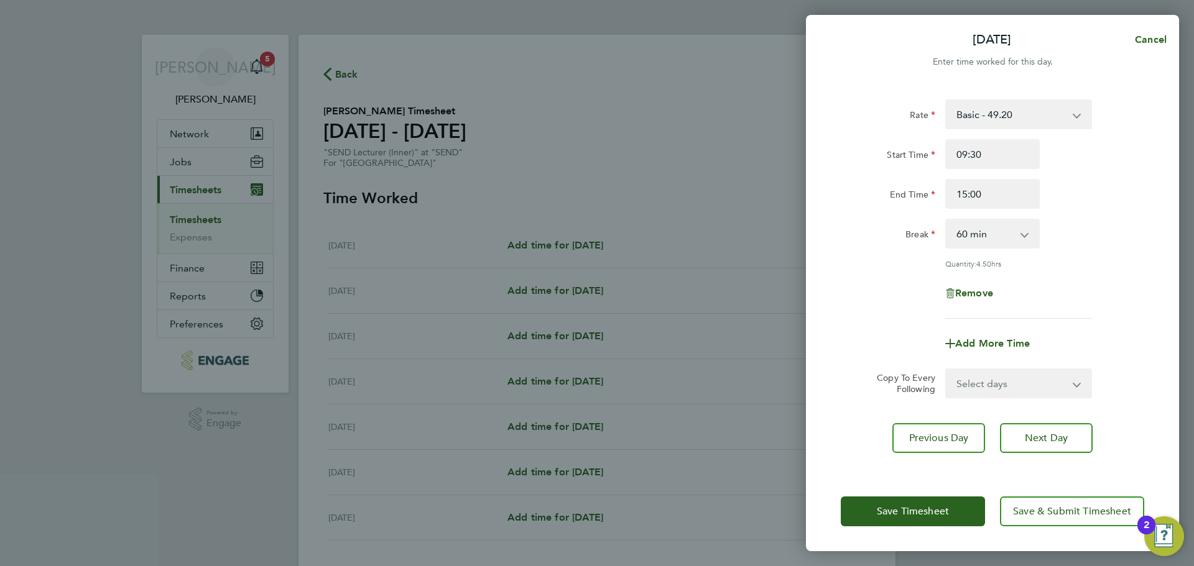
click at [1057, 236] on div "Break 0 min 15 min 30 min 45 min 60 min 75 min 90 min" at bounding box center [992, 234] width 313 height 30
click at [1006, 232] on select "0 min 15 min 30 min 45 min 60 min 75 min 90 min" at bounding box center [984, 233] width 77 height 27
click at [946, 220] on select "0 min 15 min 30 min 45 min 60 min 75 min 90 min" at bounding box center [984, 233] width 77 height 27
click at [1087, 271] on div "Rate Basic - 49.20 Start Time 09:30 End Time 15:00 Break 0 min 15 min 30 min 45…" at bounding box center [992, 208] width 303 height 219
click at [1014, 236] on select "0 min 15 min 30 min 45 min 60 min 75 min 90 min" at bounding box center [984, 233] width 77 height 27
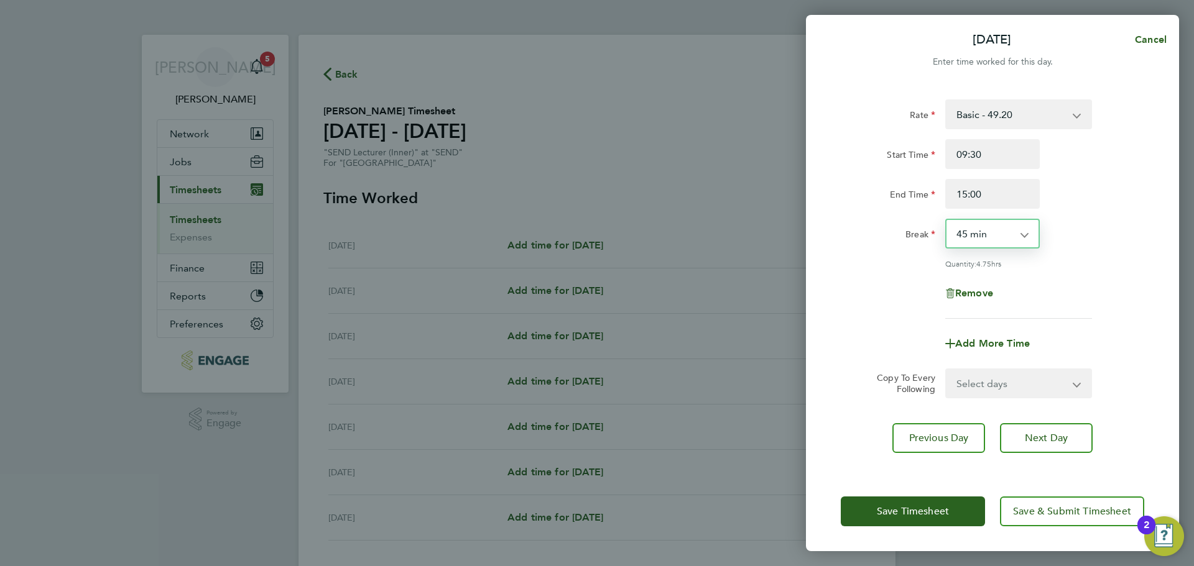
drag, startPoint x: 988, startPoint y: 237, endPoint x: 988, endPoint y: 247, distance: 9.3
click at [988, 237] on select "0 min 15 min 30 min 45 min 60 min 75 min 90 min" at bounding box center [984, 233] width 77 height 27
click at [946, 220] on select "0 min 15 min 30 min 45 min 60 min 75 min 90 min" at bounding box center [984, 233] width 77 height 27
click at [997, 233] on select "0 min 15 min 30 min 45 min 60 min 75 min 90 min" at bounding box center [984, 233] width 77 height 27
select select "60"
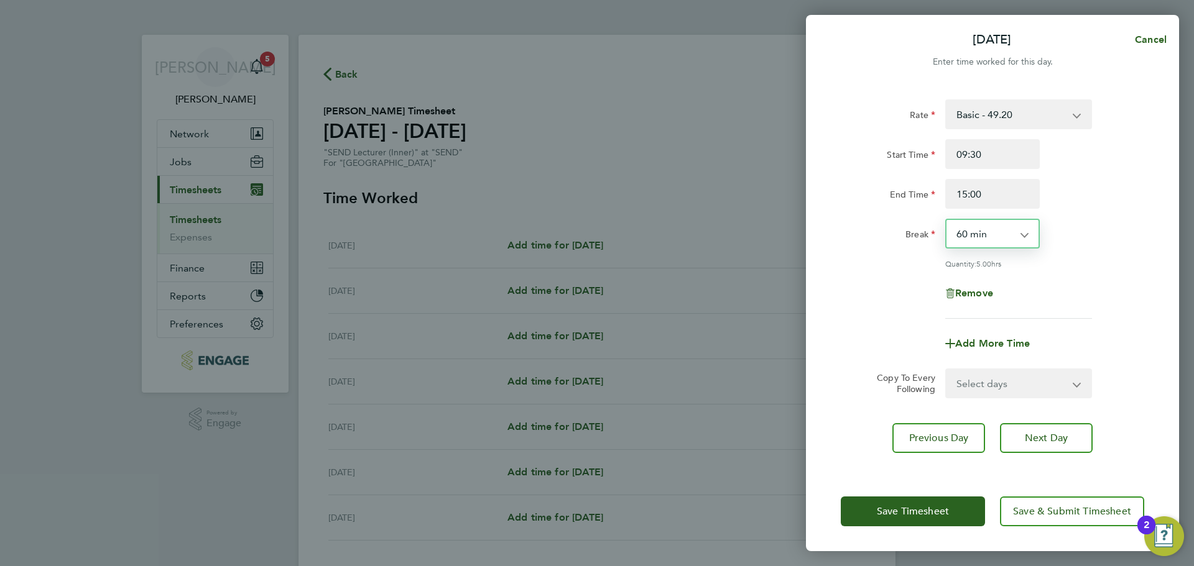
click at [946, 220] on select "0 min 15 min 30 min 45 min 60 min 75 min 90 min" at bounding box center [984, 233] width 77 height 27
click at [1052, 318] on div at bounding box center [1018, 318] width 157 height 1
click at [1063, 512] on span "Save & Submit Timesheet" at bounding box center [1072, 511] width 118 height 12
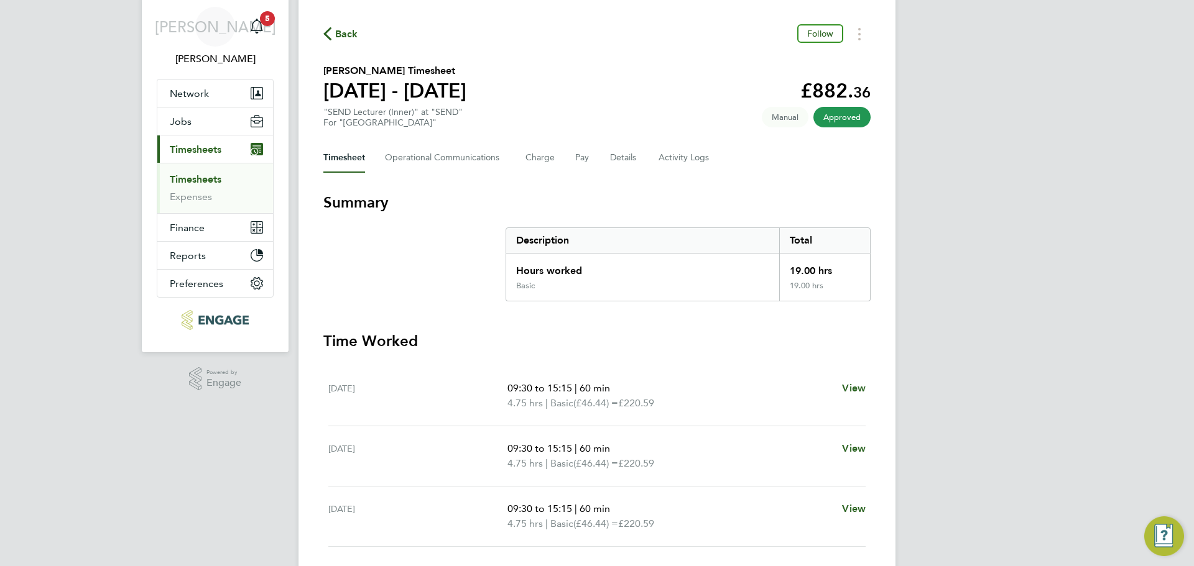
scroll to position [62, 0]
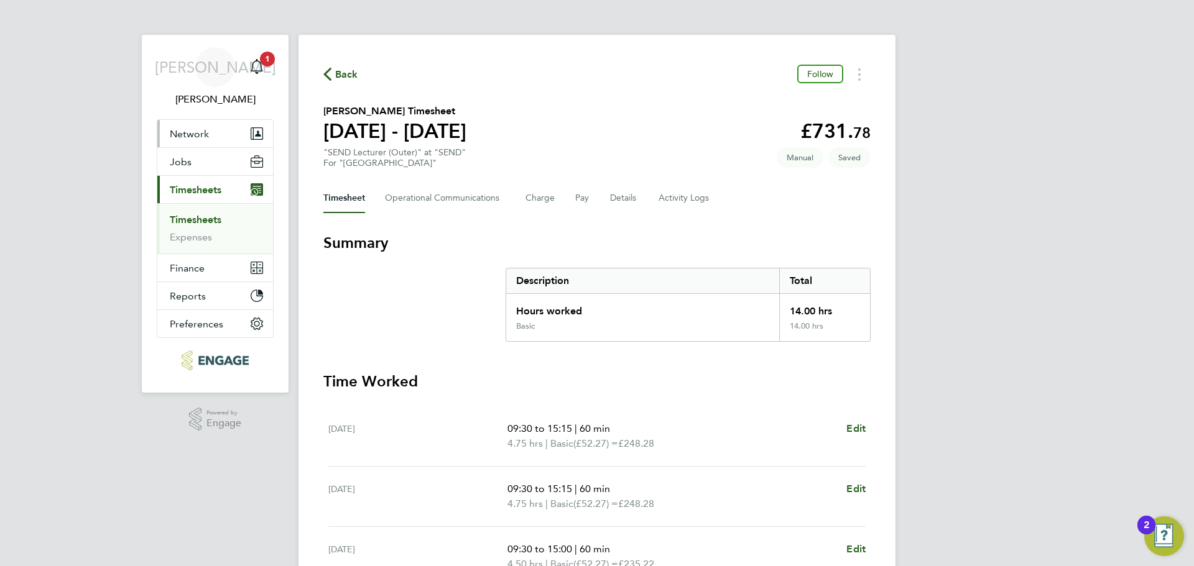
click at [229, 134] on button "Network" at bounding box center [215, 133] width 116 height 27
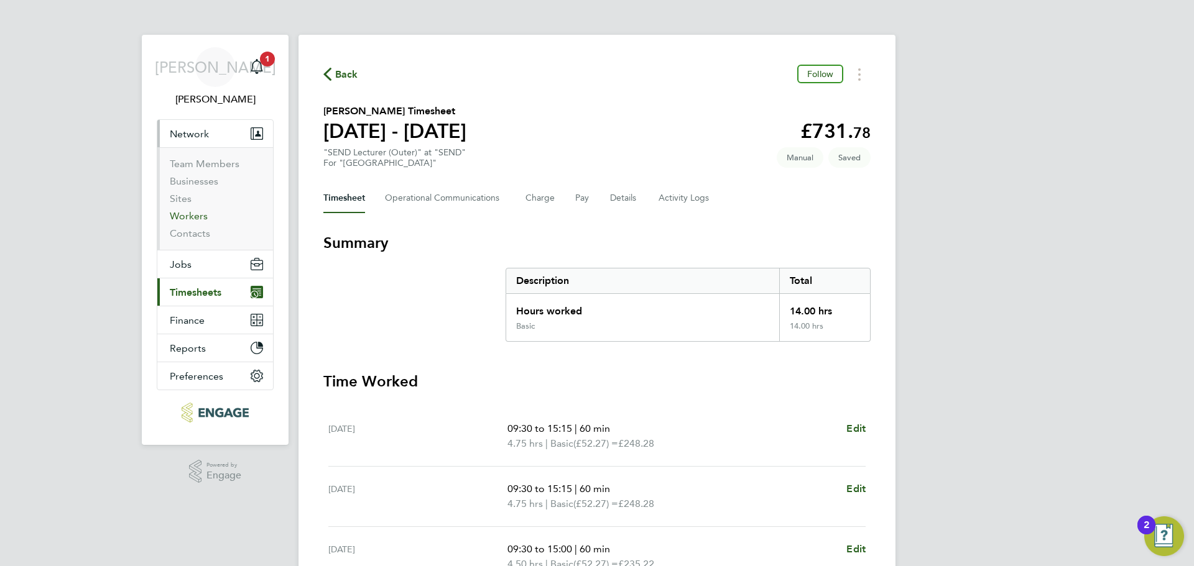
click at [194, 214] on link "Workers" at bounding box center [189, 216] width 38 height 12
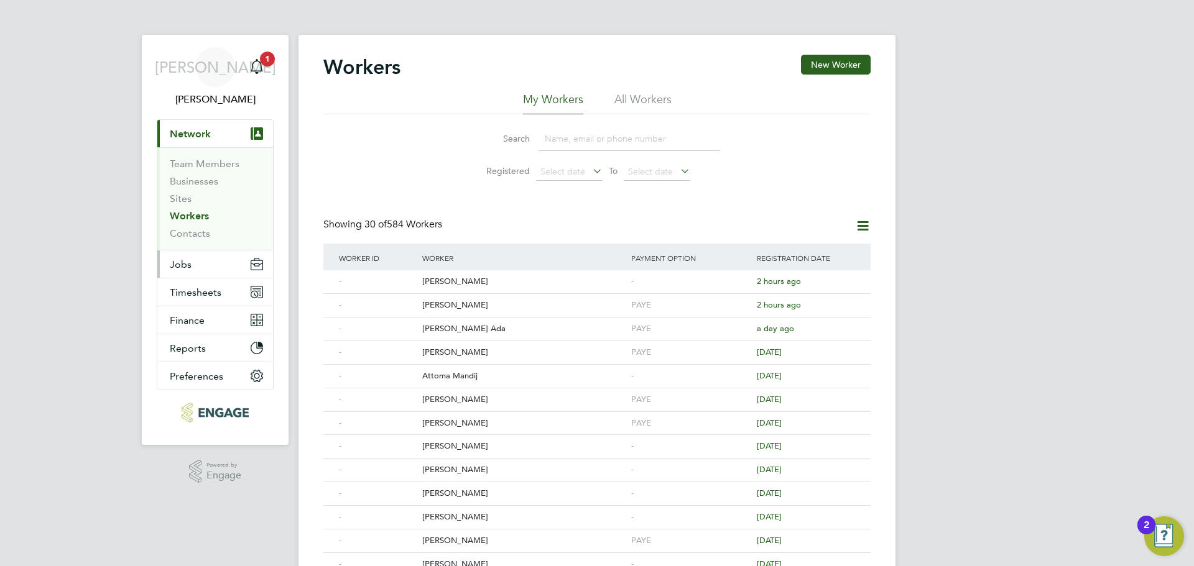
click at [193, 261] on button "Jobs" at bounding box center [215, 264] width 116 height 27
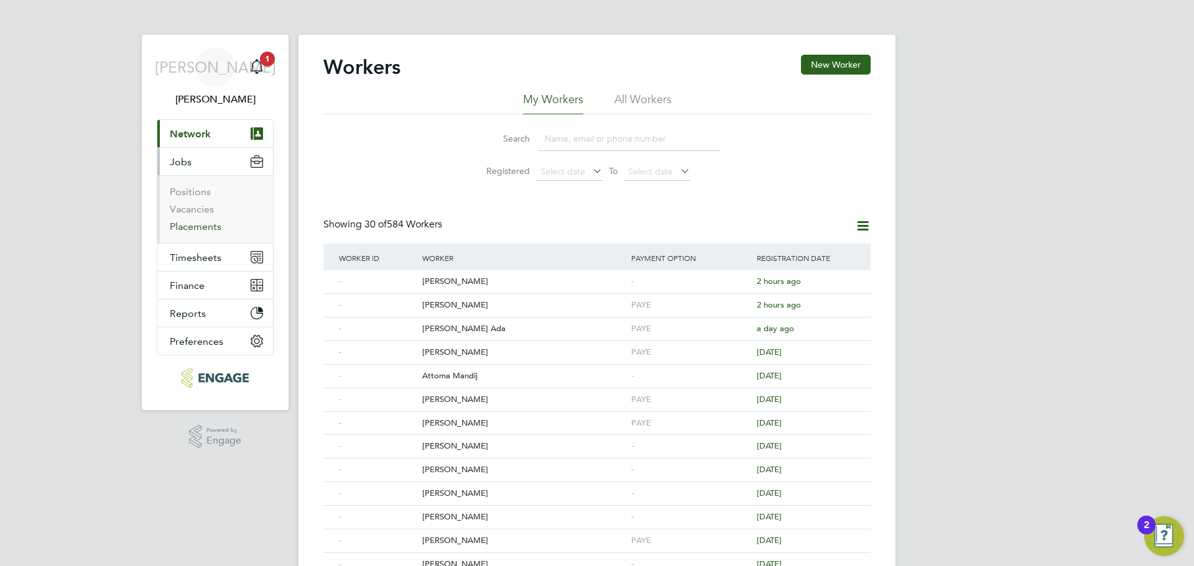
click at [197, 224] on link "Placements" at bounding box center [196, 227] width 52 height 12
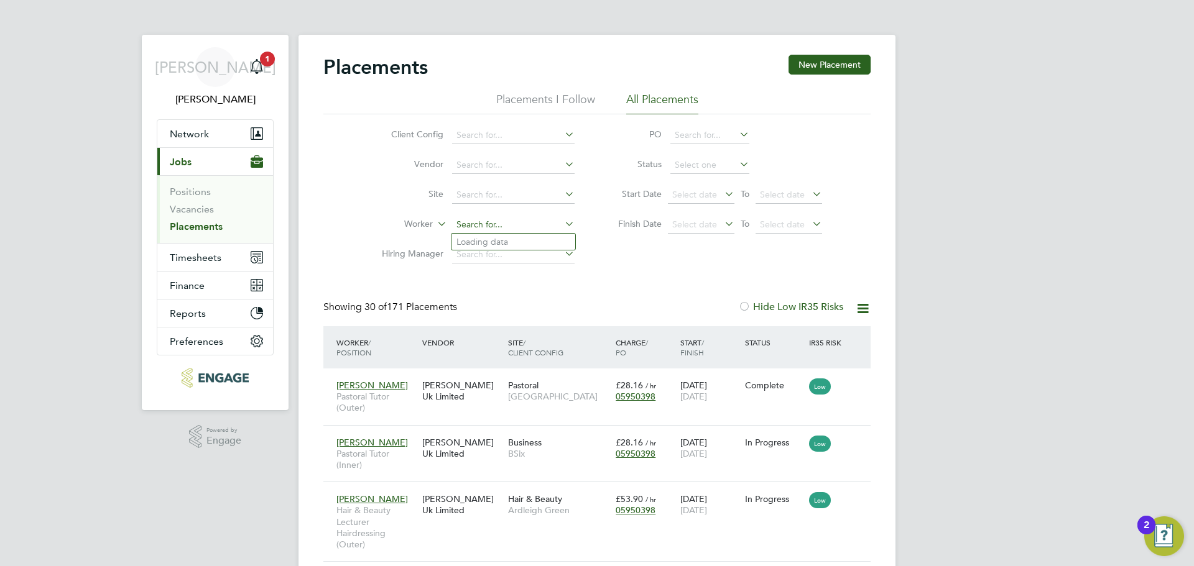
click at [499, 224] on input at bounding box center [513, 224] width 122 height 17
click at [507, 280] on li "Ade tutu Olalemi" at bounding box center [513, 275] width 124 height 17
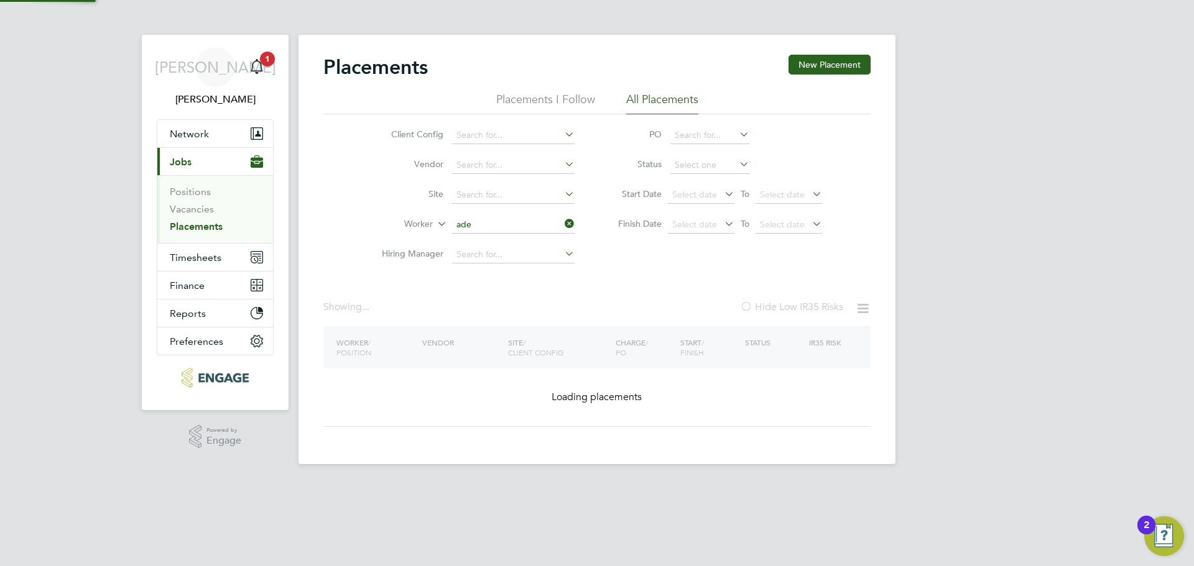
type input "Adetutu Olalemi"
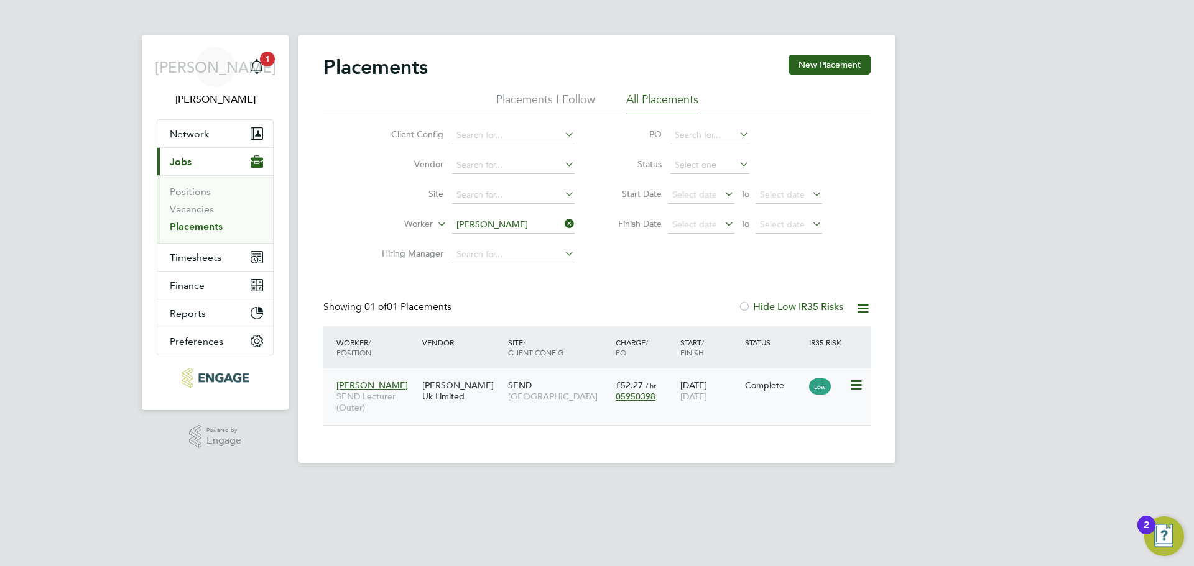
click at [741, 407] on div "08 Sep 2025 24 Sep 2025" at bounding box center [709, 391] width 65 height 35
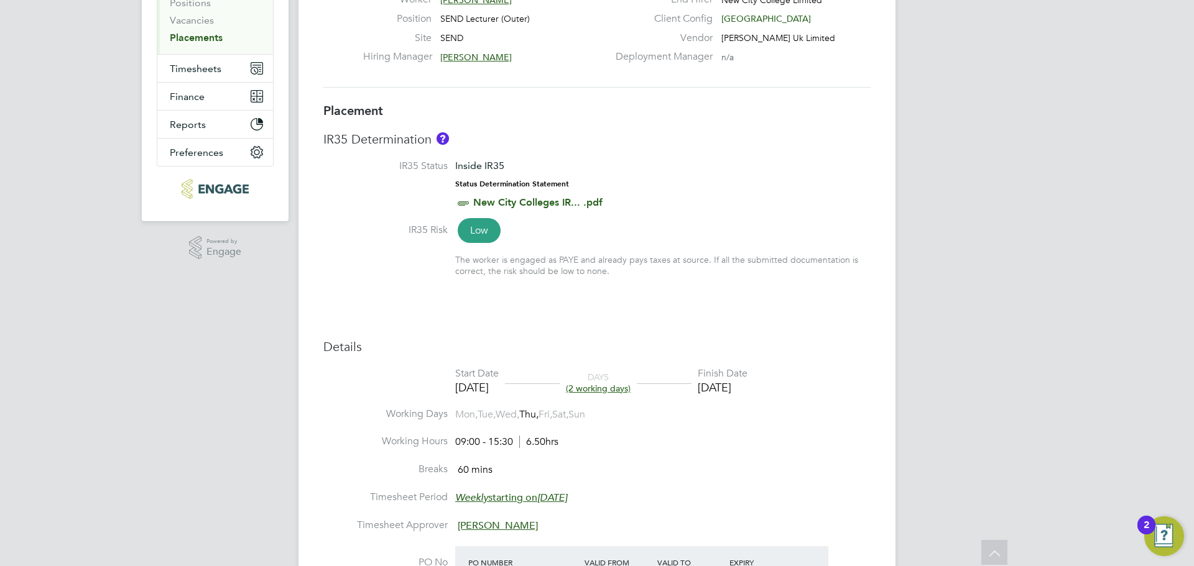
scroll to position [177, 0]
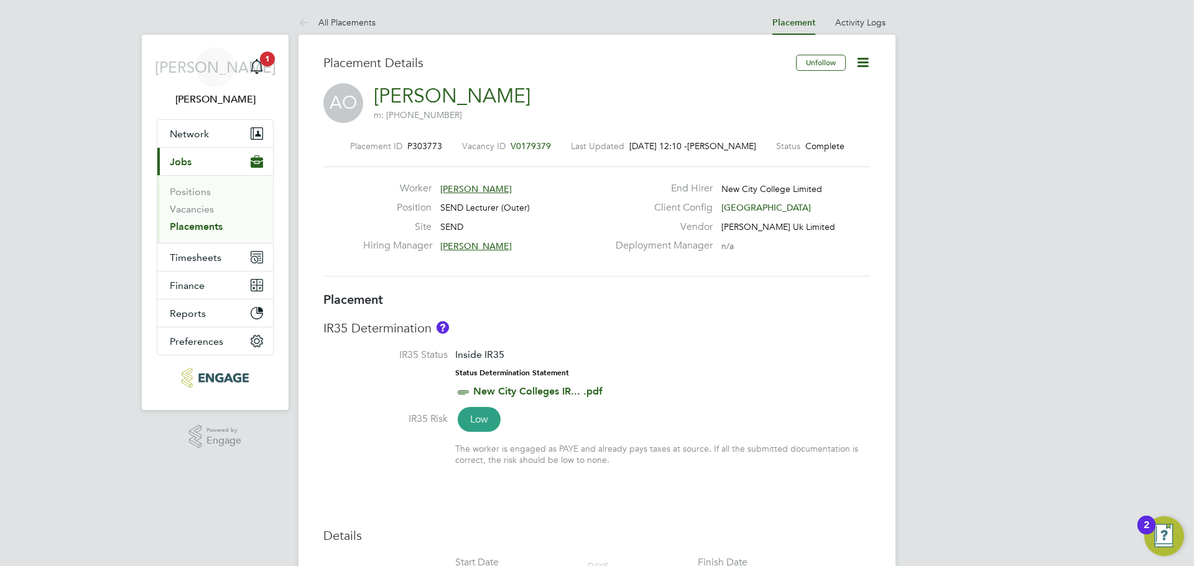
click at [862, 65] on icon at bounding box center [863, 63] width 16 height 16
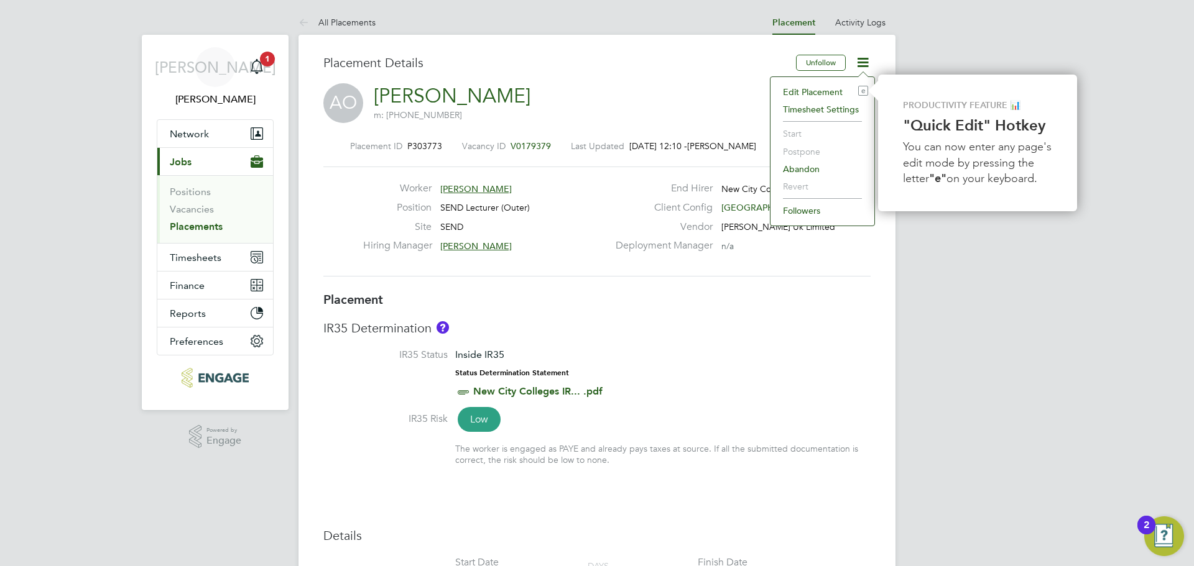
click at [826, 88] on li "Edit Placement e" at bounding box center [822, 91] width 91 height 17
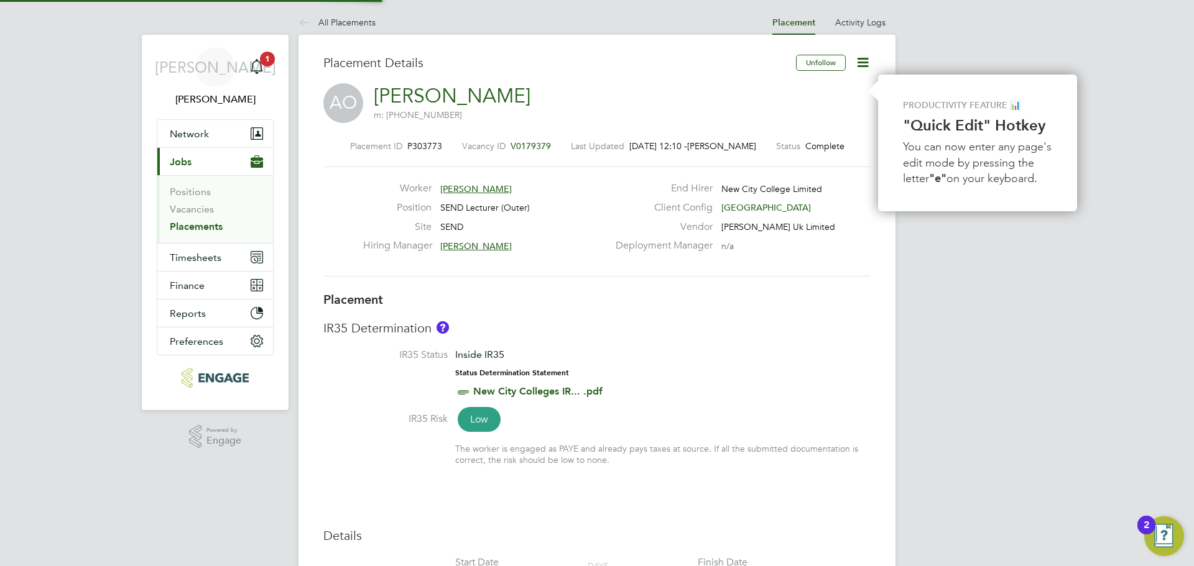
type input "[PERSON_NAME]"
type input "[DATE]"
type input "09:00"
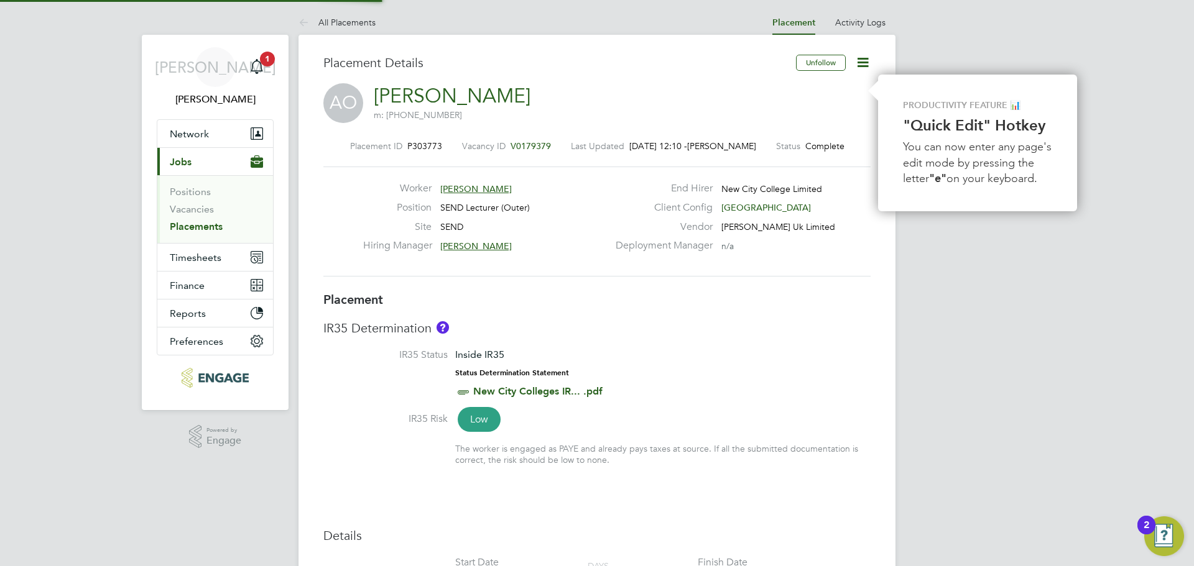
type input "15:30"
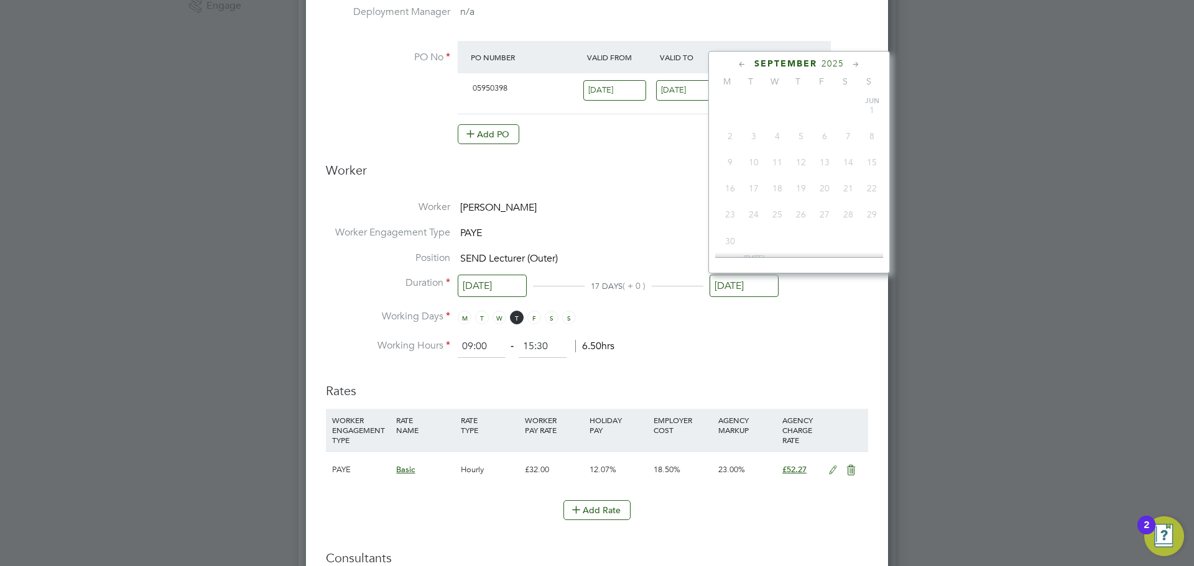
click at [742, 281] on input "[DATE]" at bounding box center [743, 286] width 69 height 23
click at [852, 62] on icon at bounding box center [856, 65] width 12 height 14
click at [828, 213] on span "31" at bounding box center [825, 202] width 24 height 24
type input "[DATE]"
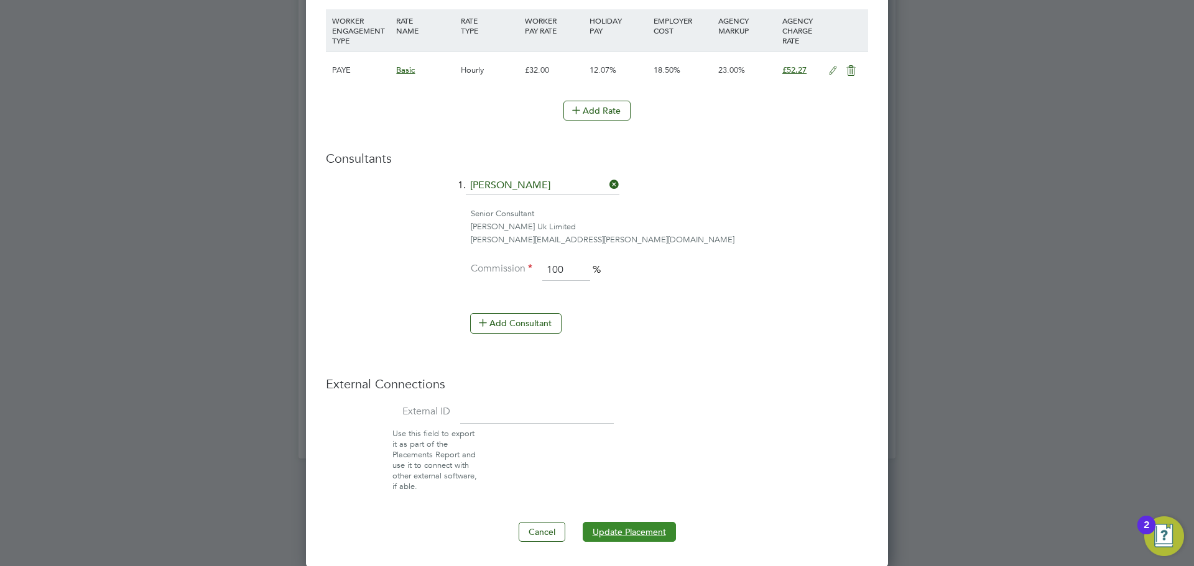
click at [648, 533] on button "Update Placement" at bounding box center [629, 532] width 93 height 20
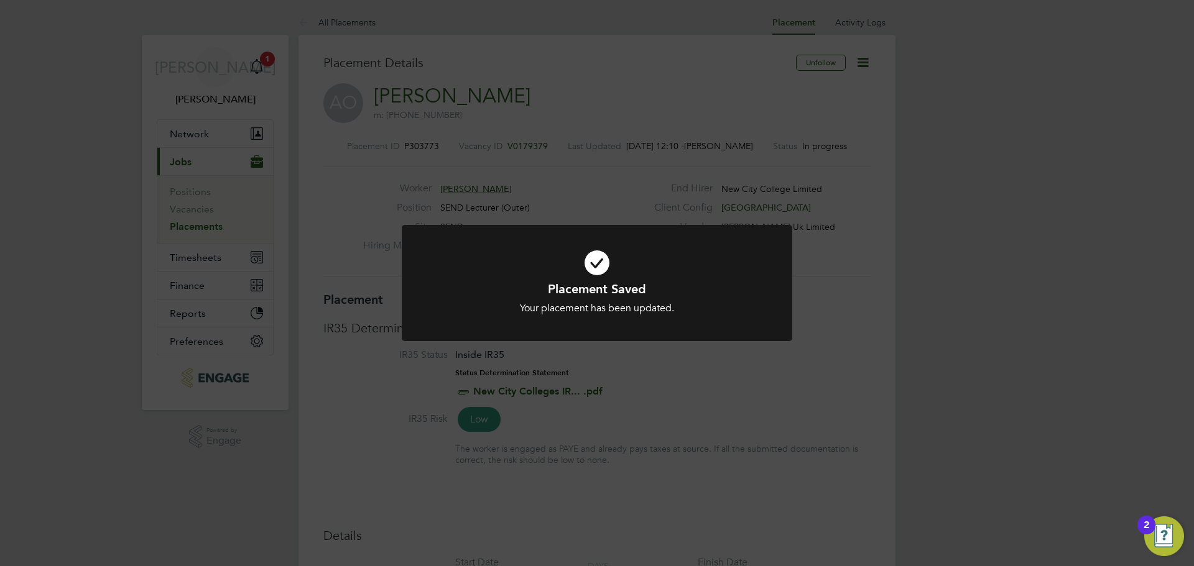
click at [924, 310] on div "Placement Saved Your placement has been updated. Cancel Okay" at bounding box center [597, 283] width 1194 height 566
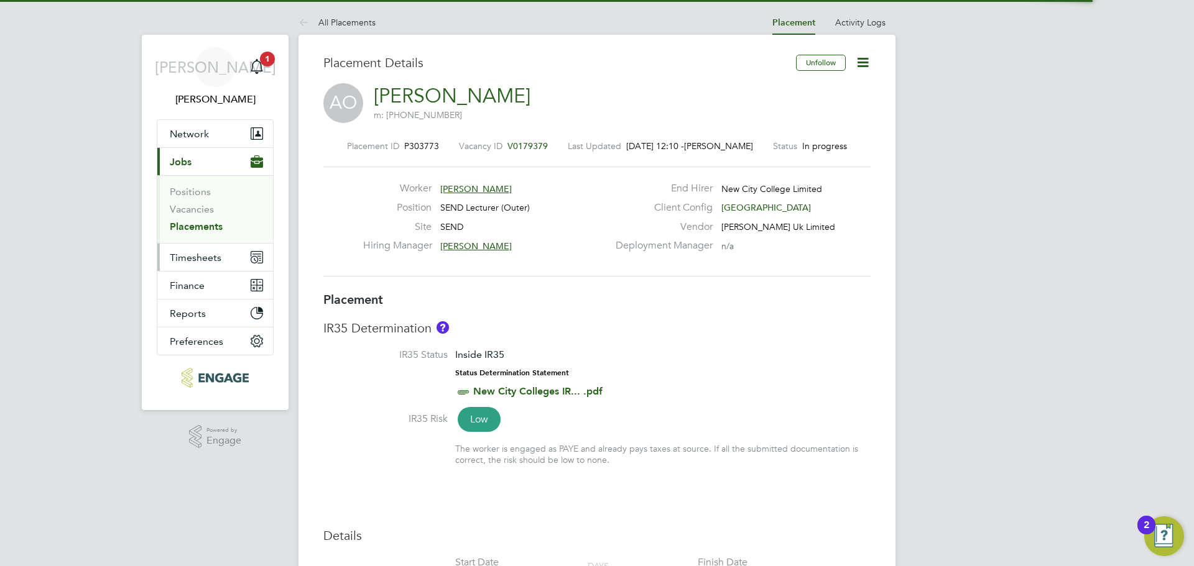
click at [203, 265] on button "Timesheets" at bounding box center [215, 257] width 116 height 27
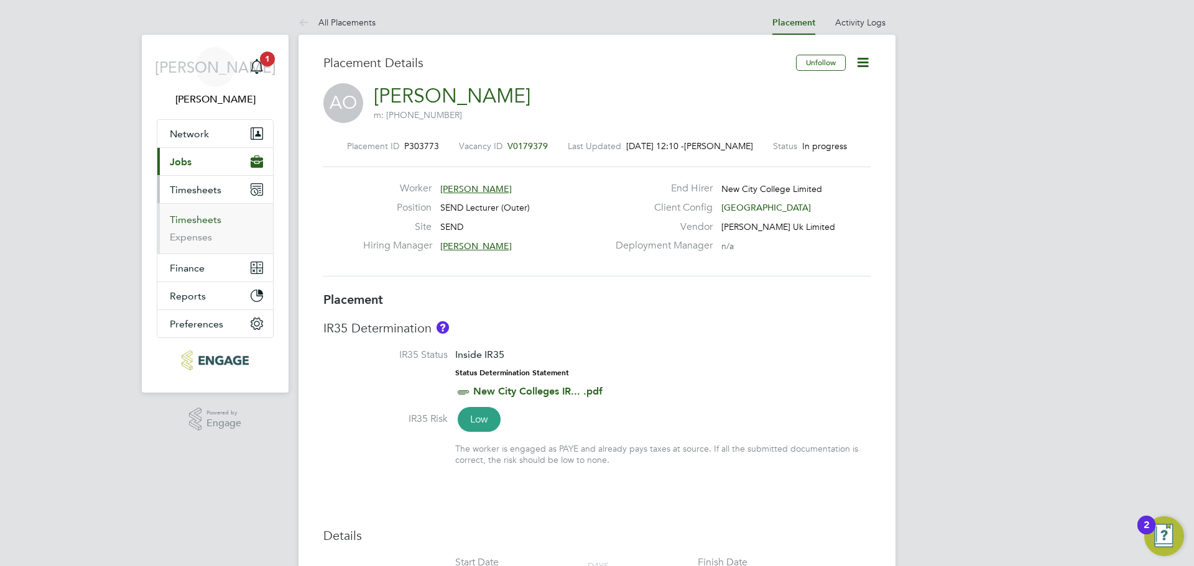
click at [208, 221] on link "Timesheets" at bounding box center [196, 220] width 52 height 12
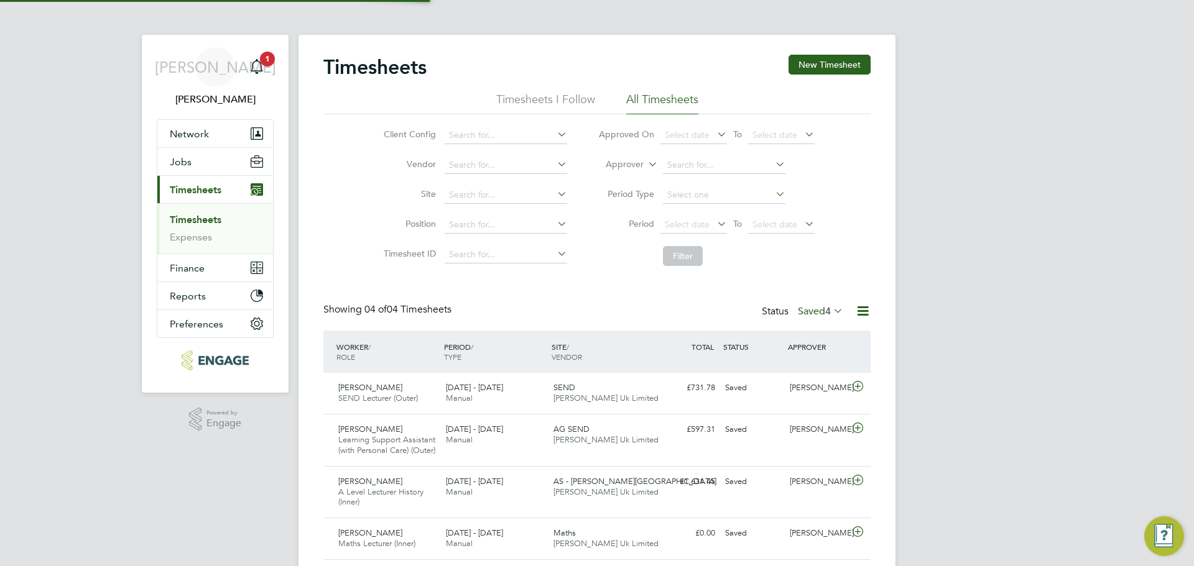
scroll to position [6, 6]
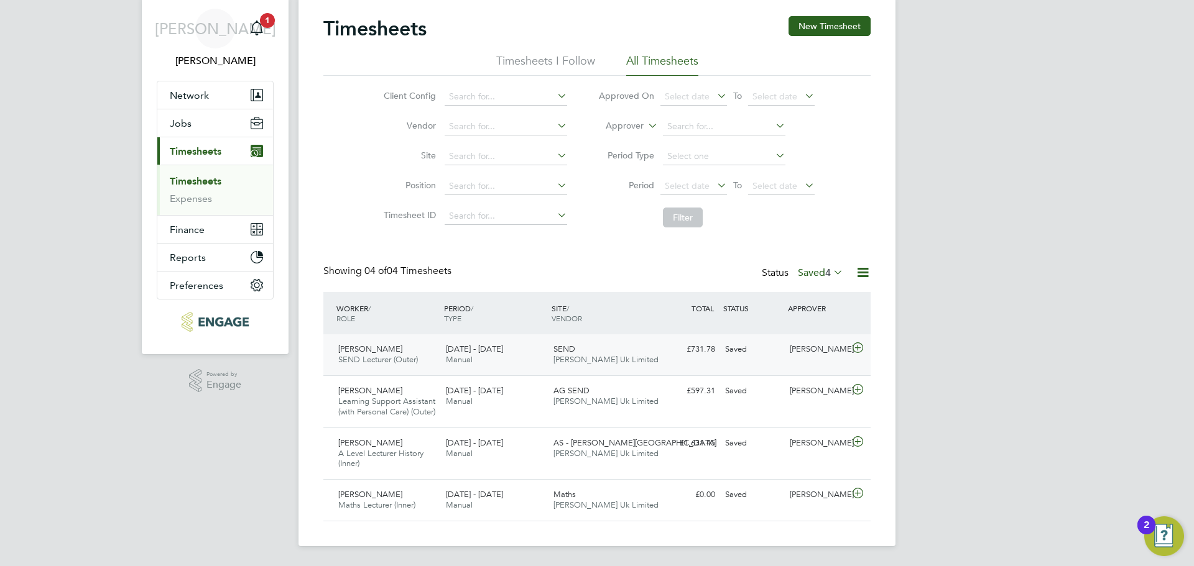
click at [780, 339] on div "Saved" at bounding box center [752, 349] width 65 height 21
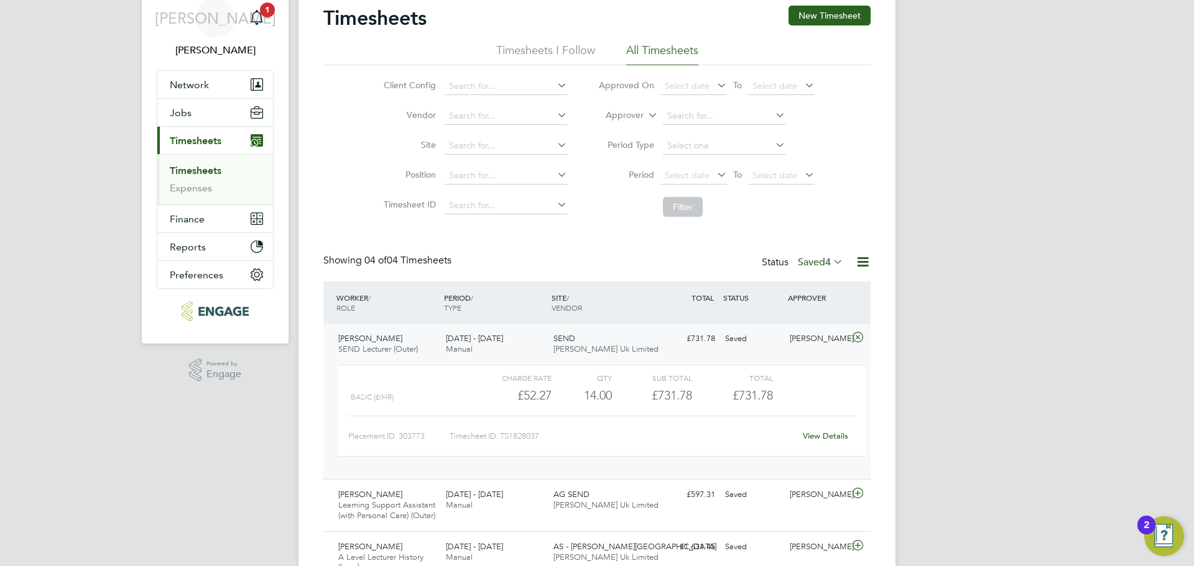
click at [818, 433] on link "View Details" at bounding box center [825, 436] width 45 height 11
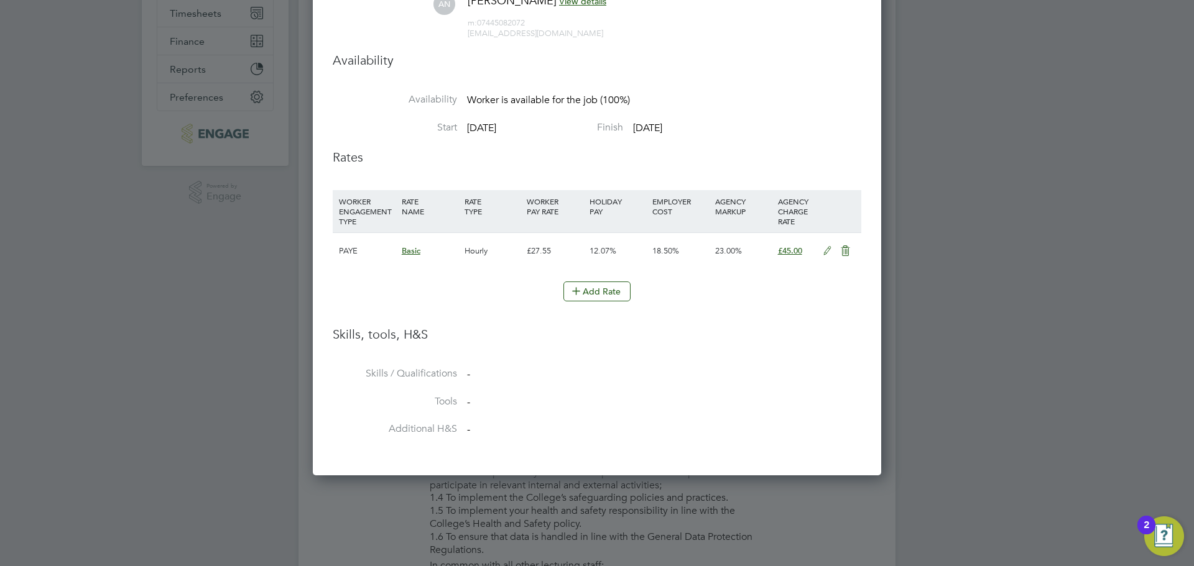
scroll to position [497, 0]
